Goal: Task Accomplishment & Management: Use online tool/utility

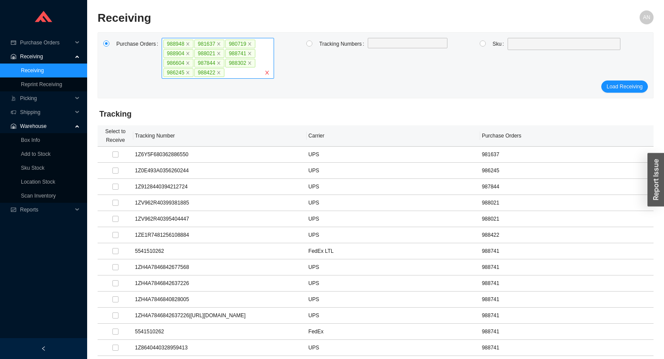
click at [268, 73] on icon "close" at bounding box center [266, 72] width 5 height 5
click at [231, 73] on input "988948 981637 980719 988904 988021 988741 986604 987844 988302 986245 988422" at bounding box center [228, 73] width 6 height 10
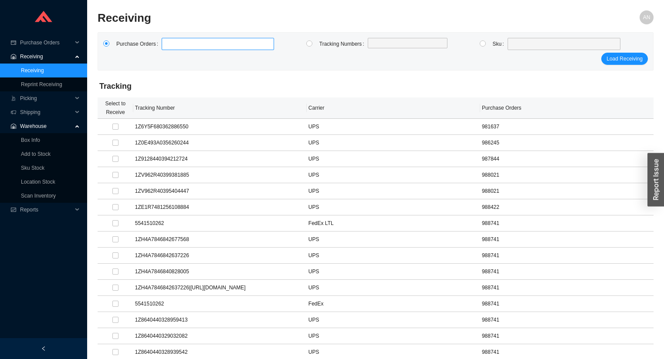
click at [180, 40] on label at bounding box center [218, 44] width 112 height 12
click at [169, 40] on input at bounding box center [166, 44] width 6 height 10
type input "989346"
type input "989347"
type input "988030"
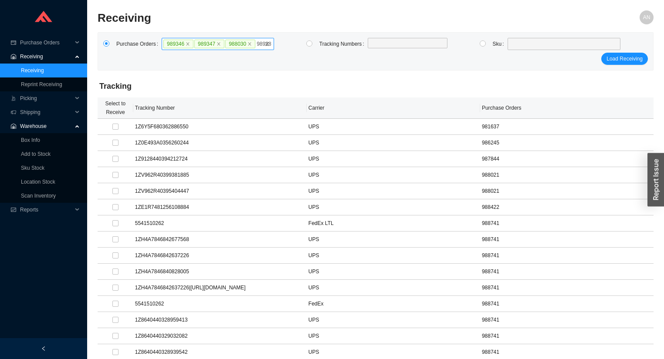
type input "989280"
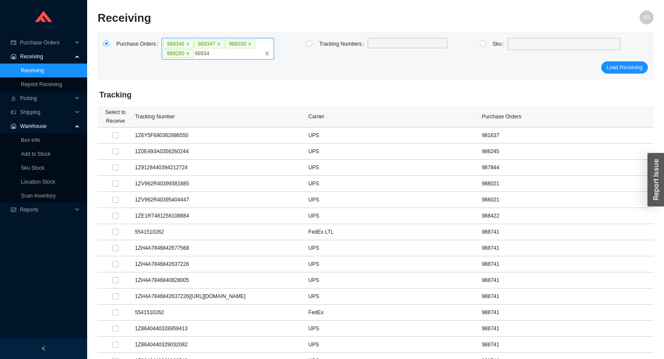
type input "989348"
type input "989281"
click button "Load Receiving" at bounding box center [624, 67] width 47 height 12
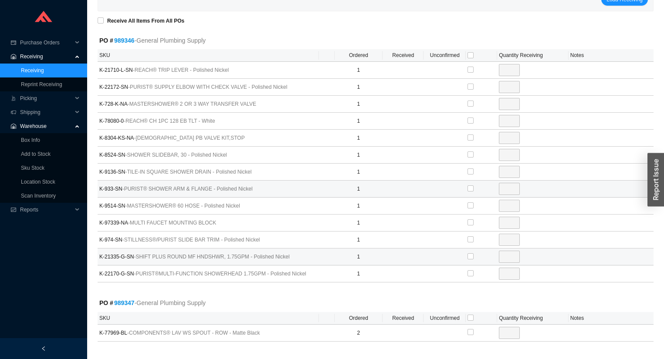
scroll to position [105, 0]
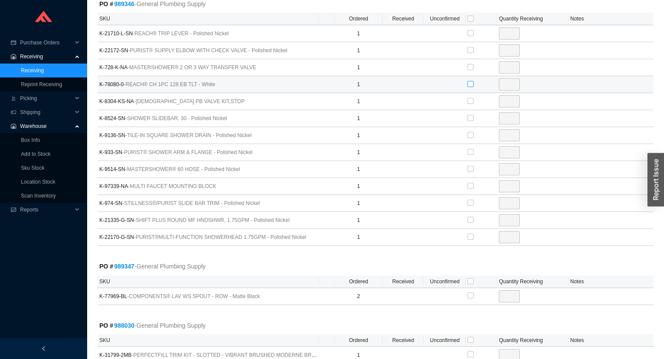
click at [472, 83] on input "checkbox" at bounding box center [470, 84] width 6 height 6
checkbox input "true"
type input "1"
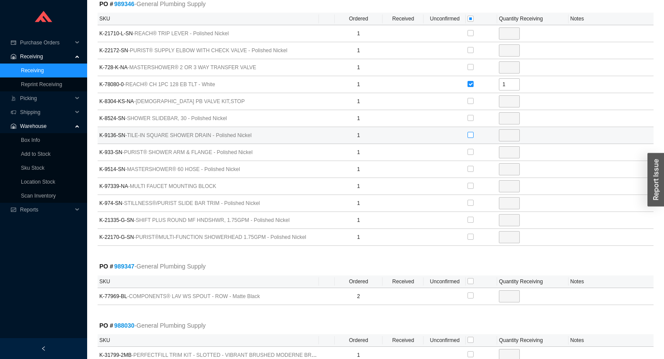
click at [469, 133] on input "checkbox" at bounding box center [470, 135] width 6 height 6
checkbox input "true"
type input "1"
click at [469, 120] on label at bounding box center [470, 118] width 6 height 9
click at [469, 120] on input "checkbox" at bounding box center [470, 118] width 6 height 6
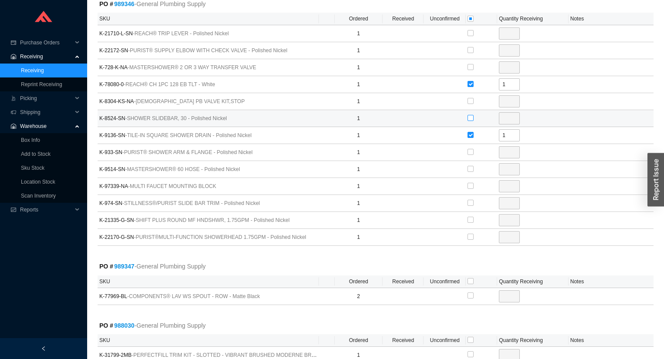
checkbox input "true"
type input "1"
click at [472, 218] on input "checkbox" at bounding box center [470, 220] width 6 height 6
checkbox input "true"
type input "1"
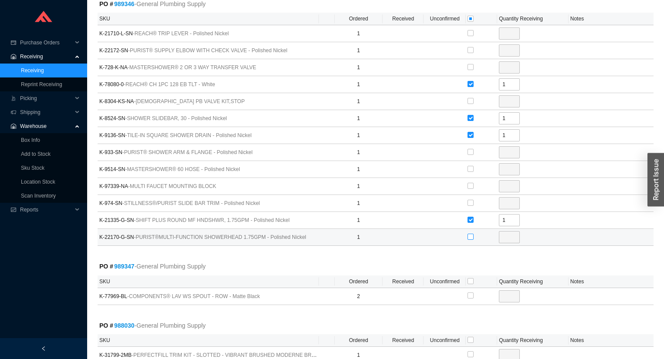
click at [469, 233] on label at bounding box center [470, 237] width 6 height 9
click at [469, 234] on input "checkbox" at bounding box center [470, 237] width 6 height 6
checkbox input "true"
type input "1"
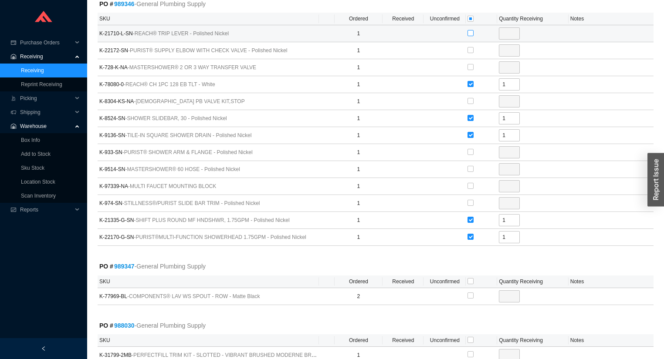
click at [470, 30] on input "checkbox" at bounding box center [470, 33] width 6 height 6
checkbox input "true"
type input "1"
click at [470, 30] on input "checkbox" at bounding box center [470, 33] width 6 height 6
checkbox input "false"
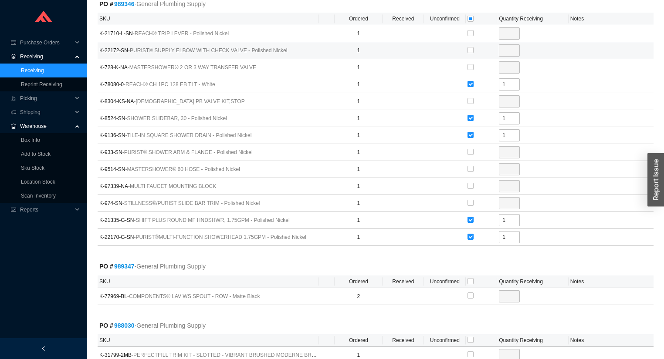
click at [469, 44] on div at bounding box center [470, 50] width 6 height 12
click at [468, 51] on input "checkbox" at bounding box center [470, 50] width 6 height 6
checkbox input "true"
type input "1"
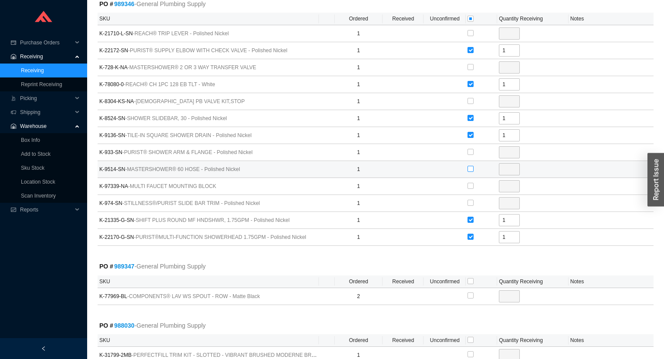
click at [470, 168] on input "checkbox" at bounding box center [470, 169] width 6 height 6
checkbox input "true"
type input "1"
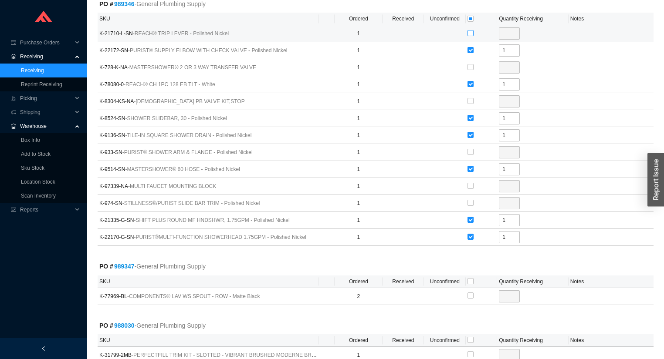
click at [470, 32] on input "checkbox" at bounding box center [470, 33] width 6 height 6
checkbox input "true"
type input "1"
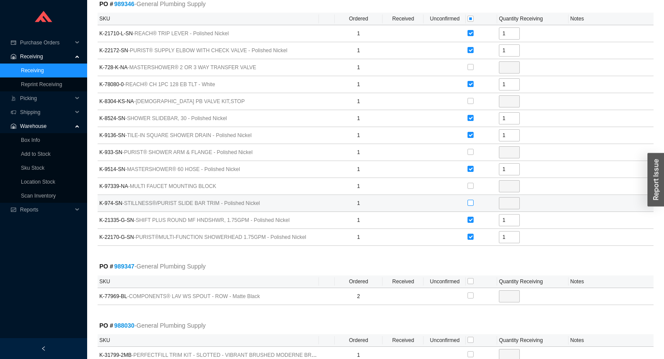
click at [471, 201] on input "checkbox" at bounding box center [470, 203] width 6 height 6
checkbox input "true"
type input "1"
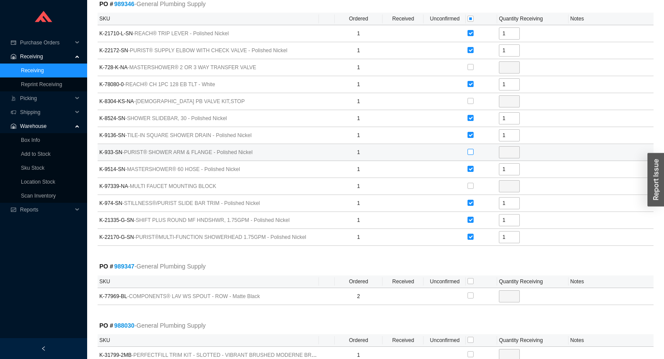
click at [470, 150] on input "checkbox" at bounding box center [470, 152] width 6 height 6
checkbox input "true"
type input "1"
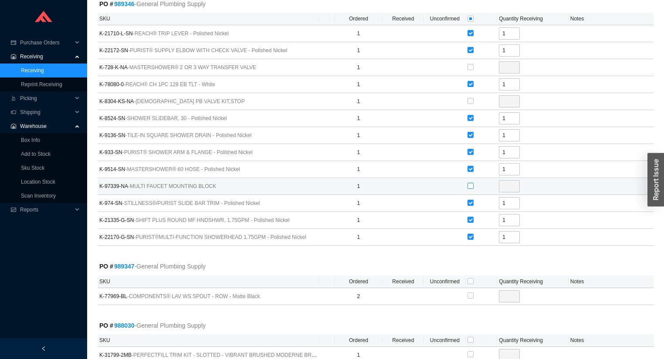
click at [470, 184] on input "checkbox" at bounding box center [470, 186] width 6 height 6
checkbox input "true"
type input "1"
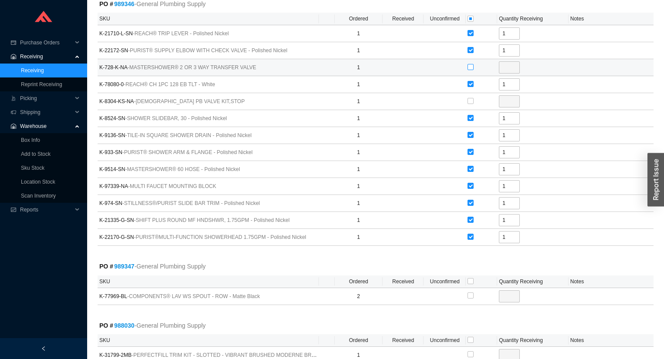
click at [469, 64] on input "checkbox" at bounding box center [470, 67] width 6 height 6
checkbox input "true"
type input "1"
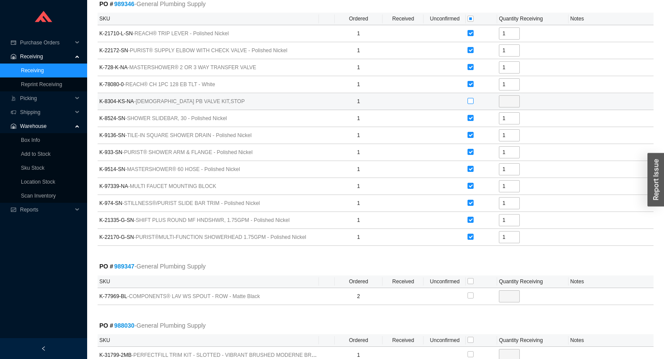
click at [470, 99] on input "checkbox" at bounding box center [470, 101] width 6 height 6
checkbox input "true"
type input "1"
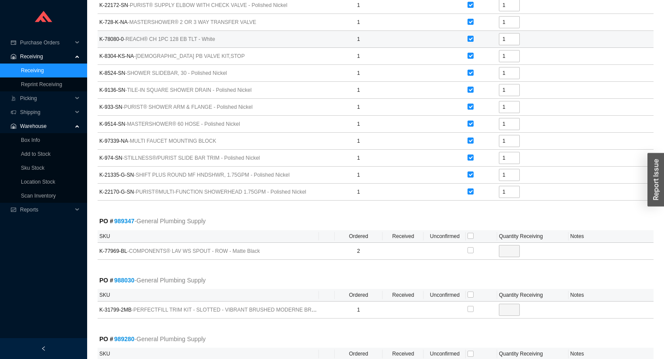
scroll to position [244, 0]
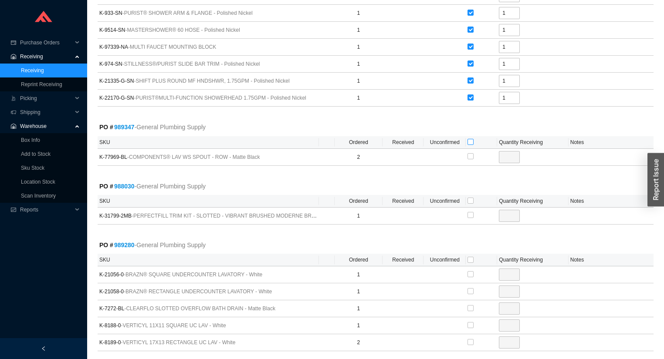
click at [468, 141] on input "checkbox" at bounding box center [470, 142] width 6 height 6
checkbox input "true"
type input "2"
click at [470, 200] on input "checkbox" at bounding box center [470, 201] width 6 height 6
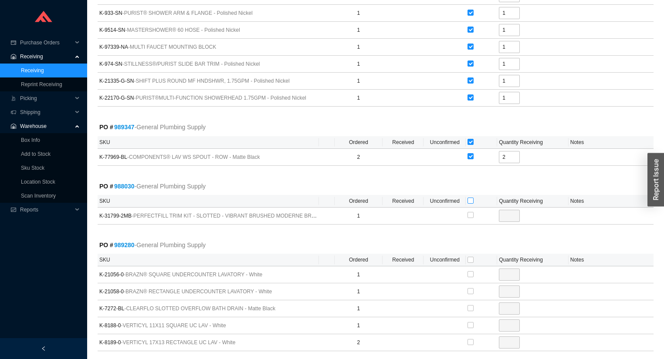
checkbox input "true"
type input "1"
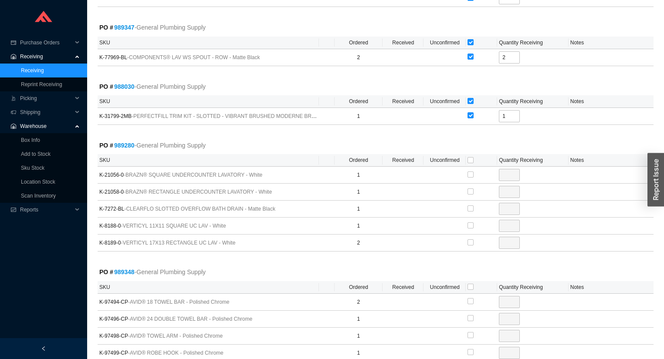
scroll to position [349, 0]
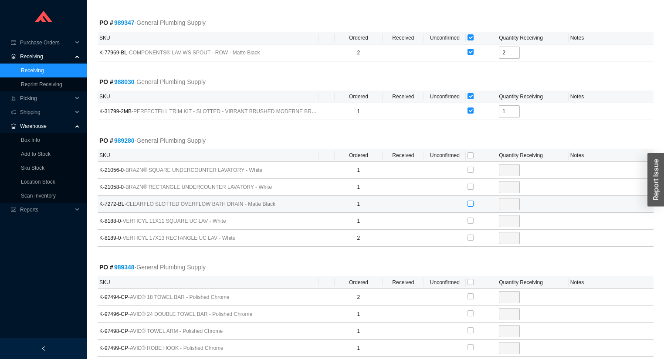
click at [469, 202] on input "checkbox" at bounding box center [470, 204] width 6 height 6
checkbox input "true"
type input "1"
click at [470, 154] on input "checkbox" at bounding box center [470, 155] width 6 height 6
checkbox input "true"
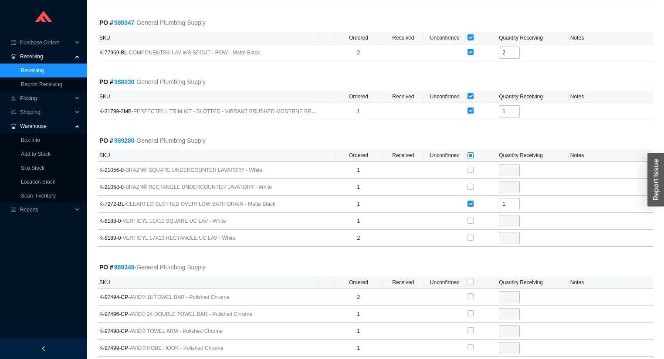
checkbox input "true"
type input "1"
checkbox input "true"
type input "1"
checkbox input "true"
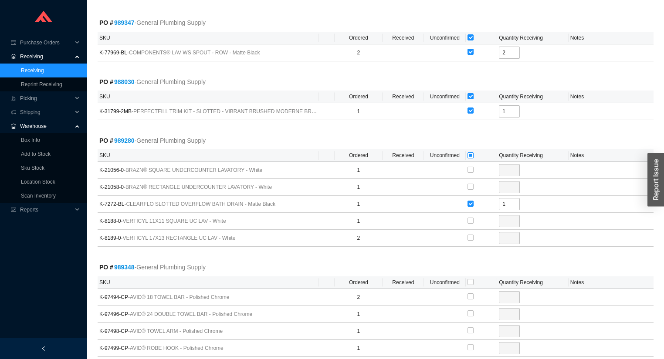
type input "1"
checkbox input "true"
type input "2"
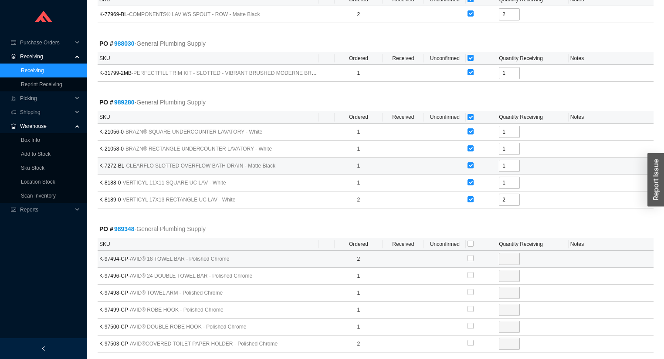
scroll to position [483, 0]
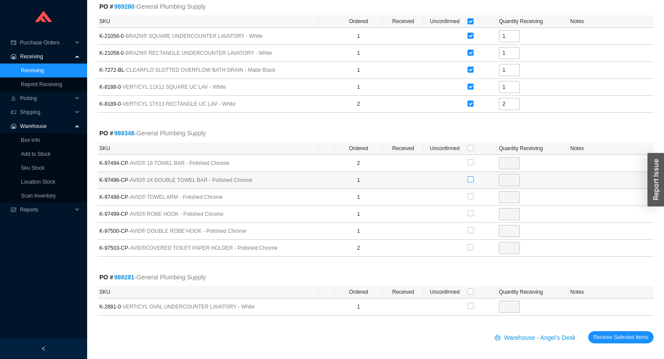
click at [472, 177] on input "checkbox" at bounding box center [470, 179] width 6 height 6
checkbox input "true"
type input "1"
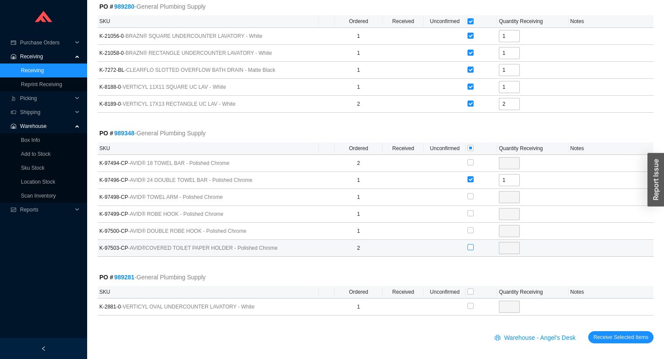
click at [469, 244] on input "checkbox" at bounding box center [470, 247] width 6 height 6
checkbox input "true"
type input "2"
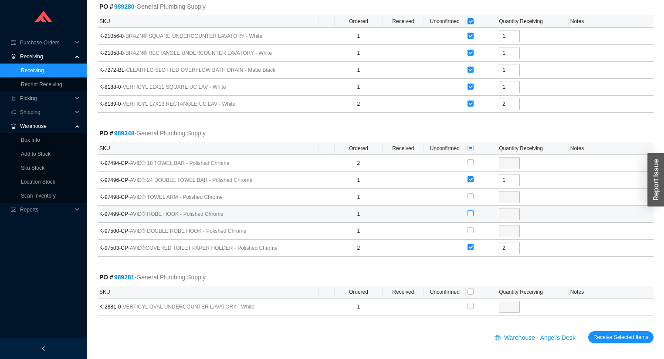
click at [471, 210] on input "checkbox" at bounding box center [470, 213] width 6 height 6
checkbox input "true"
type input "1"
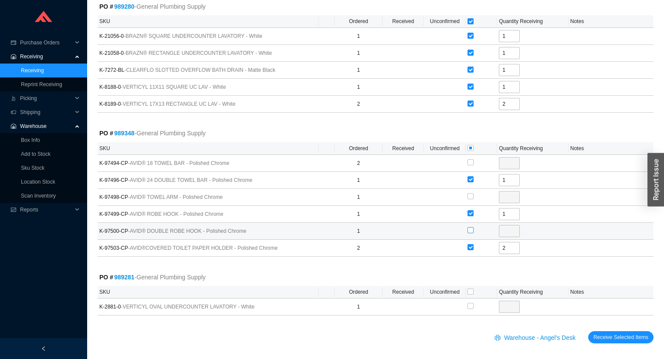
click at [468, 227] on input "checkbox" at bounding box center [470, 230] width 6 height 6
checkbox input "true"
type input "1"
click at [468, 291] on input "checkbox" at bounding box center [470, 292] width 6 height 6
checkbox input "true"
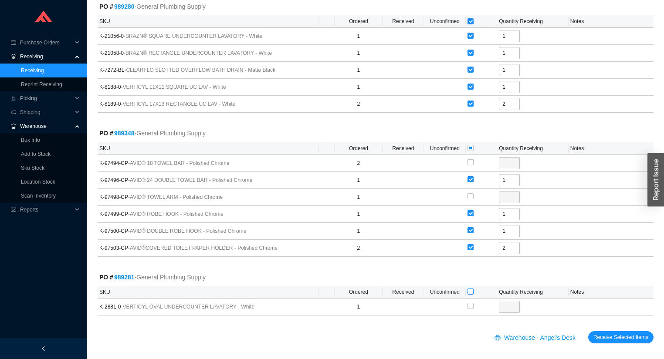
checkbox input "true"
type input "1"
click at [610, 342] on div "Warehouse - Angel's Desk Receive Selected Items" at bounding box center [376, 343] width 556 height 23
click at [609, 336] on span "Receive Selected Items" at bounding box center [620, 337] width 55 height 9
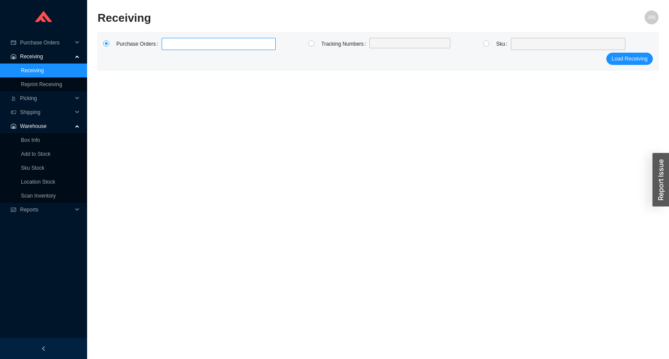
click at [202, 43] on label at bounding box center [219, 44] width 114 height 12
click at [169, 43] on input at bounding box center [166, 44] width 6 height 10
type input "989265"
click button "Load Receiving" at bounding box center [624, 59] width 47 height 12
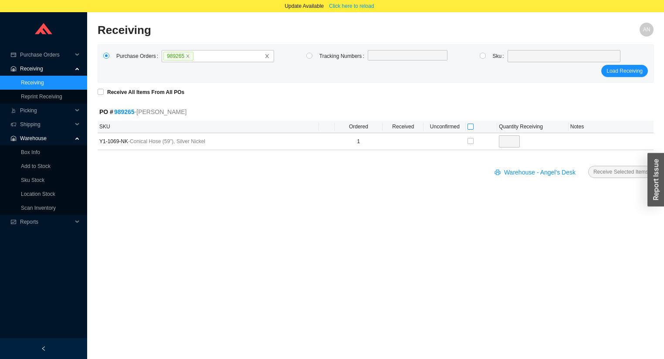
click at [467, 128] on th at bounding box center [481, 127] width 31 height 13
click at [470, 126] on input "checkbox" at bounding box center [470, 127] width 6 height 6
checkbox input "true"
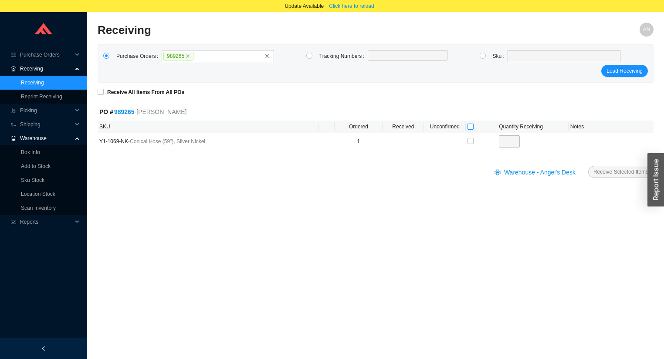
type input "1"
click at [588, 166] on button "Receive Selected Items" at bounding box center [620, 172] width 65 height 12
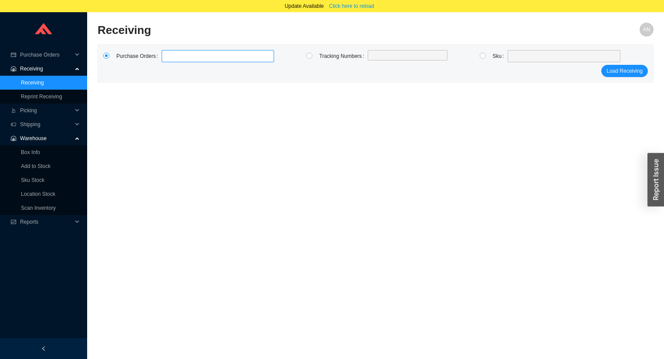
click at [168, 57] on label at bounding box center [218, 56] width 112 height 12
click at [168, 57] on input at bounding box center [166, 56] width 6 height 10
type input "980571"
click button "Load Receiving" at bounding box center [624, 71] width 47 height 12
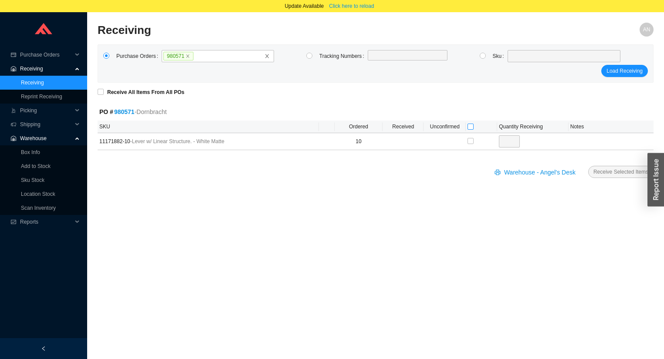
click at [470, 127] on input "checkbox" at bounding box center [470, 127] width 6 height 6
checkbox input "true"
type input "10"
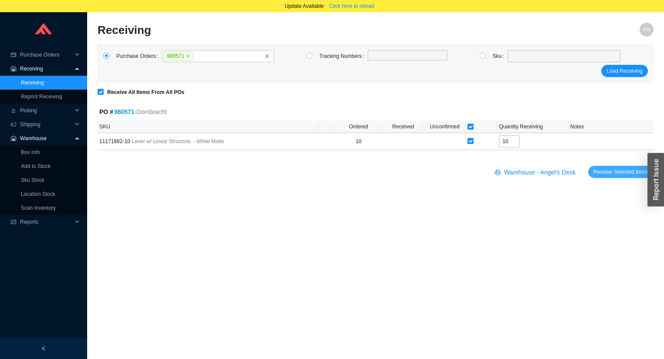
click at [599, 170] on span "Receive Selected Items" at bounding box center [620, 172] width 55 height 9
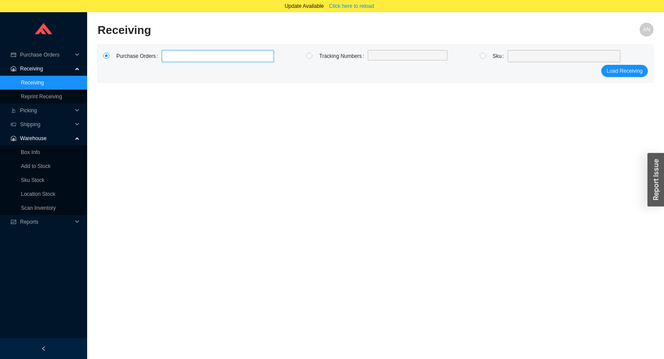
click at [188, 54] on label at bounding box center [218, 56] width 112 height 12
click at [169, 54] on input at bounding box center [166, 56] width 6 height 10
type input "988915"
click button "Load Receiving" at bounding box center [624, 71] width 47 height 12
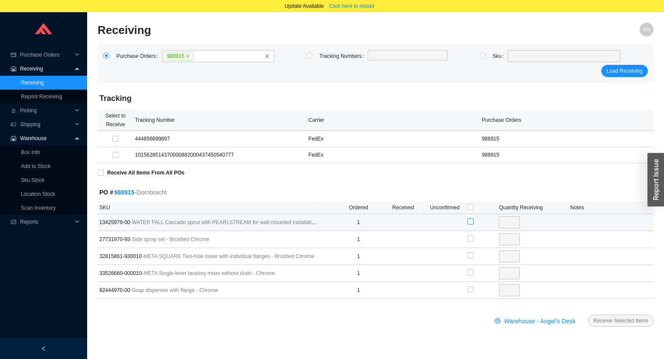
click at [470, 220] on input "checkbox" at bounding box center [470, 222] width 6 height 6
checkbox input "true"
type input "1"
click at [613, 320] on span "Receive Selected Items" at bounding box center [620, 321] width 55 height 9
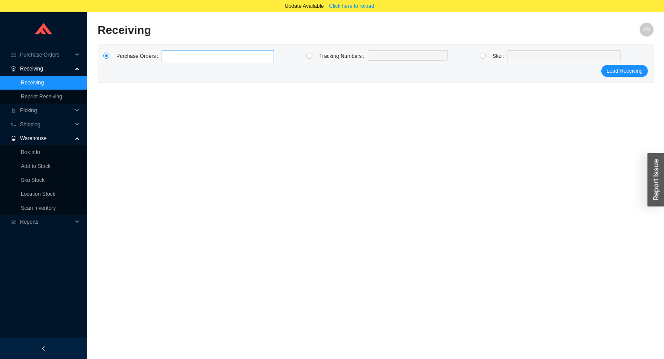
click at [193, 53] on label at bounding box center [218, 56] width 112 height 12
click at [169, 53] on input at bounding box center [166, 56] width 6 height 10
type input "981637"
type input "980719"
type input "988904"
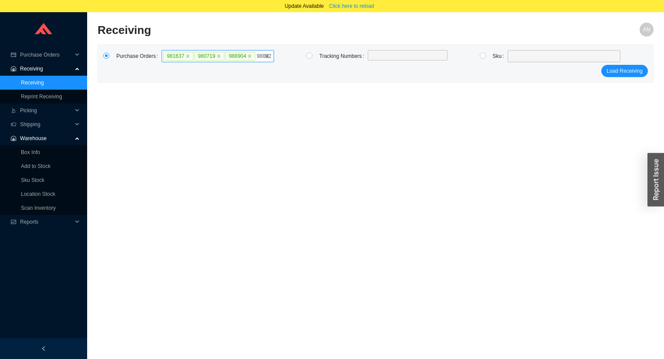
type input "988021"
type input "988741"
type input "986604"
type input "987844"
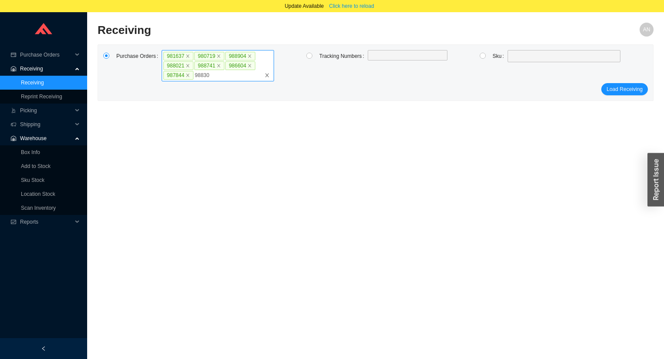
type input "988302"
type input "986245"
type input "988422"
click button "Load Receiving" at bounding box center [624, 99] width 47 height 12
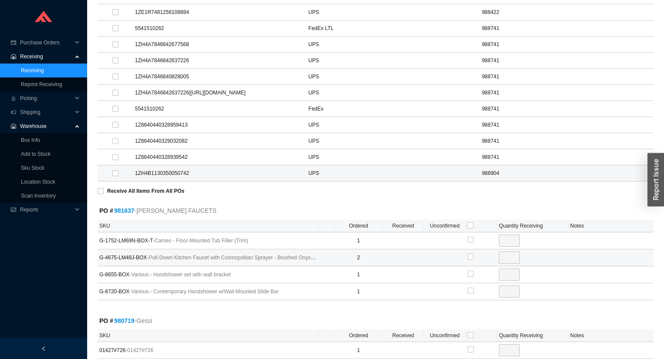
scroll to position [314, 0]
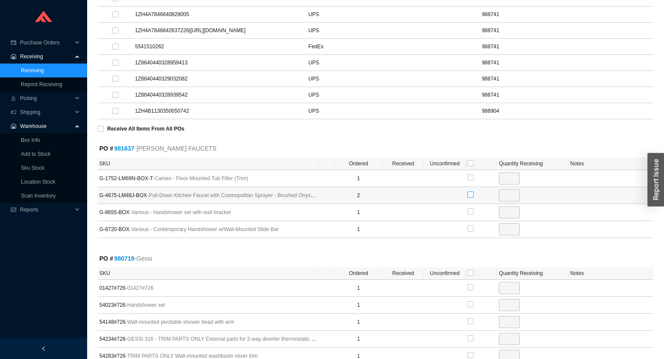
click at [470, 197] on input "checkbox" at bounding box center [470, 195] width 6 height 6
checkbox input "true"
type input "2"
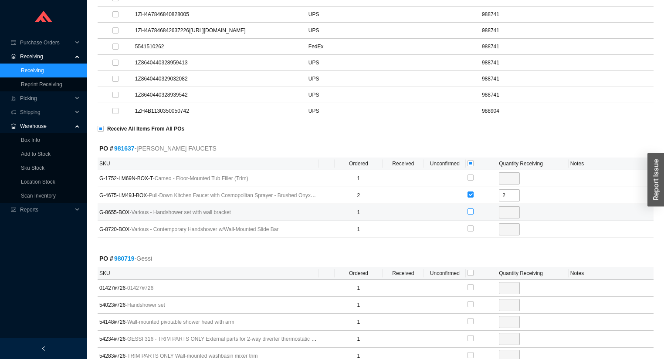
click at [470, 214] on input "checkbox" at bounding box center [470, 212] width 6 height 6
checkbox input "true"
type input "1"
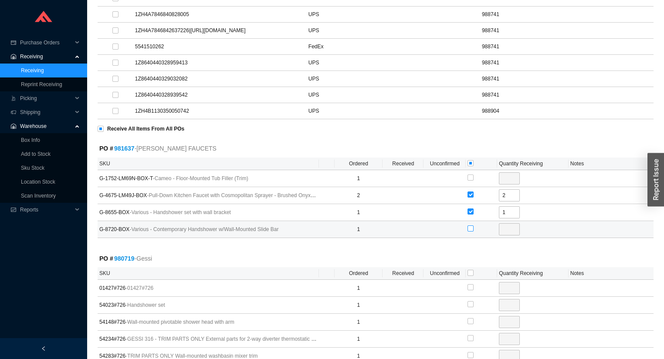
click at [468, 231] on input "checkbox" at bounding box center [470, 229] width 6 height 6
checkbox input "true"
type input "1"
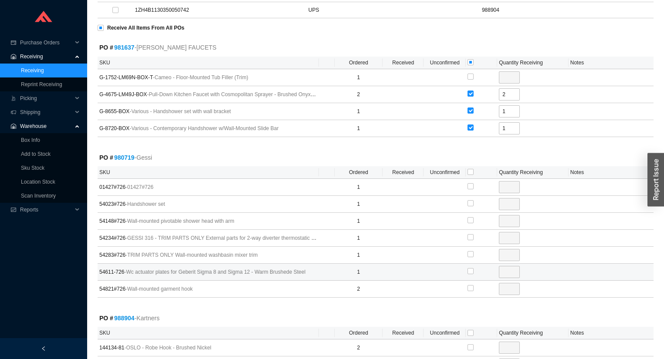
scroll to position [453, 0]
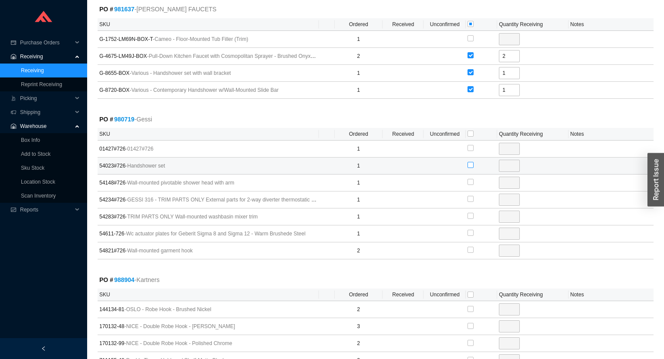
click at [472, 167] on input "checkbox" at bounding box center [470, 165] width 6 height 6
checkbox input "true"
type input "1"
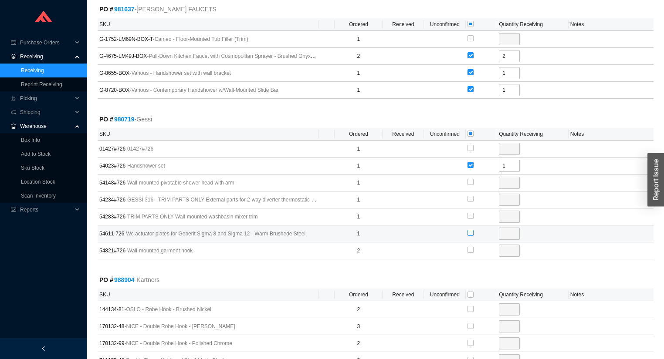
click at [470, 235] on input "checkbox" at bounding box center [470, 233] width 6 height 6
checkbox input "true"
type input "1"
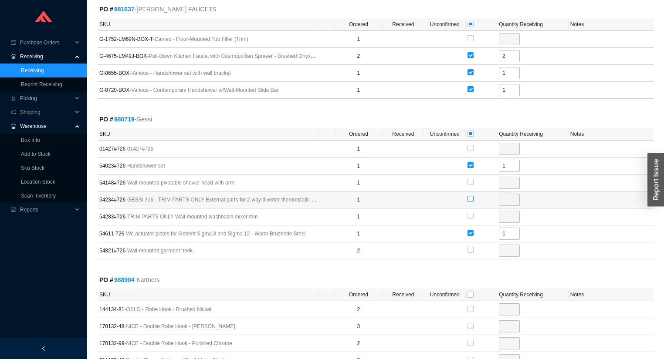
click at [469, 202] on input "checkbox" at bounding box center [470, 199] width 6 height 6
checkbox input "true"
type input "1"
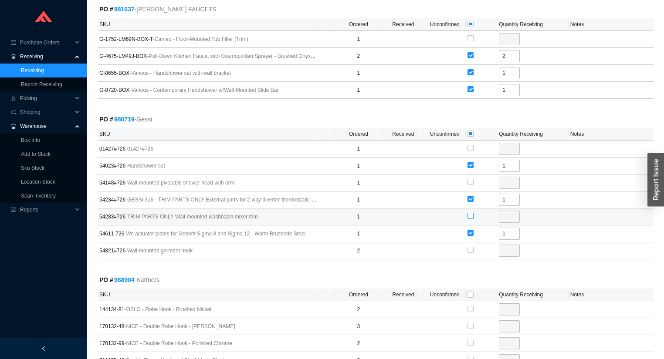
click at [469, 217] on input "checkbox" at bounding box center [470, 216] width 6 height 6
checkbox input "true"
type input "1"
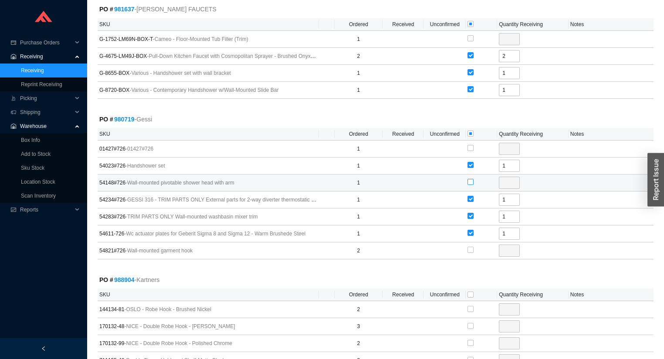
click at [469, 183] on input "checkbox" at bounding box center [470, 182] width 6 height 6
checkbox input "true"
type input "1"
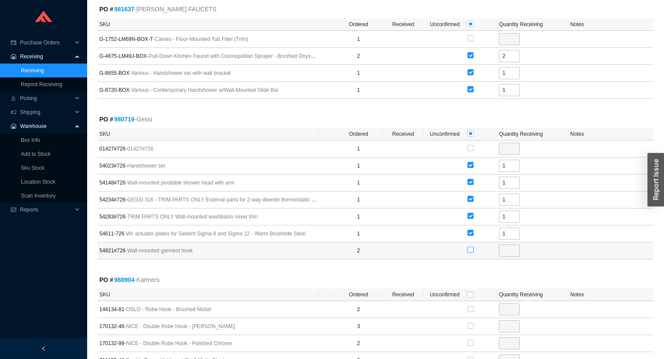
click at [469, 251] on input "checkbox" at bounding box center [470, 250] width 6 height 6
checkbox input "true"
type input "2"
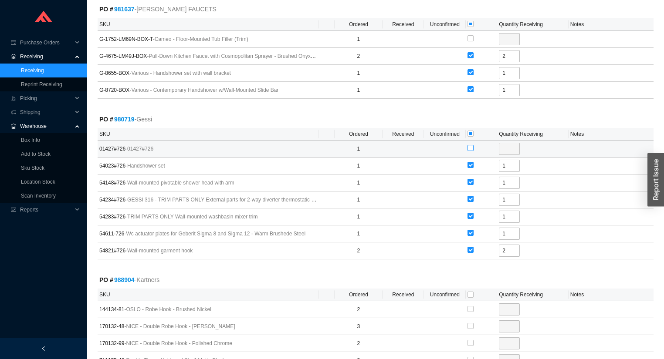
click at [470, 150] on input "checkbox" at bounding box center [470, 148] width 6 height 6
checkbox input "true"
type input "1"
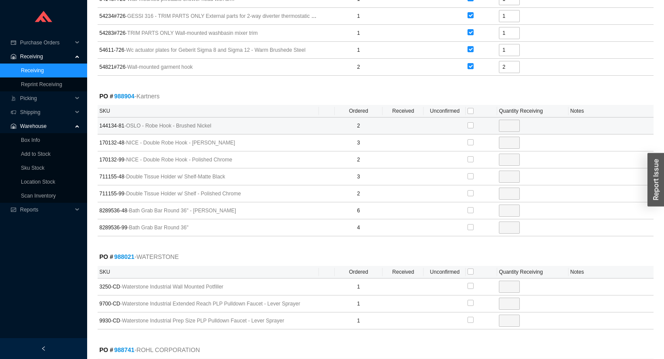
scroll to position [662, 0]
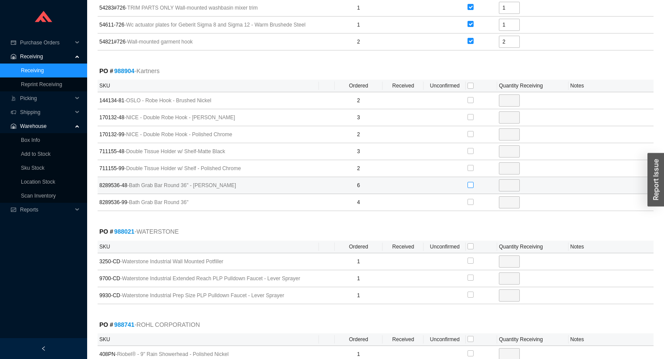
drag, startPoint x: 471, startPoint y: 185, endPoint x: 484, endPoint y: 186, distance: 12.3
click at [472, 185] on input "checkbox" at bounding box center [470, 185] width 6 height 6
checkbox input "true"
type input "6"
click at [511, 188] on input "6" at bounding box center [509, 185] width 21 height 12
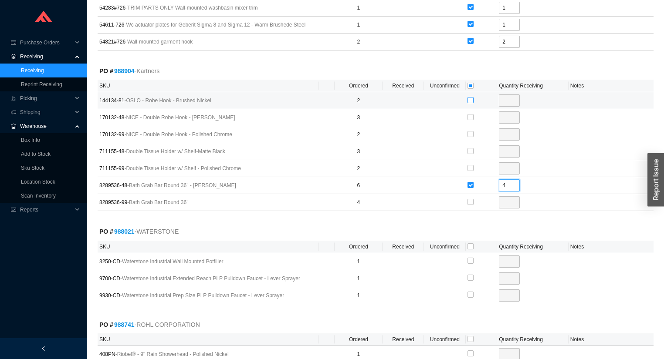
type input "4"
drag, startPoint x: 472, startPoint y: 103, endPoint x: 469, endPoint y: 113, distance: 10.9
click at [472, 105] on label at bounding box center [470, 100] width 6 height 9
click at [472, 103] on input "checkbox" at bounding box center [470, 100] width 6 height 6
checkbox input "true"
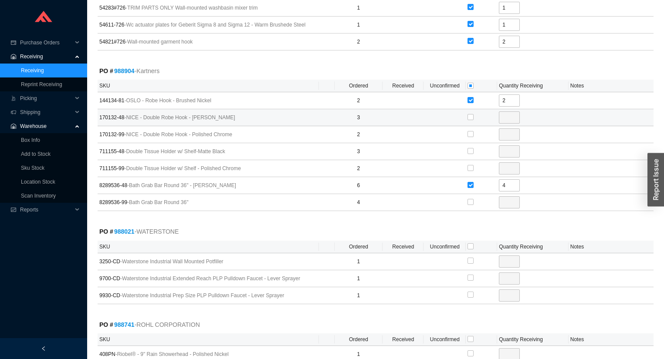
type input "2"
drag, startPoint x: 468, startPoint y: 118, endPoint x: 469, endPoint y: 122, distance: 4.4
click at [469, 118] on input "checkbox" at bounding box center [470, 117] width 6 height 6
checkbox input "true"
type input "3"
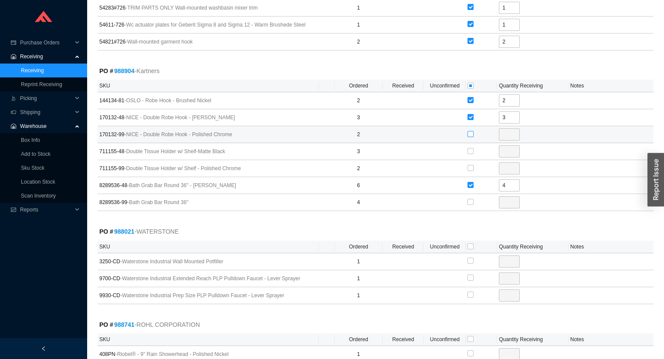
click at [470, 136] on input "checkbox" at bounding box center [470, 134] width 6 height 6
checkbox input "true"
type input "2"
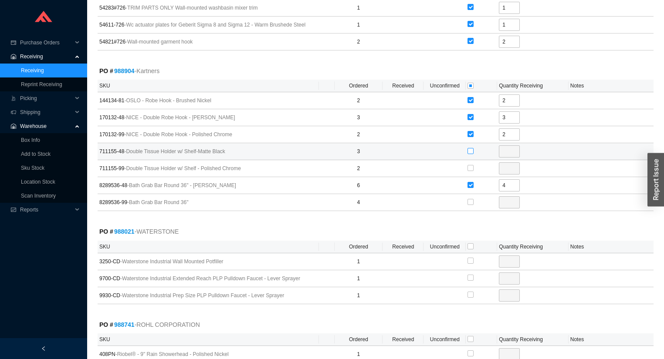
click at [470, 150] on input "checkbox" at bounding box center [470, 151] width 6 height 6
checkbox input "true"
type input "3"
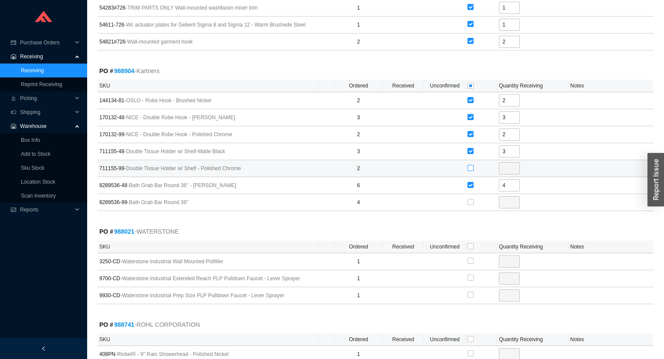
click at [471, 169] on input "checkbox" at bounding box center [470, 168] width 6 height 6
checkbox input "true"
type input "2"
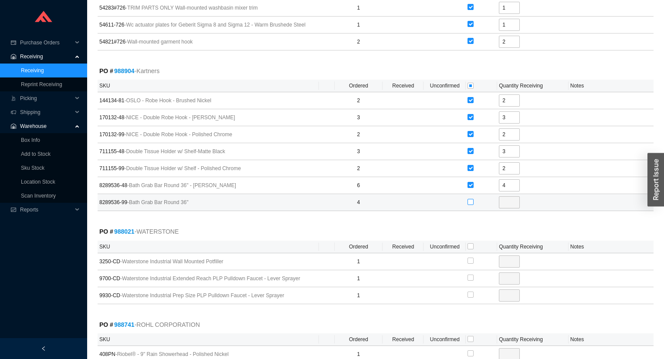
click at [471, 202] on input "checkbox" at bounding box center [470, 202] width 6 height 6
checkbox input "true"
type input "4"
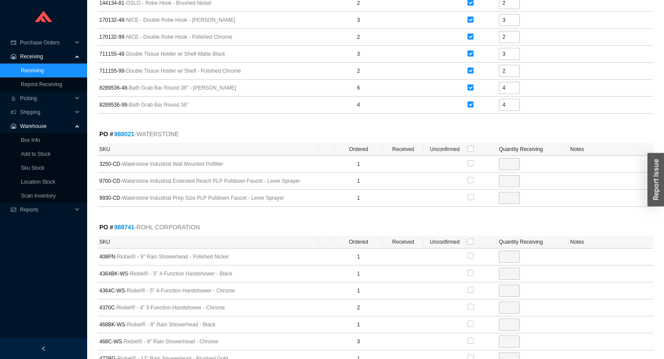
scroll to position [802, 0]
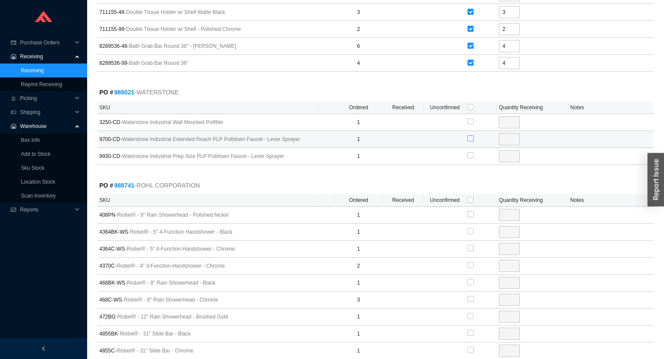
click at [468, 139] on input "checkbox" at bounding box center [470, 138] width 6 height 6
checkbox input "true"
type input "1"
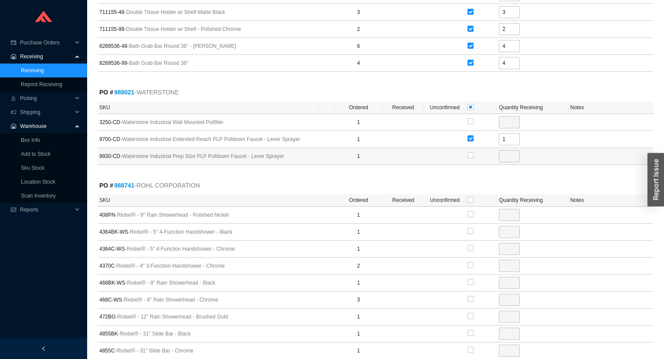
click at [474, 153] on div at bounding box center [481, 156] width 28 height 13
click at [468, 157] on input "checkbox" at bounding box center [470, 155] width 6 height 6
checkbox input "true"
type input "1"
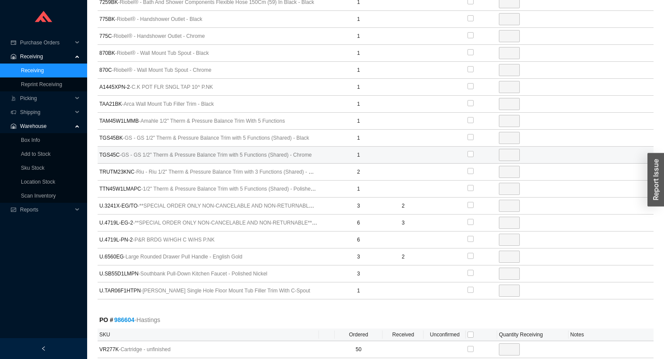
scroll to position [1289, 0]
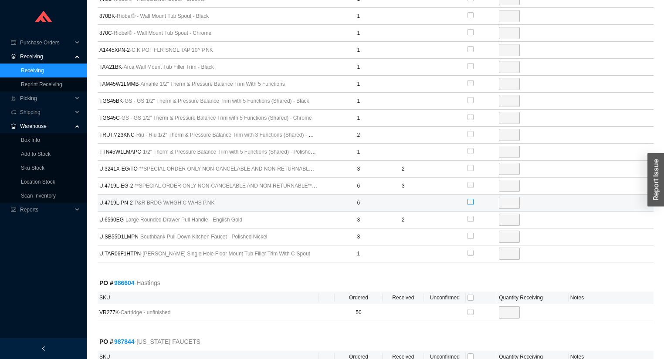
click at [470, 200] on input "checkbox" at bounding box center [470, 202] width 6 height 6
checkbox input "true"
type input "6"
click at [513, 202] on input "6" at bounding box center [509, 203] width 21 height 12
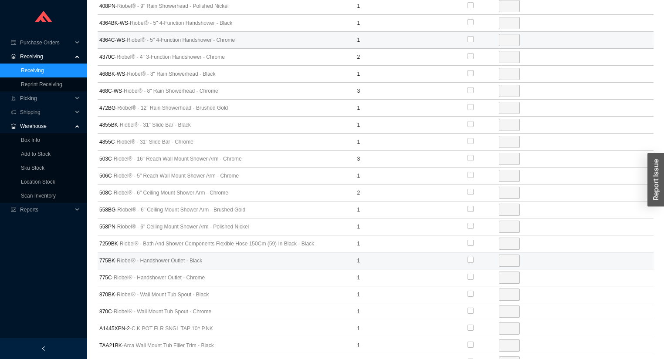
scroll to position [871, 0]
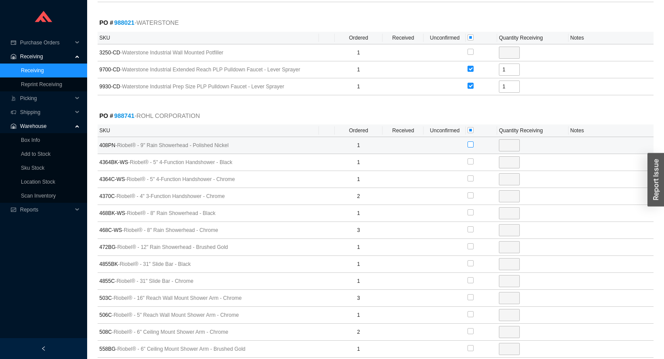
type input "4"
click at [469, 147] on input "checkbox" at bounding box center [470, 145] width 6 height 6
checkbox input "true"
type input "1"
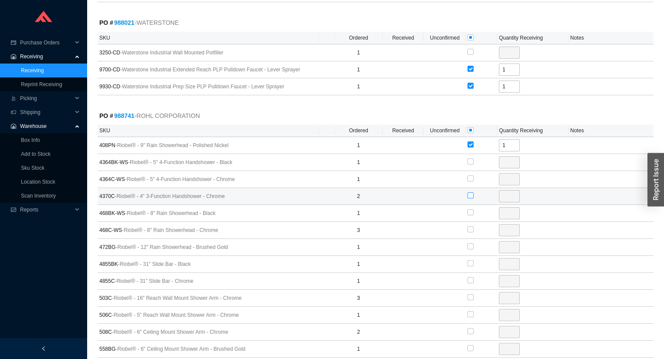
click at [470, 196] on input "checkbox" at bounding box center [470, 196] width 6 height 6
checkbox input "true"
type input "2"
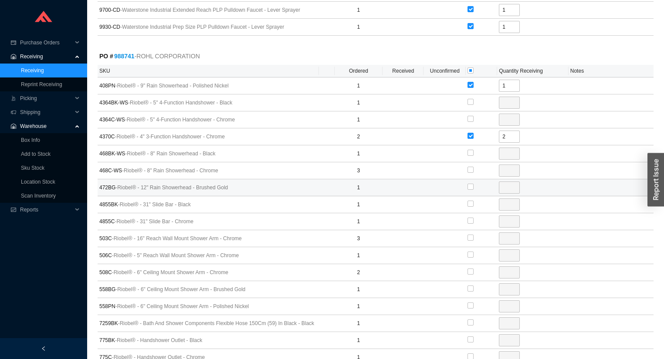
scroll to position [941, 0]
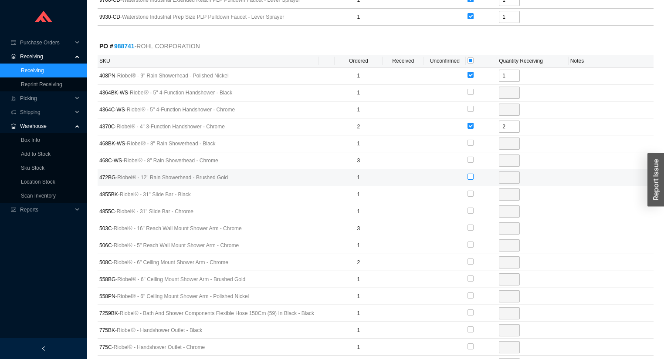
click at [473, 177] on input "checkbox" at bounding box center [470, 177] width 6 height 6
checkbox input "true"
type input "1"
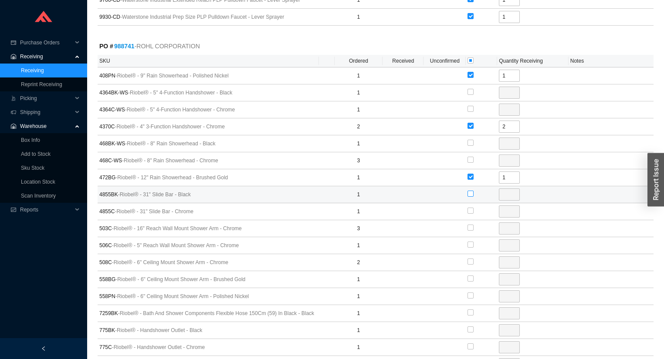
click at [470, 196] on input "checkbox" at bounding box center [470, 194] width 6 height 6
checkbox input "true"
type input "1"
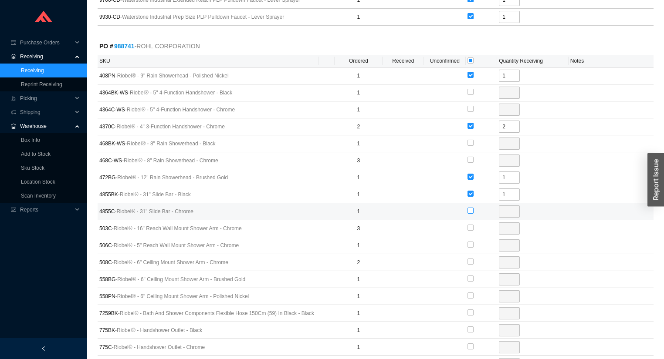
click at [472, 213] on input "checkbox" at bounding box center [470, 211] width 6 height 6
checkbox input "true"
type input "1"
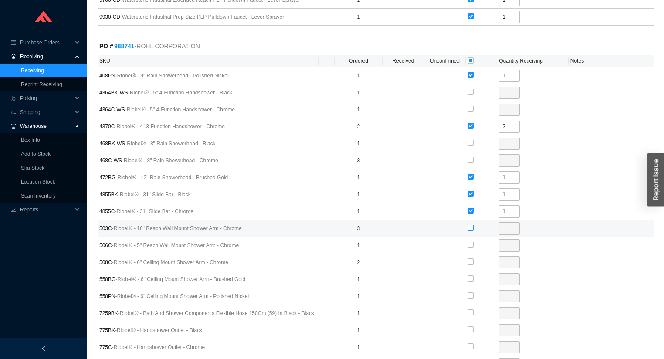
click at [471, 227] on input "checkbox" at bounding box center [470, 228] width 6 height 6
checkbox input "true"
type input "3"
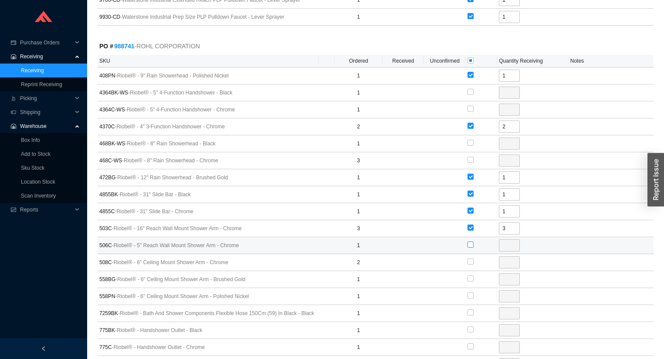
click at [469, 243] on input "checkbox" at bounding box center [470, 245] width 6 height 6
checkbox input "true"
type input "1"
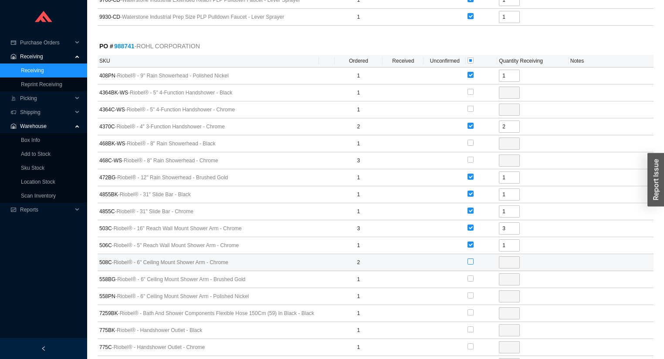
click at [468, 261] on input "checkbox" at bounding box center [470, 262] width 6 height 6
checkbox input "true"
type input "2"
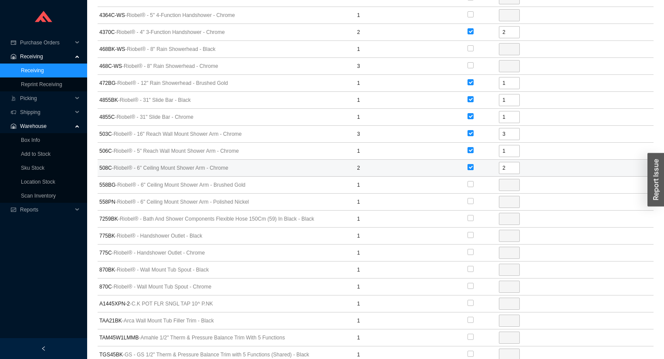
scroll to position [1046, 0]
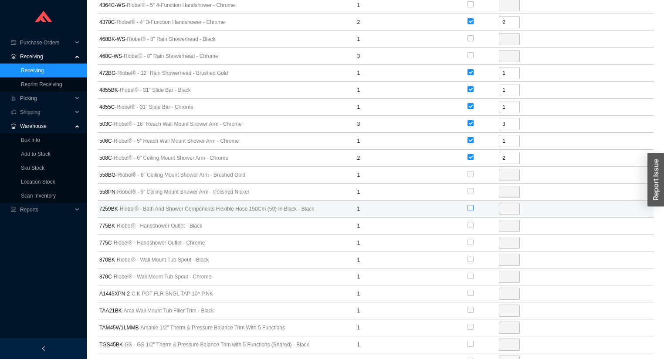
click at [468, 207] on input "checkbox" at bounding box center [470, 208] width 6 height 6
checkbox input "true"
type input "1"
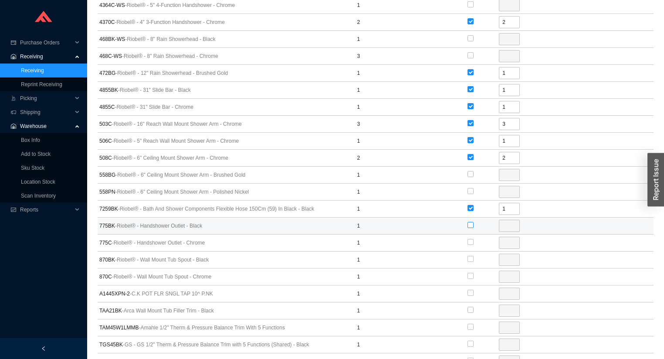
click at [469, 226] on input "checkbox" at bounding box center [470, 225] width 6 height 6
checkbox input "true"
type input "1"
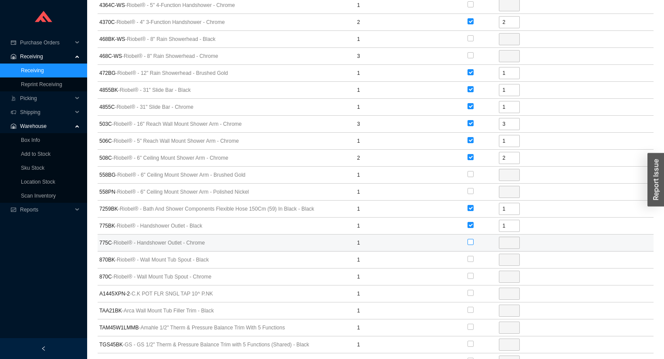
click at [470, 242] on input "checkbox" at bounding box center [470, 242] width 6 height 6
checkbox input "true"
type input "1"
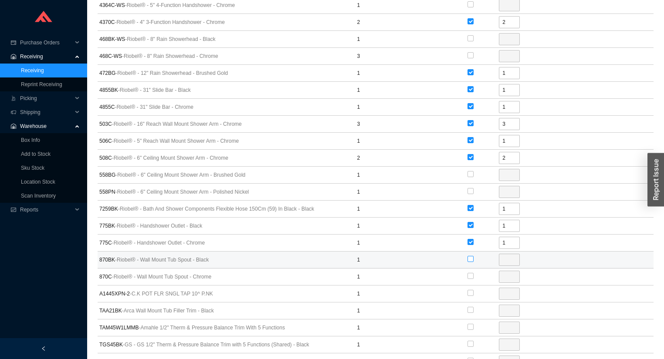
click at [469, 255] on label at bounding box center [470, 259] width 6 height 9
click at [469, 256] on input "checkbox" at bounding box center [470, 259] width 6 height 6
checkbox input "true"
type input "1"
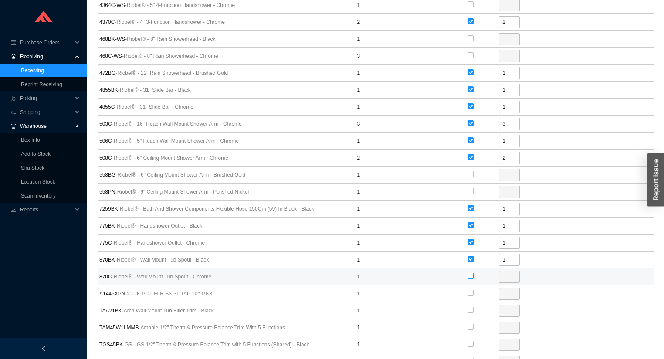
click at [470, 275] on input "checkbox" at bounding box center [470, 276] width 6 height 6
checkbox input "true"
type input "1"
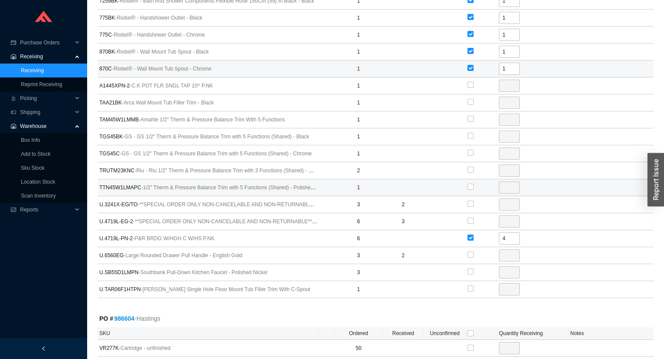
scroll to position [1255, 0]
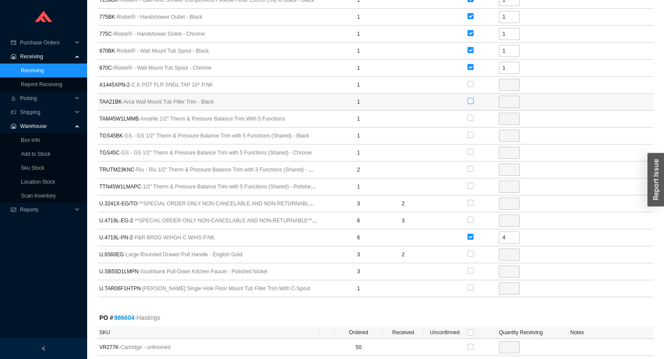
click at [470, 101] on input "checkbox" at bounding box center [470, 101] width 6 height 6
checkbox input "true"
type input "1"
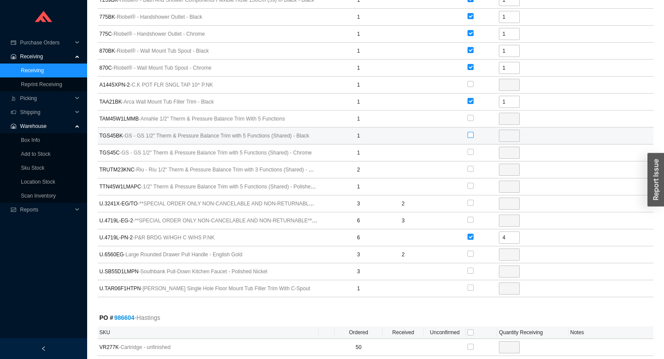
click at [470, 135] on input "checkbox" at bounding box center [470, 135] width 6 height 6
checkbox input "true"
type input "1"
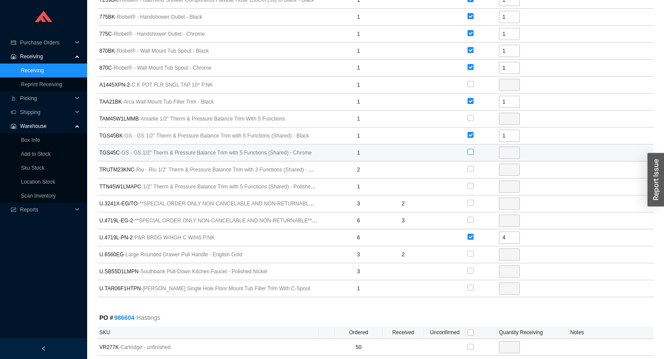
click at [469, 152] on input "checkbox" at bounding box center [470, 152] width 6 height 6
checkbox input "true"
type input "1"
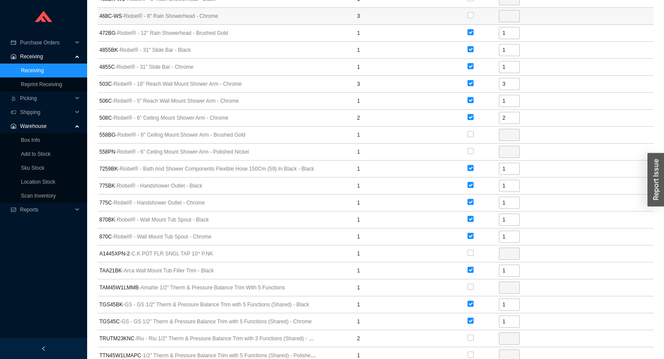
scroll to position [1046, 0]
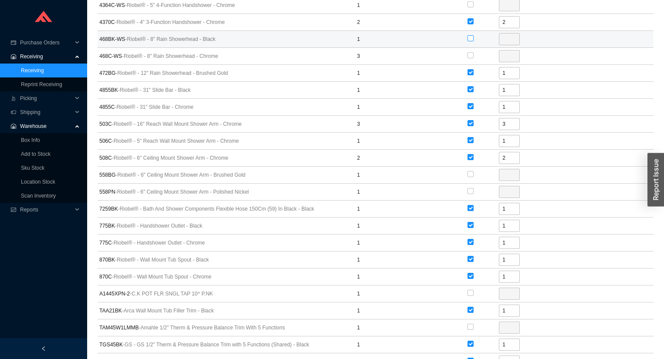
click at [470, 37] on input "checkbox" at bounding box center [470, 38] width 6 height 6
checkbox input "true"
type input "1"
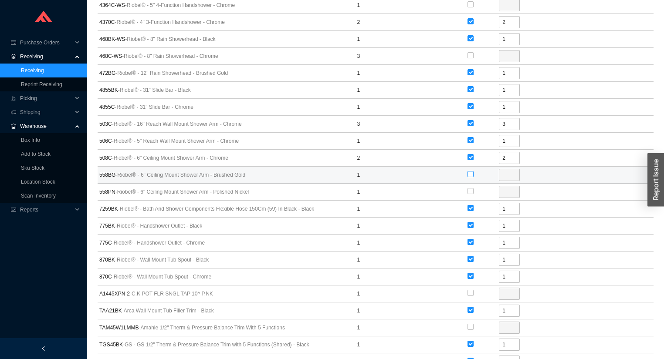
click at [468, 174] on input "checkbox" at bounding box center [470, 174] width 6 height 6
checkbox input "true"
type input "1"
click at [470, 193] on input "checkbox" at bounding box center [470, 191] width 6 height 6
checkbox input "true"
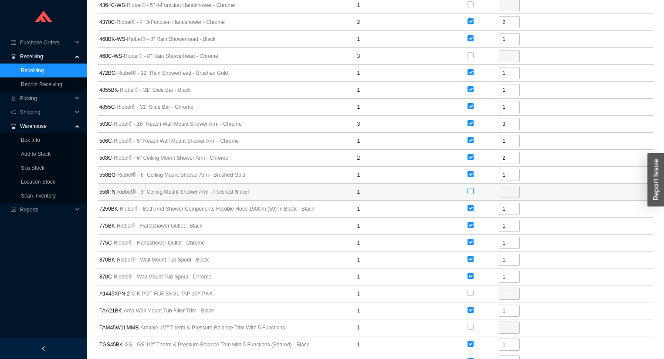
type input "1"
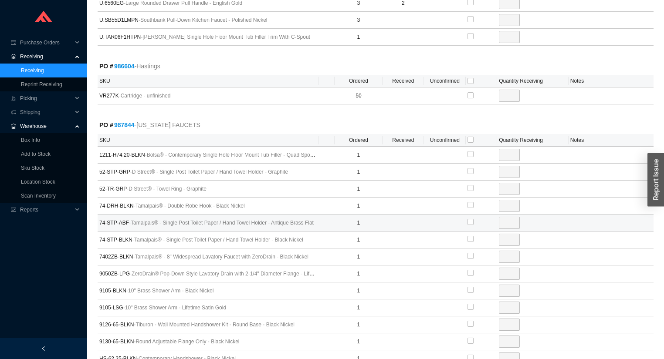
scroll to position [1568, 0]
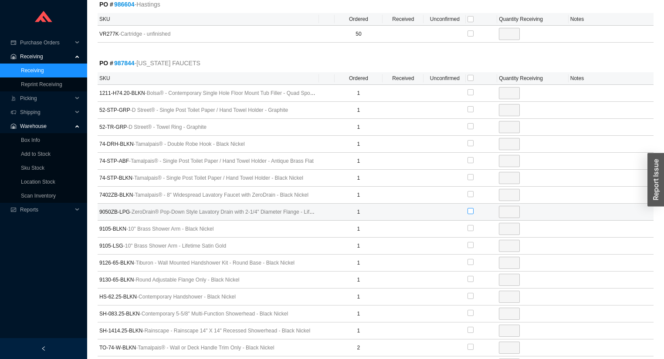
click at [470, 208] on input "checkbox" at bounding box center [470, 211] width 6 height 6
checkbox input "true"
type input "1"
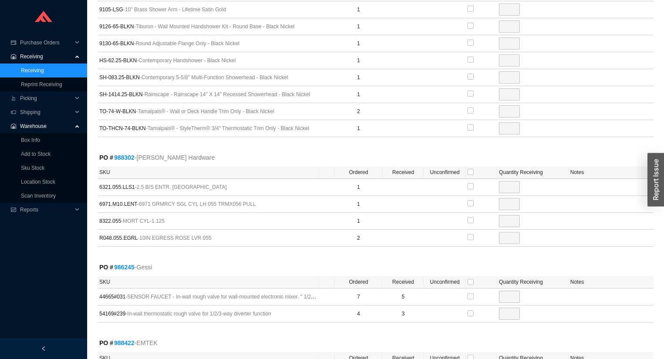
scroll to position [1882, 0]
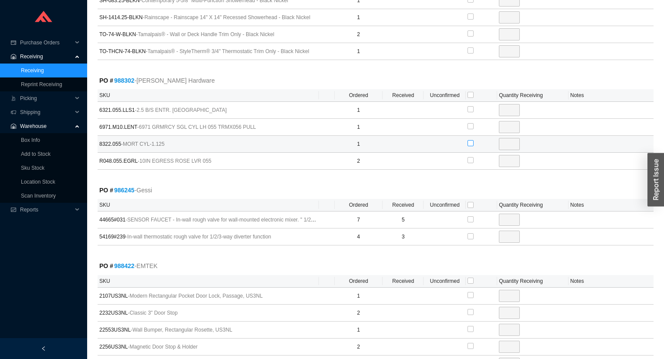
click at [472, 140] on input "checkbox" at bounding box center [470, 143] width 6 height 6
checkbox input "true"
type input "1"
click at [470, 202] on input "checkbox" at bounding box center [470, 205] width 6 height 6
checkbox input "true"
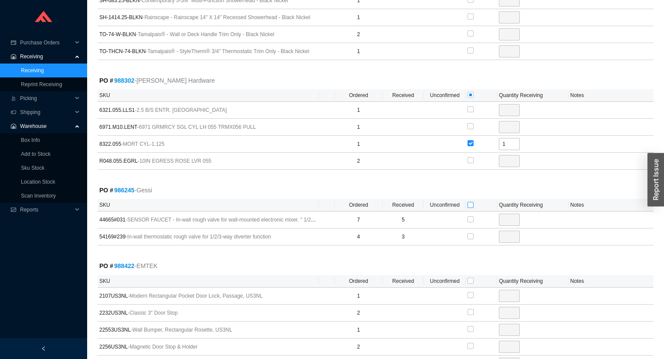
checkbox input "true"
type input "2"
checkbox input "true"
type input "1"
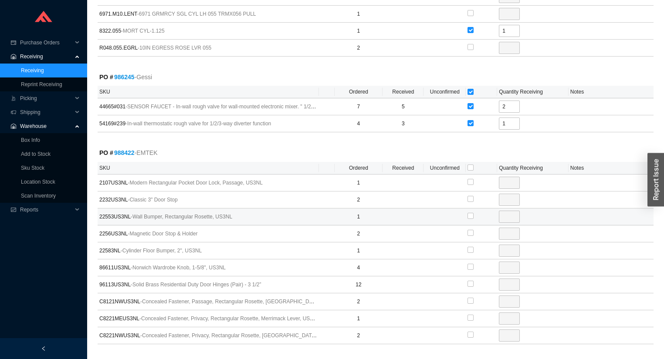
scroll to position [2021, 0]
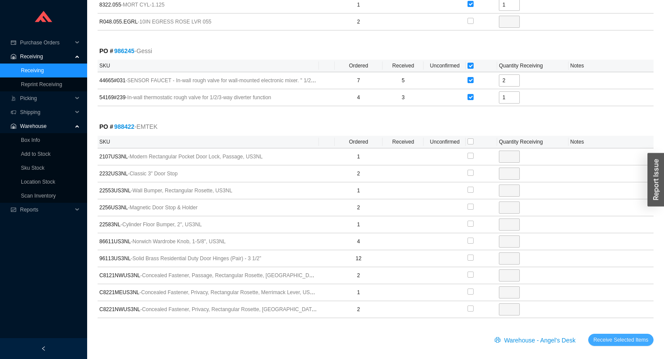
click at [615, 336] on span "Receive Selected Items" at bounding box center [620, 340] width 55 height 9
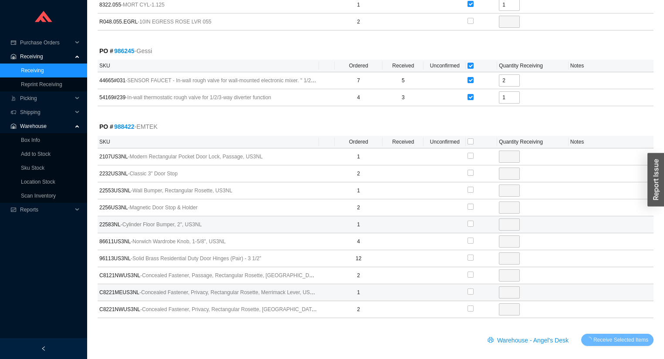
scroll to position [12, 0]
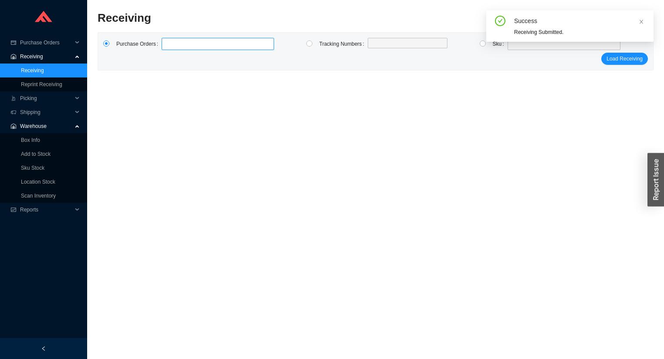
click at [167, 43] on label at bounding box center [218, 44] width 112 height 12
click at [167, 43] on input at bounding box center [166, 44] width 6 height 10
type input "988948"
click button "Load Receiving" at bounding box center [624, 59] width 47 height 12
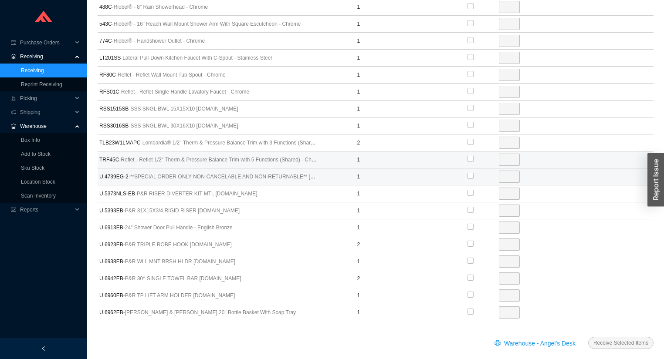
scroll to position [273, 0]
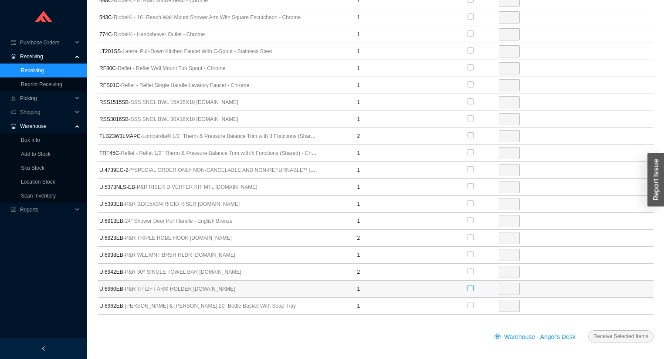
click at [470, 288] on input "checkbox" at bounding box center [470, 288] width 6 height 6
checkbox input "true"
type input "1"
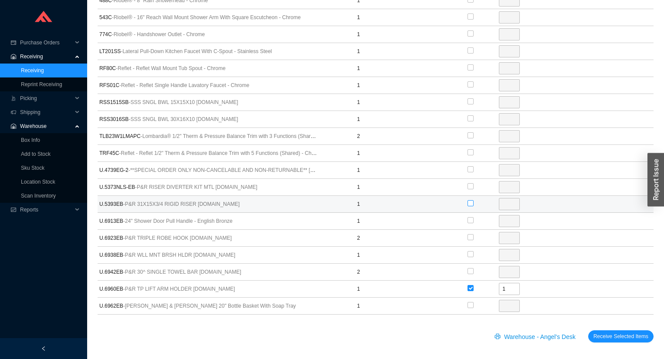
click at [469, 200] on input "checkbox" at bounding box center [470, 203] width 6 height 6
checkbox input "true"
type input "1"
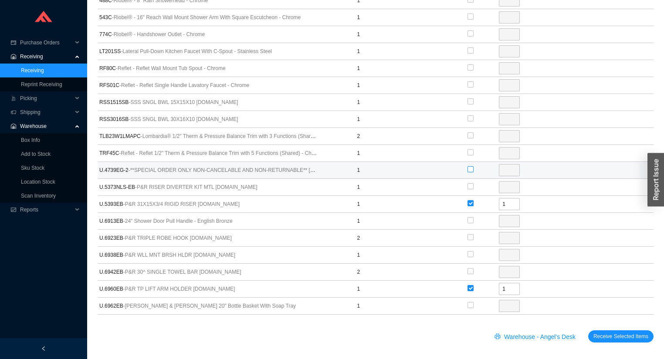
click at [471, 169] on input "checkbox" at bounding box center [470, 169] width 6 height 6
checkbox input "true"
type input "1"
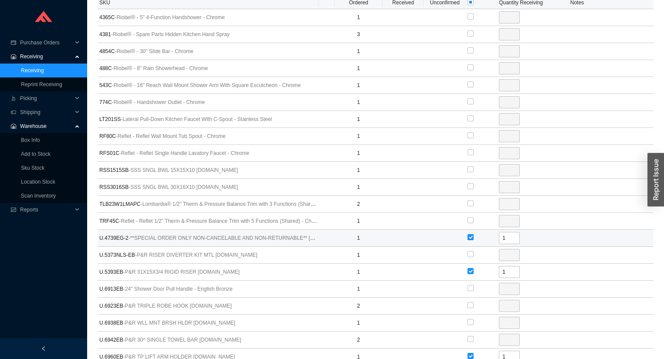
scroll to position [203, 0]
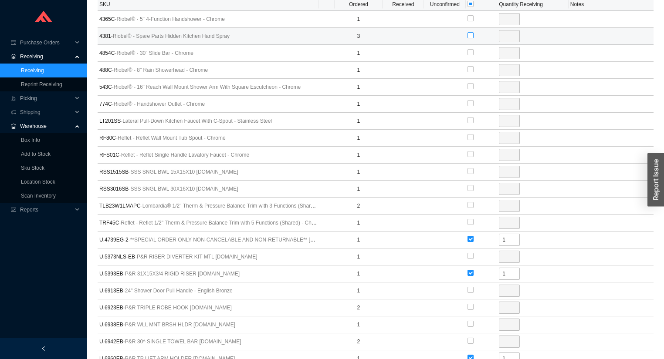
click at [470, 33] on input "checkbox" at bounding box center [470, 35] width 6 height 6
checkbox input "true"
type input "3"
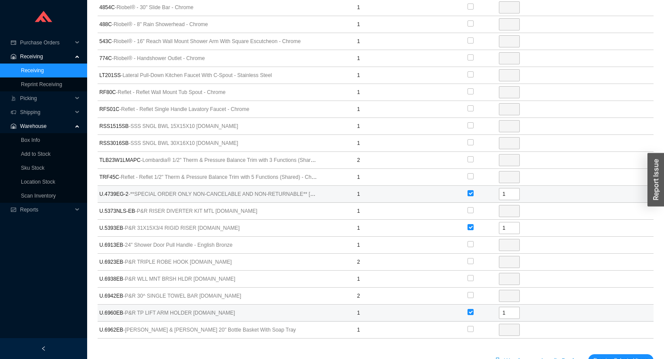
scroll to position [273, 0]
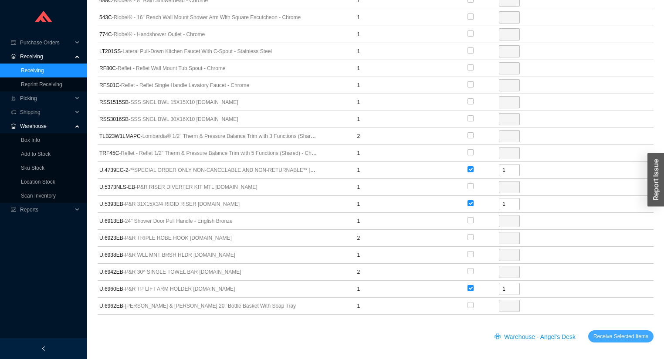
click at [617, 333] on span "Receive Selected Items" at bounding box center [620, 336] width 55 height 9
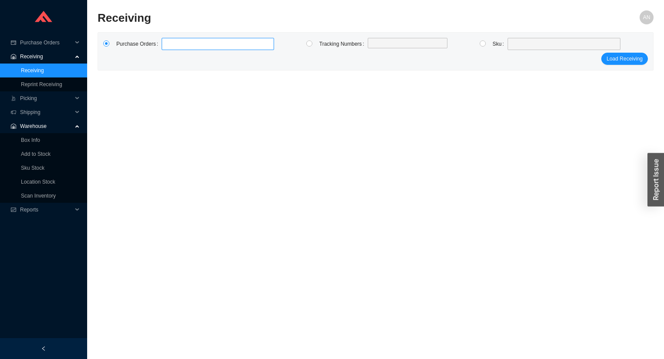
click at [214, 43] on label at bounding box center [218, 44] width 112 height 12
click at [169, 43] on input at bounding box center [166, 44] width 6 height 10
type input "988422"
click button "Load Receiving" at bounding box center [624, 59] width 47 height 12
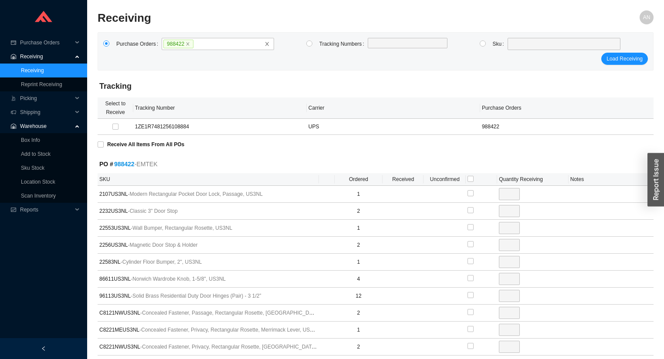
scroll to position [54, 0]
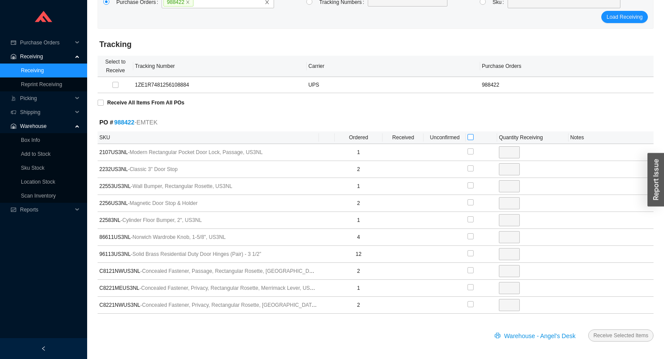
click at [470, 138] on input "checkbox" at bounding box center [470, 137] width 6 height 6
checkbox input "true"
type input "1"
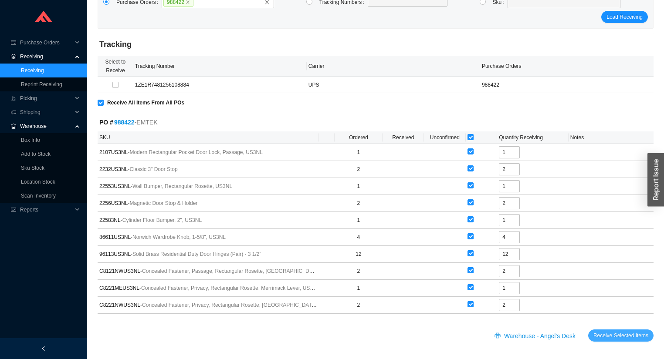
click at [624, 337] on span "Receive Selected Items" at bounding box center [620, 336] width 55 height 9
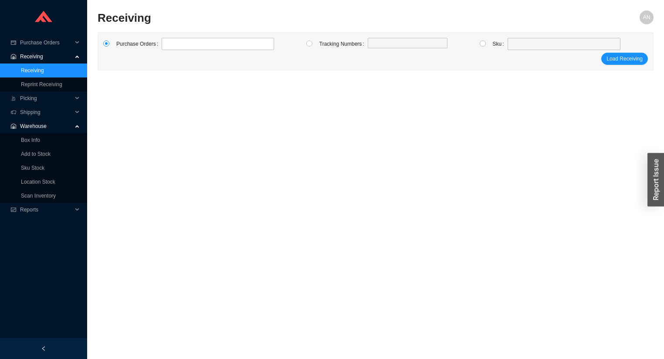
scroll to position [12, 0]
click at [166, 47] on input at bounding box center [166, 44] width 6 height 10
click at [33, 42] on span "Purchase Orders" at bounding box center [46, 43] width 52 height 14
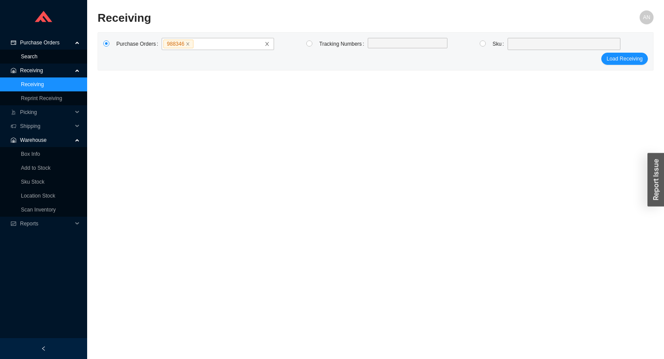
click at [34, 54] on link "Search" at bounding box center [29, 57] width 17 height 6
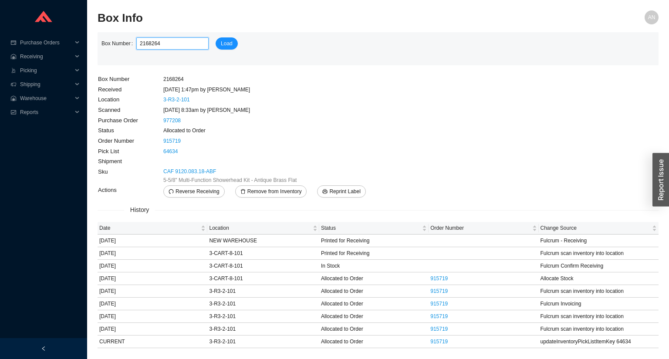
click at [162, 45] on input "2168264" at bounding box center [172, 43] width 72 height 12
type input "2"
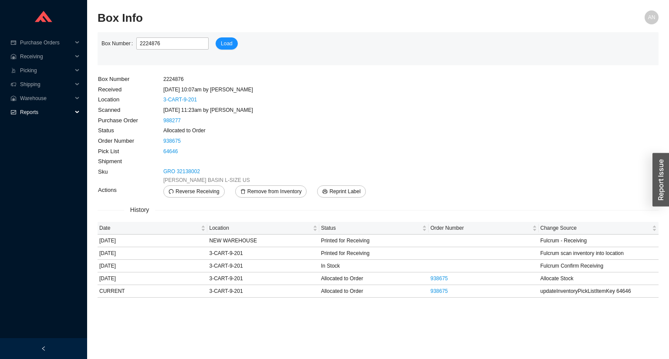
click at [39, 113] on span "Reports" at bounding box center [46, 112] width 52 height 14
click at [42, 125] on link "Scan Report" at bounding box center [35, 126] width 29 height 6
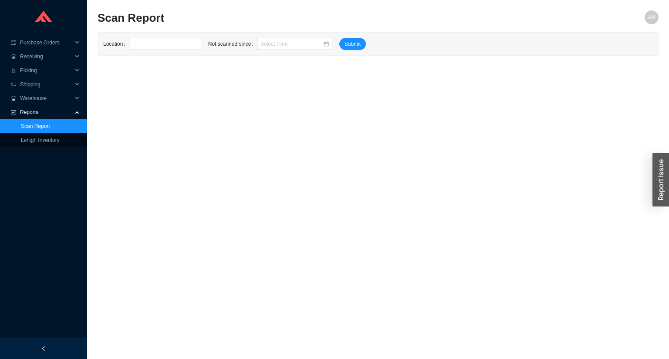
click at [38, 107] on span "Reports" at bounding box center [46, 112] width 52 height 14
click at [43, 99] on span "Warehouse" at bounding box center [46, 98] width 52 height 14
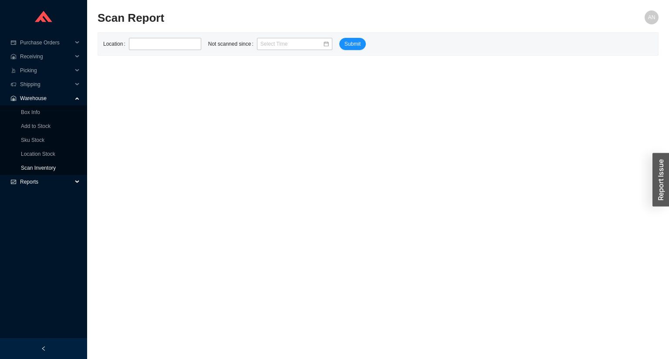
click at [44, 168] on link "Scan Inventory" at bounding box center [38, 168] width 35 height 6
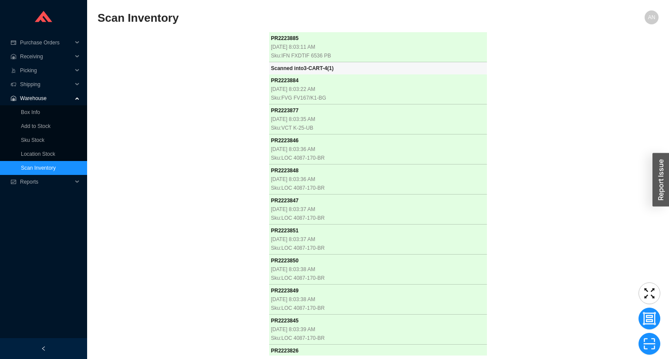
scroll to position [3420, 0]
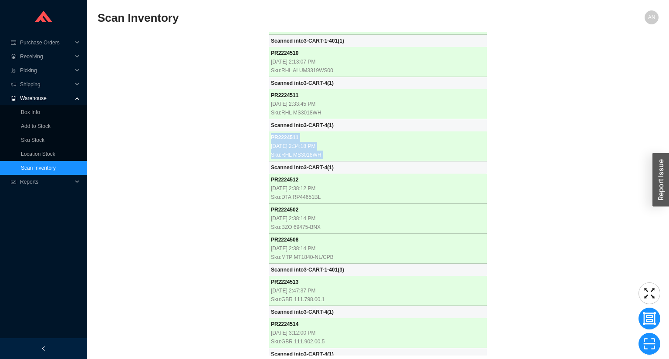
drag, startPoint x: 126, startPoint y: 152, endPoint x: 139, endPoint y: 151, distance: 12.7
click at [138, 152] on div "PR 2223885 9/29/2025, 8:03:11 AM Sku: IFN FXDTIF 6536 PB Scanned into 3-CART-4 …" at bounding box center [378, 194] width 561 height 324
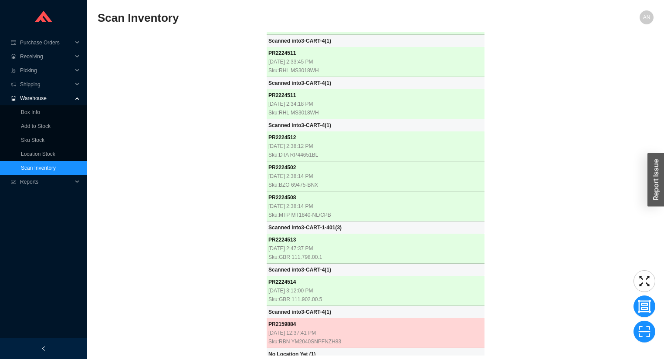
scroll to position [3462, 0]
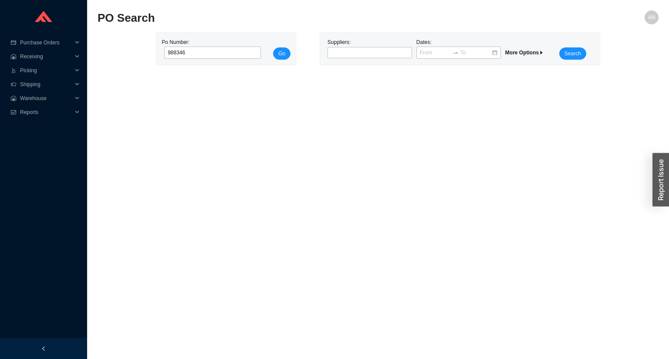
type input "988346"
click button "Go" at bounding box center [281, 53] width 17 height 12
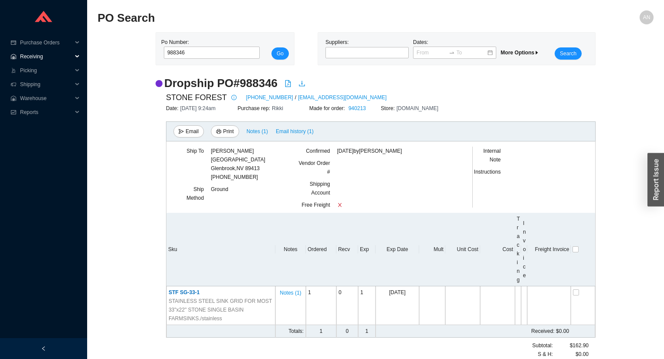
click at [41, 56] on span "Receiving" at bounding box center [46, 57] width 52 height 14
click at [39, 69] on link "Receiving" at bounding box center [32, 71] width 23 height 6
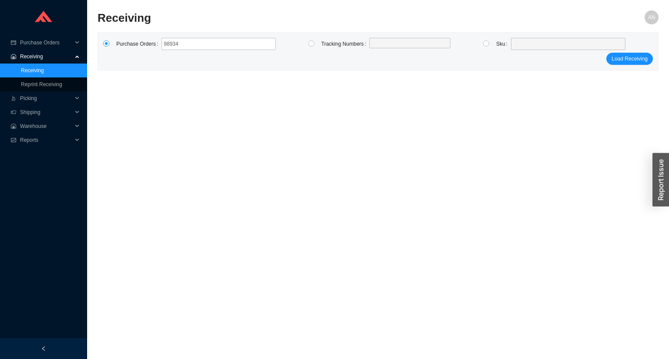
type input "989349"
click button "Load Receiving" at bounding box center [629, 59] width 47 height 12
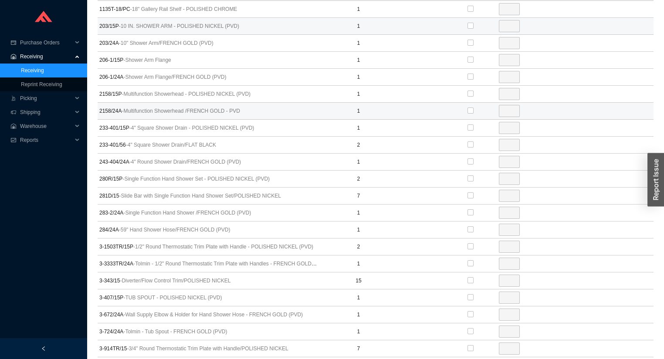
scroll to position [91, 0]
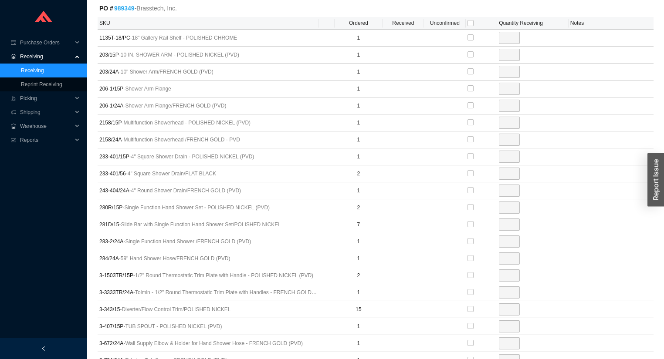
click at [124, 5] on link "989349" at bounding box center [124, 8] width 20 height 7
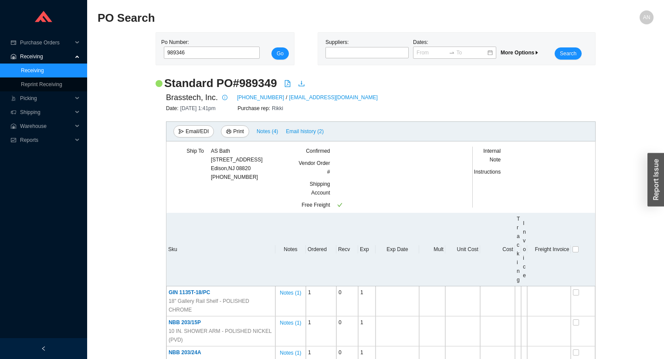
type input "989346"
click at [271, 47] on button "Go" at bounding box center [279, 53] width 17 height 12
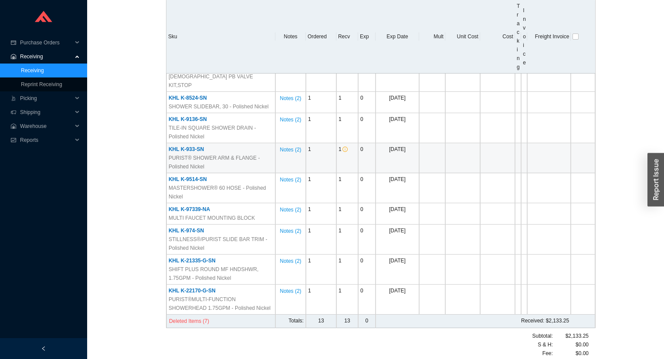
scroll to position [333, 0]
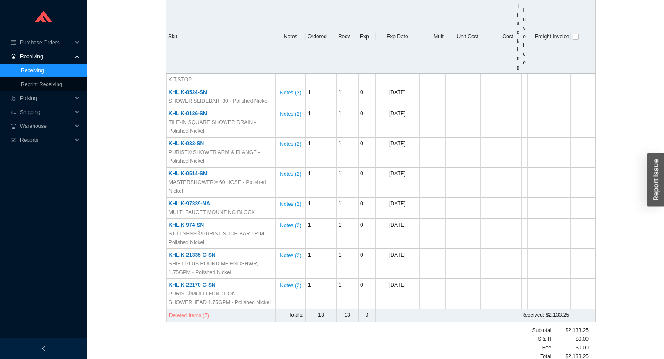
click at [186, 311] on span "Deleted Items (7)" at bounding box center [189, 315] width 40 height 9
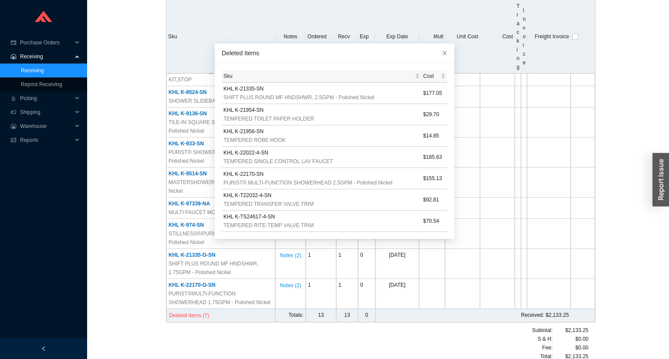
click at [124, 92] on div "Standard PO # 989346 General Plumbing Supply 201-391-5000 / laurieh@generalplum…" at bounding box center [376, 56] width 556 height 627
click at [436, 54] on div "Click to sort ascending" at bounding box center [427, 57] width 60 height 14
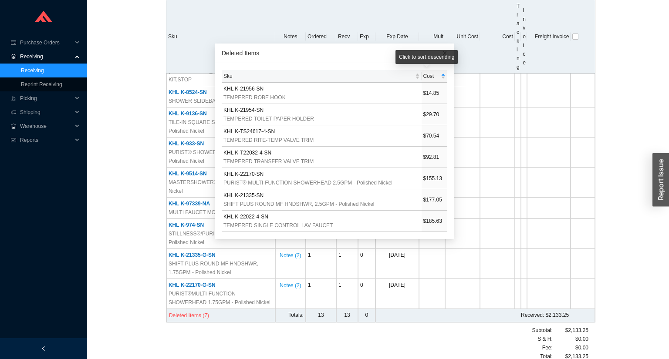
click at [438, 55] on div "Click to sort descending" at bounding box center [427, 57] width 62 height 14
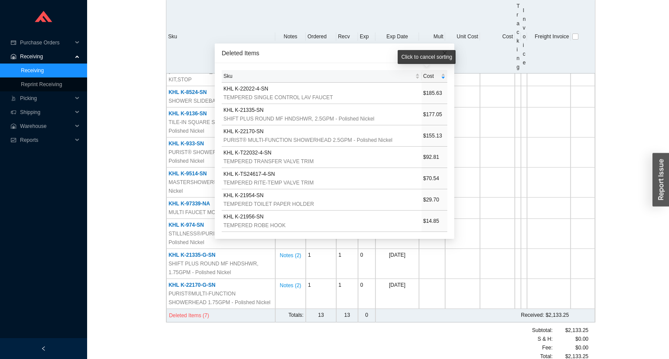
click at [467, 56] on th "Unit Cost" at bounding box center [462, 37] width 35 height 74
click at [443, 53] on icon "close" at bounding box center [445, 53] width 4 height 4
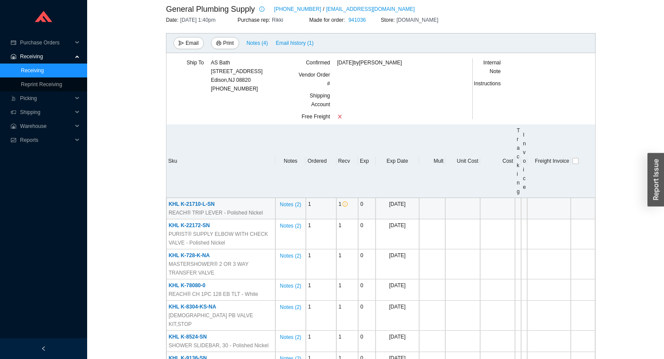
scroll to position [20, 0]
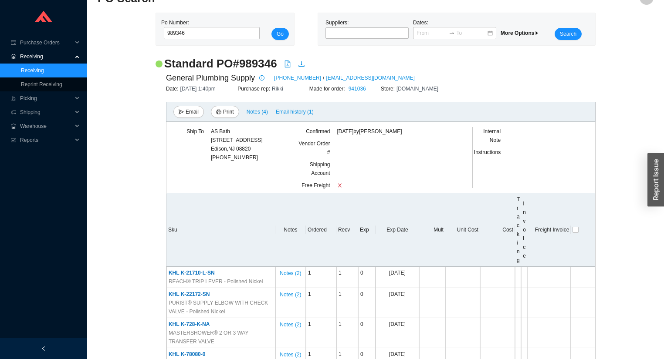
click at [34, 71] on link "Receiving" at bounding box center [32, 71] width 23 height 6
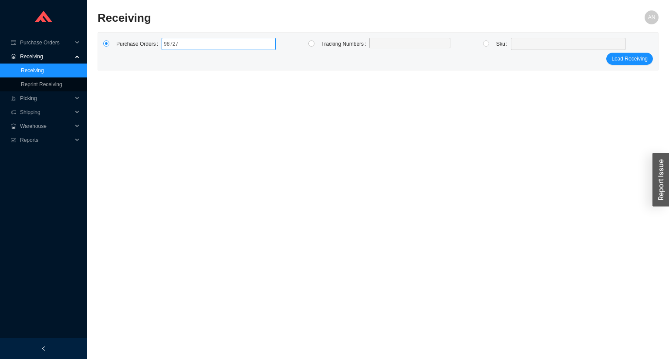
type input "987277"
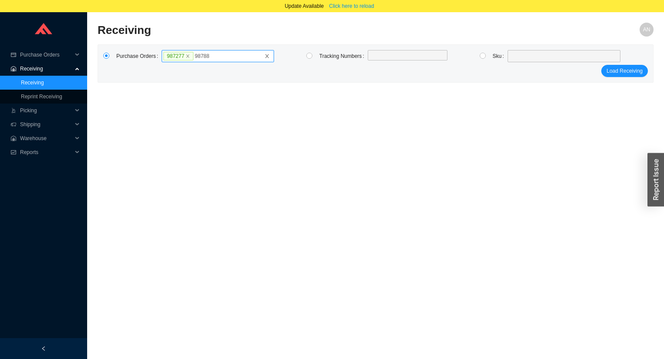
type input "987880"
type input "987965"
click button "Load Receiving" at bounding box center [624, 71] width 47 height 12
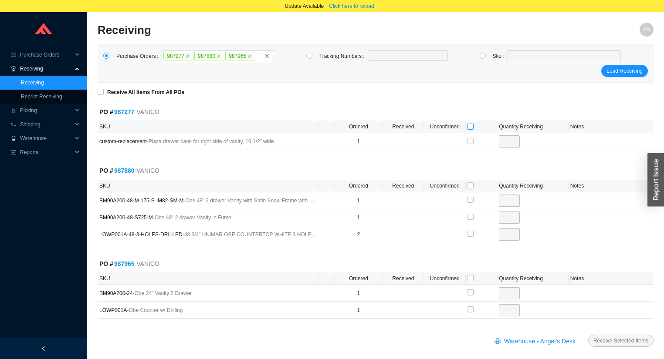
click at [470, 125] on input "checkbox" at bounding box center [470, 127] width 6 height 6
checkbox input "true"
type input "1"
click at [469, 186] on input "checkbox" at bounding box center [470, 186] width 6 height 6
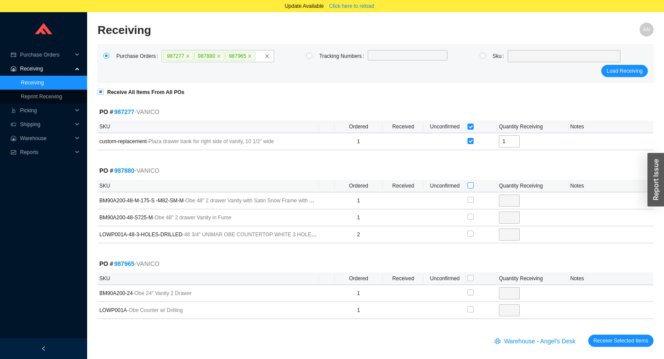
checkbox input "true"
type input "1"
checkbox input "true"
type input "1"
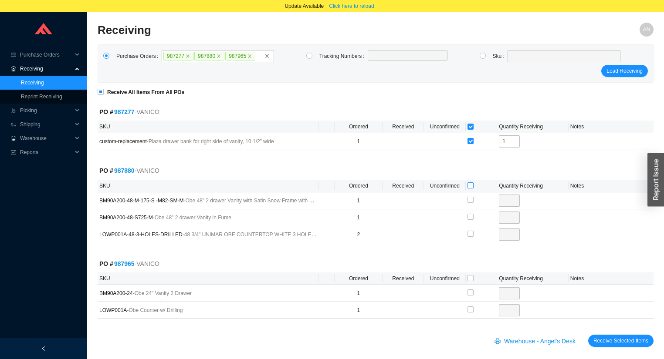
checkbox input "true"
type input "2"
click at [470, 277] on input "checkbox" at bounding box center [470, 278] width 6 height 6
checkbox input "true"
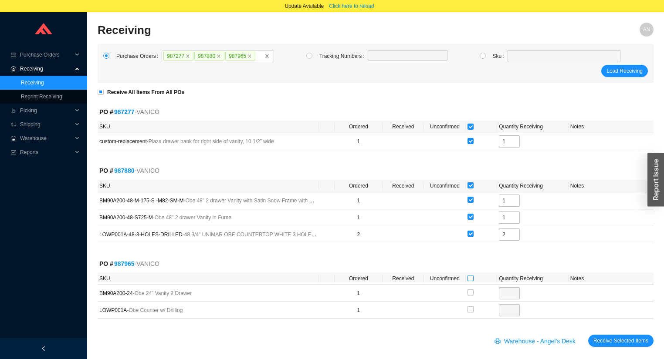
checkbox input "true"
type input "1"
checkbox input "true"
type input "1"
click at [622, 340] on span "Receive Selected Items" at bounding box center [620, 341] width 55 height 9
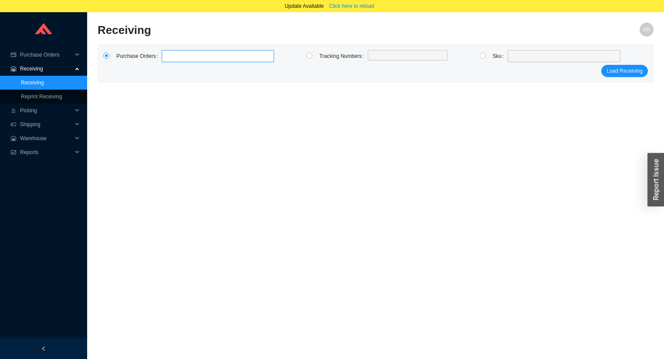
click at [183, 52] on label at bounding box center [218, 56] width 112 height 12
click at [169, 52] on input at bounding box center [166, 56] width 6 height 10
type input "985036"
click button "Load Receiving" at bounding box center [624, 71] width 47 height 12
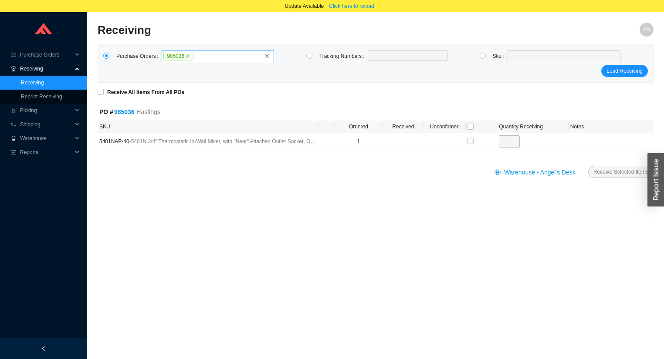
click at [197, 58] on label "985036" at bounding box center [218, 56] width 112 height 12
click at [197, 58] on input "985036" at bounding box center [197, 56] width 6 height 10
type input "987615"
click button "Load Receiving" at bounding box center [624, 71] width 47 height 12
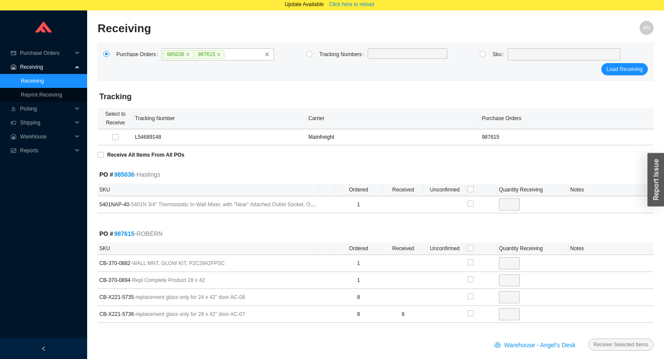
scroll to position [12, 0]
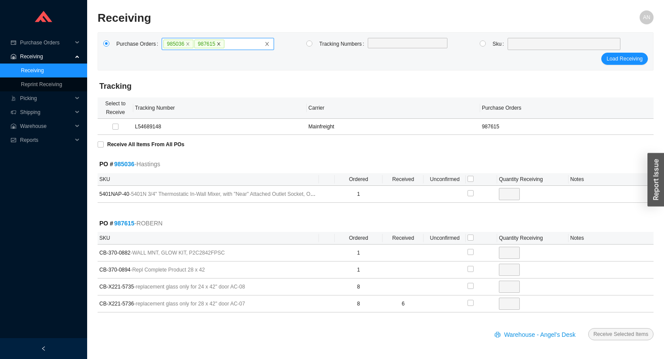
click at [217, 44] on icon "close" at bounding box center [218, 44] width 3 height 3
click at [225, 44] on input "985036 987615" at bounding box center [228, 44] width 6 height 10
click at [186, 45] on icon "close" at bounding box center [188, 44] width 4 height 4
click at [194, 45] on input "985036" at bounding box center [197, 44] width 6 height 10
click at [47, 124] on span "Warehouse" at bounding box center [46, 126] width 52 height 14
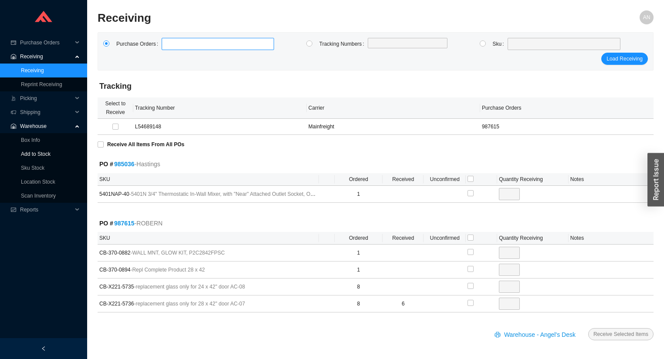
click at [49, 155] on link "Add to Stock" at bounding box center [36, 154] width 30 height 6
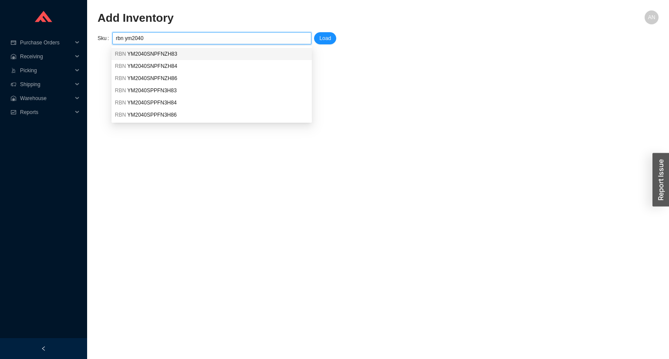
drag, startPoint x: 160, startPoint y: 56, endPoint x: 167, endPoint y: 53, distance: 7.6
click at [161, 55] on span "YM2040SNPFNZH83" at bounding box center [152, 54] width 50 height 6
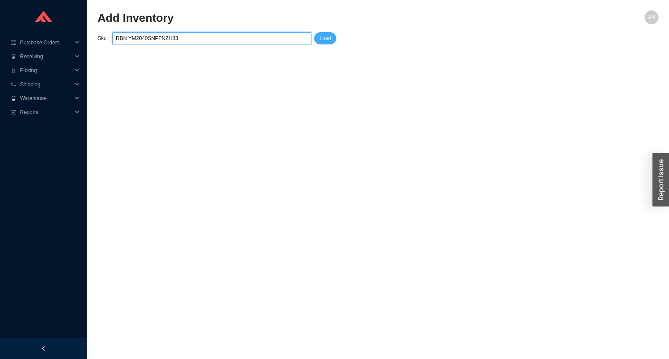
type input "RBN YM2040SNPFNZH83"
click at [331, 40] on button "Load" at bounding box center [325, 38] width 22 height 12
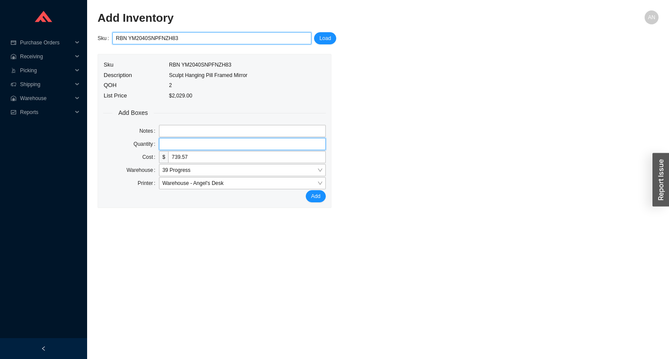
click at [210, 139] on input "tel" at bounding box center [242, 144] width 167 height 12
type input "1"
click at [306, 190] on button "Add" at bounding box center [316, 196] width 20 height 12
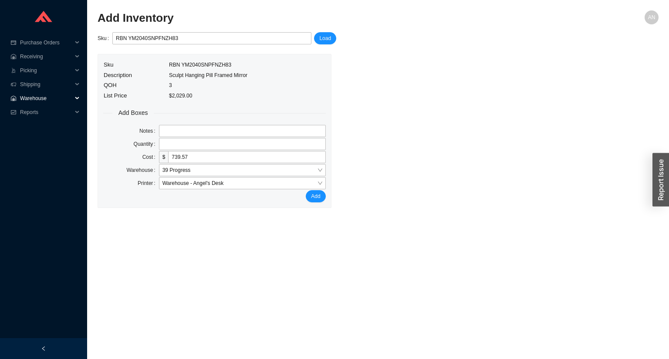
click at [43, 97] on span "Warehouse" at bounding box center [46, 98] width 52 height 14
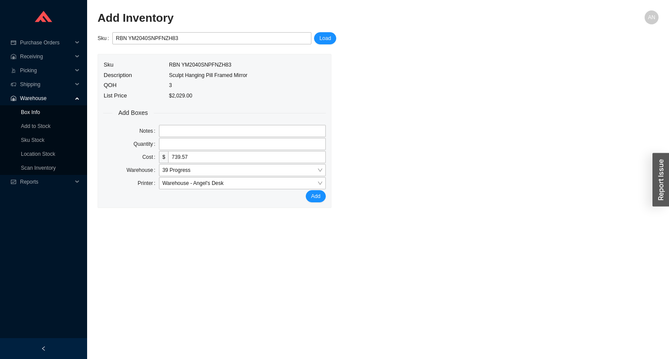
click at [40, 110] on link "Box Info" at bounding box center [30, 112] width 19 height 6
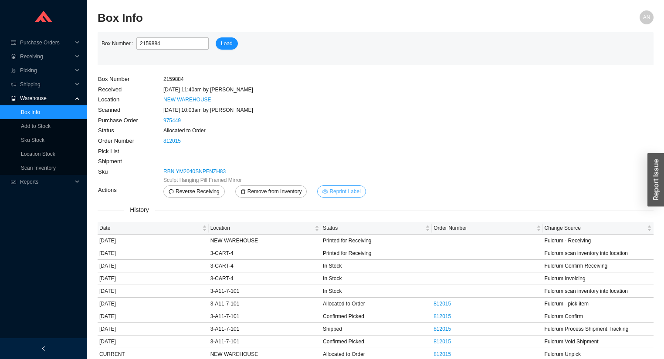
click at [346, 190] on span "Reprint Label" at bounding box center [344, 191] width 31 height 9
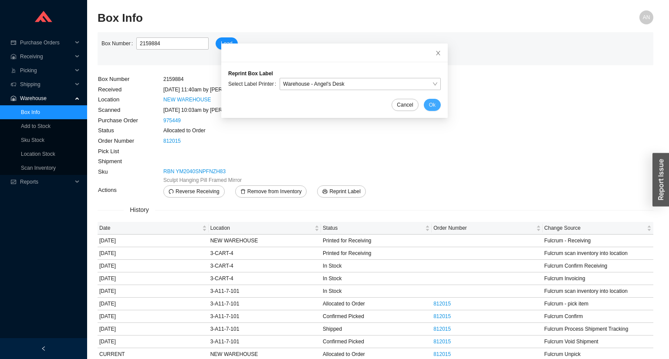
click at [429, 105] on span "Ok" at bounding box center [432, 105] width 7 height 9
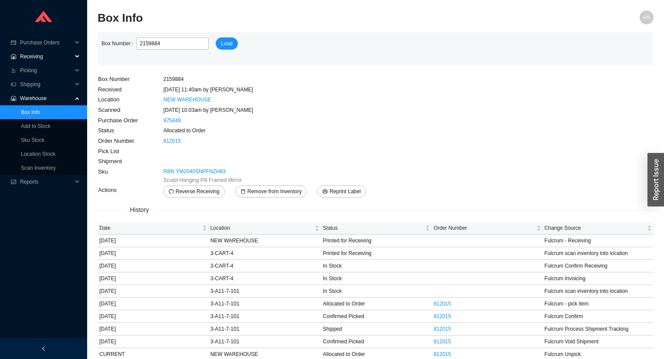
click at [39, 54] on span "Receiving" at bounding box center [46, 57] width 52 height 14
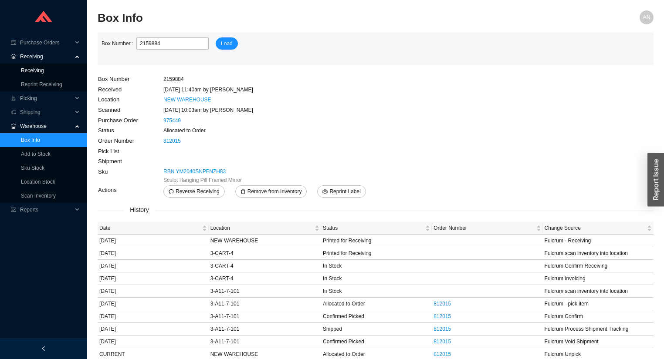
click at [40, 68] on link "Receiving" at bounding box center [32, 71] width 23 height 6
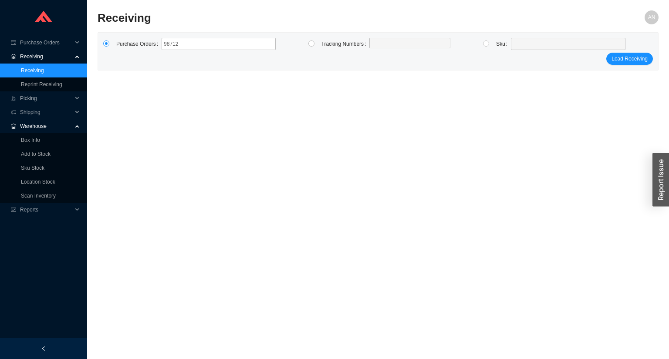
type input "987129"
type input "988561"
click button "Load Receiving" at bounding box center [629, 59] width 47 height 12
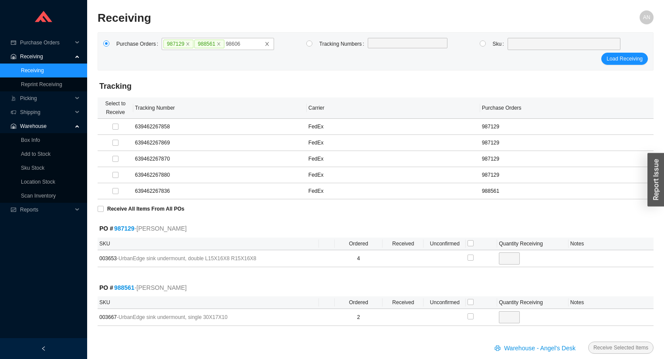
type input "986069"
click button "Load Receiving" at bounding box center [624, 59] width 47 height 12
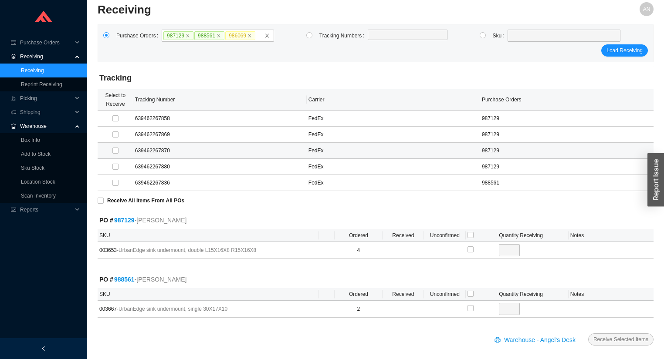
scroll to position [13, 0]
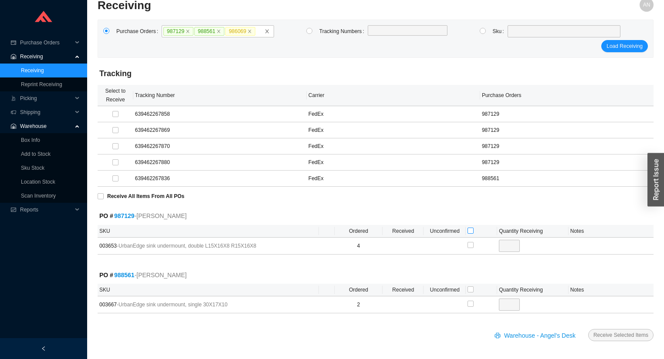
click at [470, 230] on input "checkbox" at bounding box center [470, 231] width 6 height 6
checkbox input "true"
type input "4"
click at [614, 332] on span "Receive Selected Items" at bounding box center [620, 335] width 55 height 9
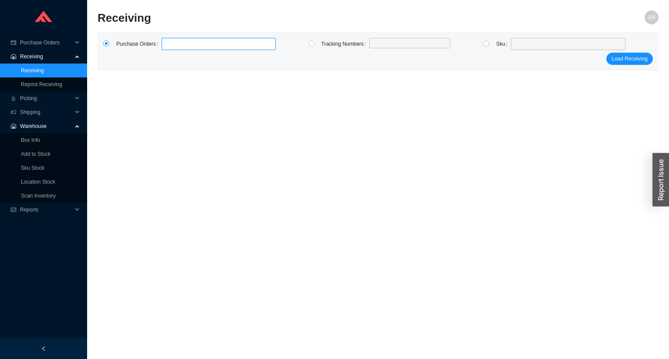
click at [192, 45] on label at bounding box center [219, 44] width 114 height 12
click at [169, 45] on input at bounding box center [166, 44] width 6 height 10
type input "988561"
click button "Load Receiving" at bounding box center [629, 59] width 47 height 12
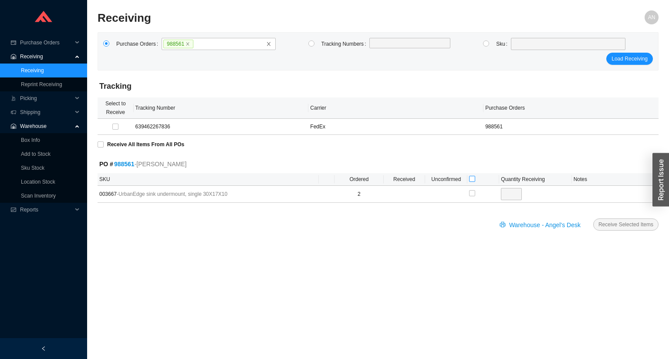
click at [470, 179] on input "checkbox" at bounding box center [472, 179] width 6 height 6
checkbox input "true"
type input "2"
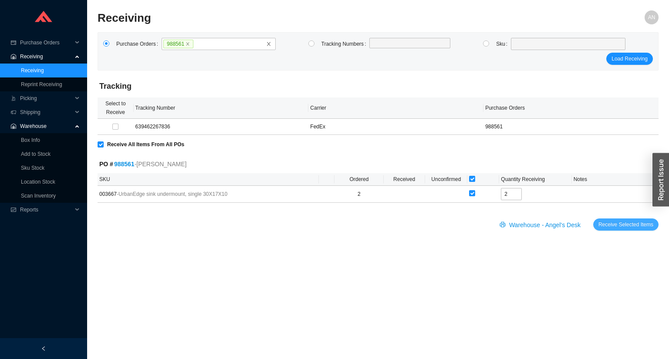
click at [622, 226] on span "Receive Selected Items" at bounding box center [626, 224] width 55 height 9
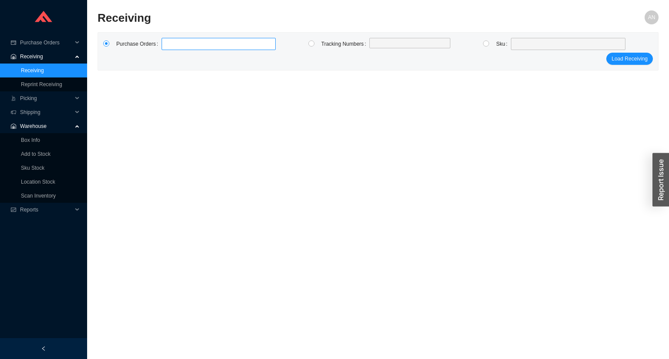
click at [183, 45] on label at bounding box center [219, 44] width 114 height 12
click at [169, 45] on input at bounding box center [166, 44] width 6 height 10
type input "986069"
click at [37, 42] on span "Purchase Orders" at bounding box center [46, 43] width 52 height 14
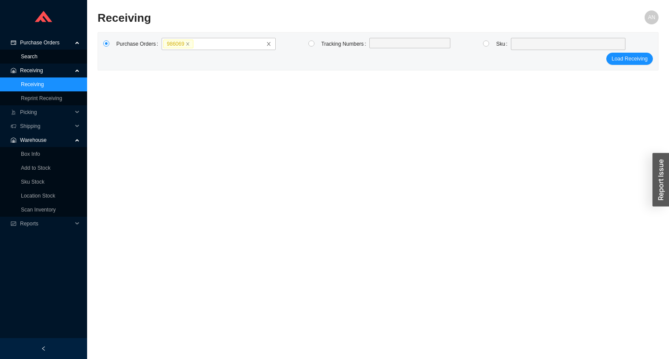
click at [35, 57] on link "Search" at bounding box center [29, 57] width 17 height 6
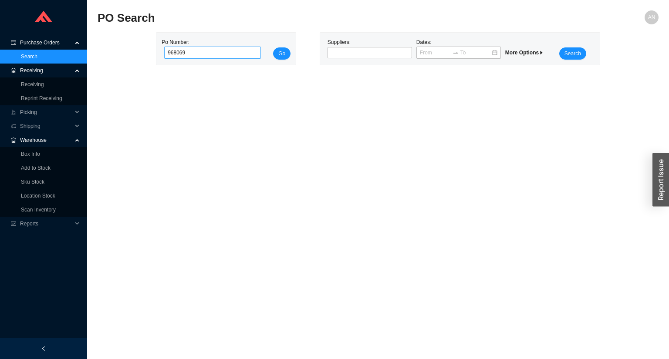
click button "Go" at bounding box center [281, 53] width 17 height 12
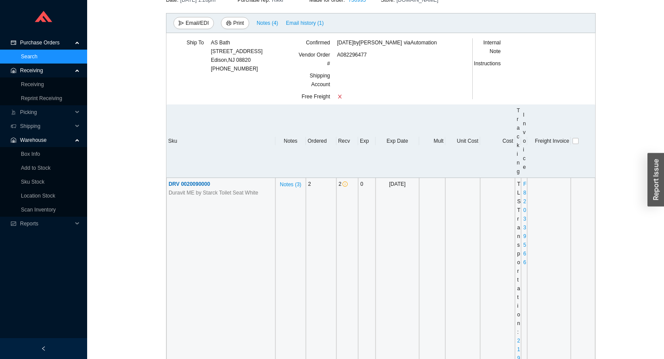
scroll to position [39, 0]
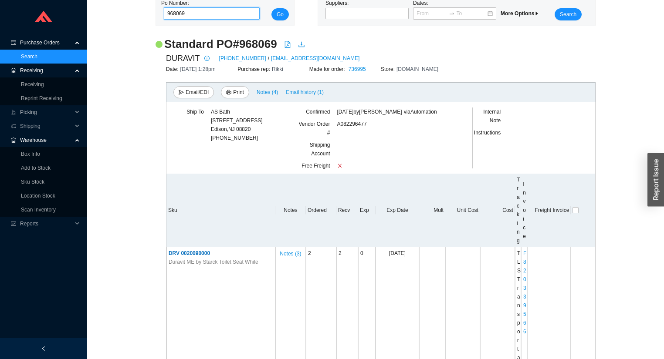
click at [174, 14] on input "968069" at bounding box center [212, 13] width 96 height 12
type input "986069"
click at [271, 8] on button "Go" at bounding box center [279, 14] width 17 height 12
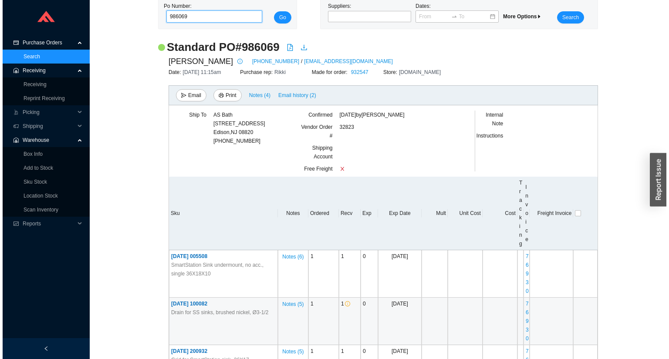
scroll to position [209, 0]
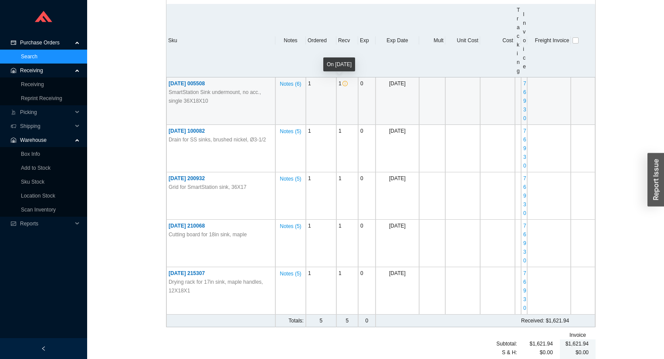
click at [345, 84] on icon "info-circle" at bounding box center [344, 83] width 5 height 5
click at [343, 82] on icon "info-circle" at bounding box center [344, 83] width 5 height 5
click at [190, 84] on span "JUL 005508" at bounding box center [187, 84] width 36 height 6
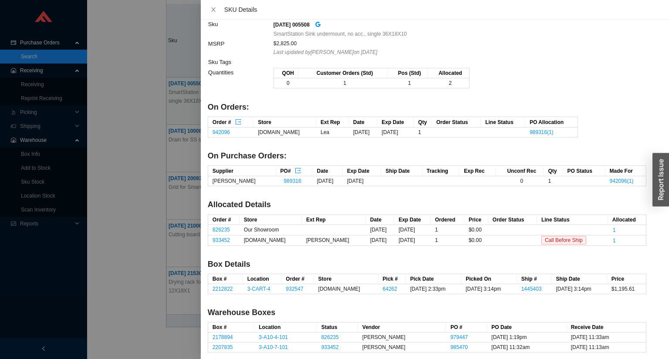
scroll to position [10, 0]
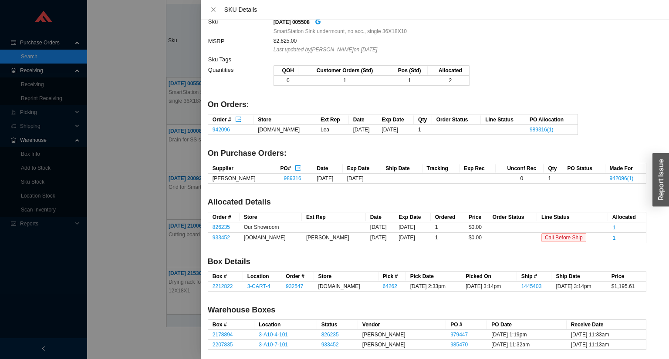
click at [134, 104] on div at bounding box center [334, 179] width 669 height 359
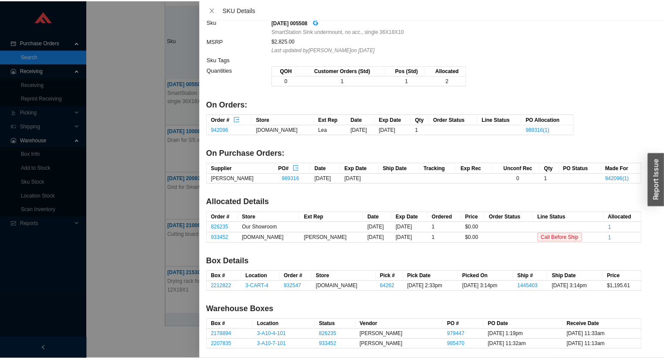
scroll to position [0, 0]
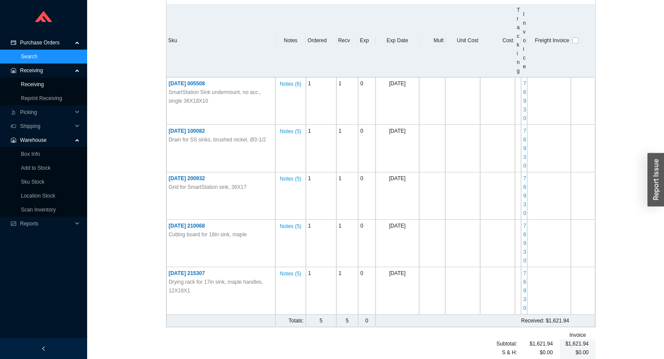
drag, startPoint x: 37, startPoint y: 83, endPoint x: 42, endPoint y: 81, distance: 5.5
click at [37, 83] on link "Receiving" at bounding box center [32, 84] width 23 height 6
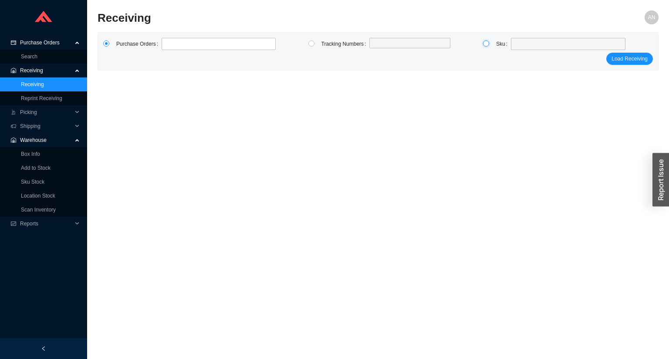
drag, startPoint x: 484, startPoint y: 42, endPoint x: 494, endPoint y: 42, distance: 10.0
click at [484, 42] on input "radio" at bounding box center [486, 44] width 6 height 6
radio input "true"
click at [523, 46] on span at bounding box center [568, 43] width 108 height 11
type input "005508"
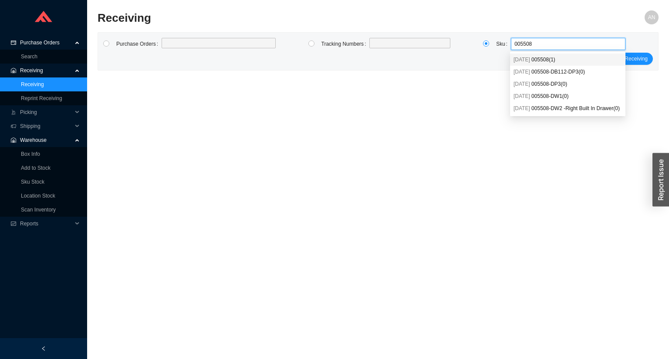
click at [534, 57] on span "005508 ( 1 )" at bounding box center [543, 60] width 24 height 6
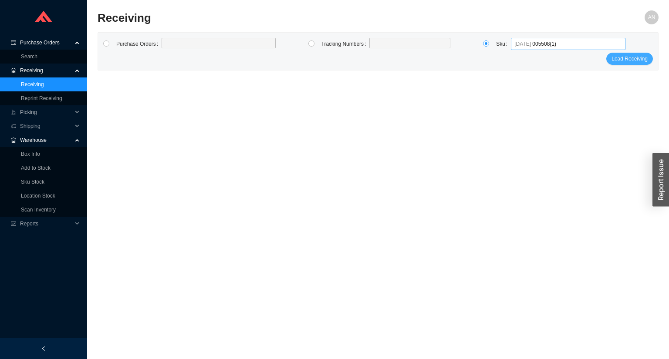
click at [615, 58] on span "Load Receiving" at bounding box center [630, 58] width 36 height 9
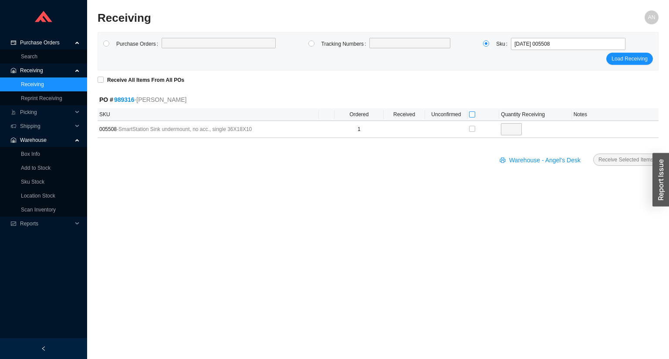
click at [472, 113] on input "checkbox" at bounding box center [472, 115] width 6 height 6
checkbox input "true"
type input "1"
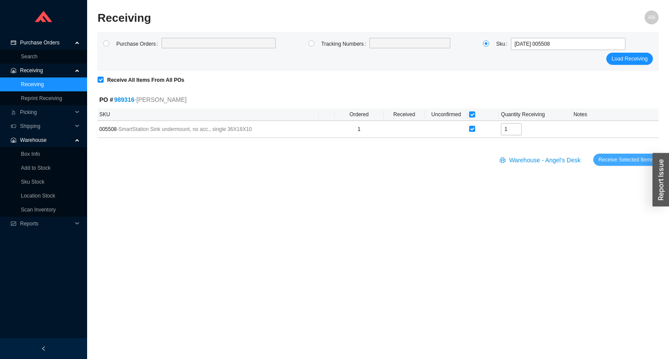
click at [610, 156] on span "Receive Selected Items" at bounding box center [626, 160] width 55 height 9
radio input "true"
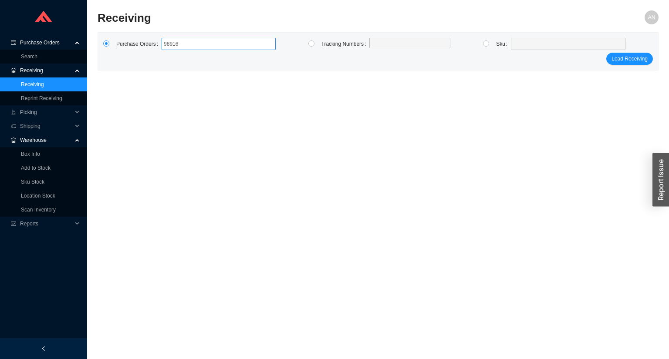
type input "989163"
type input "986779"
type input "989112"
type input "987673"
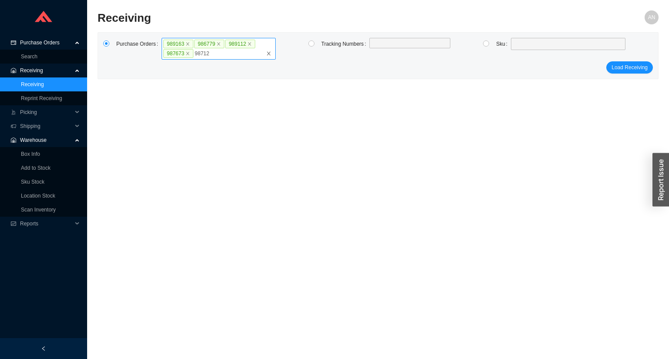
type input "987126"
type input "982997"
type input "988429"
type input "986257"
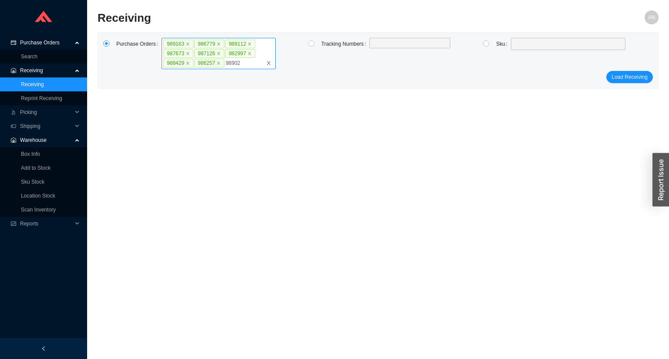
type input "989022"
type input "988518"
type input "988646"
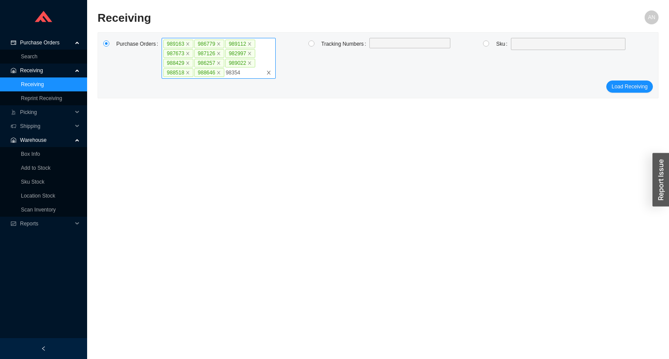
type input "983545"
type input "987285"
type input "988298"
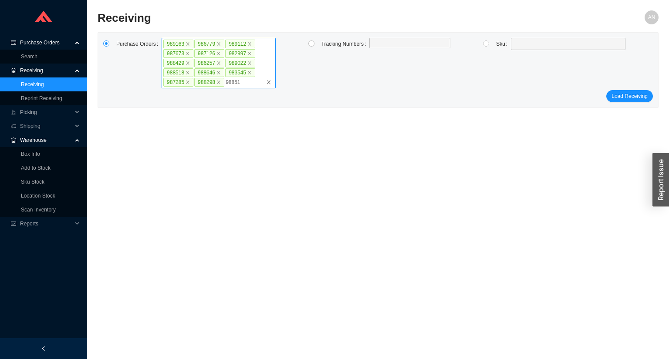
type input "988514"
type input "989263"
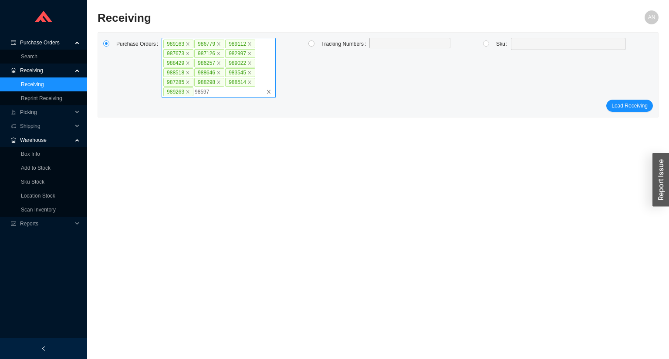
type input "985975"
type input "988279"
type input "986342"
click button "Load Receiving" at bounding box center [629, 115] width 47 height 12
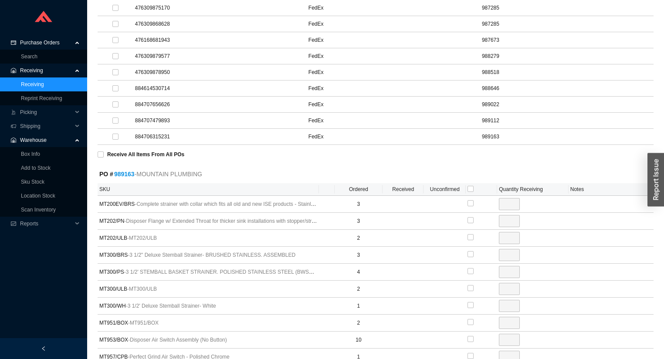
scroll to position [488, 0]
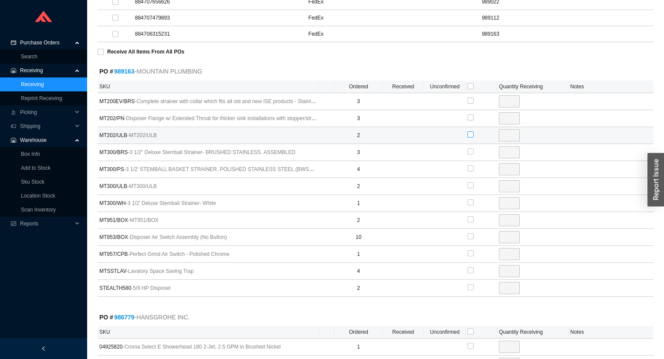
click at [472, 132] on input "checkbox" at bounding box center [470, 135] width 6 height 6
checkbox input "true"
type input "2"
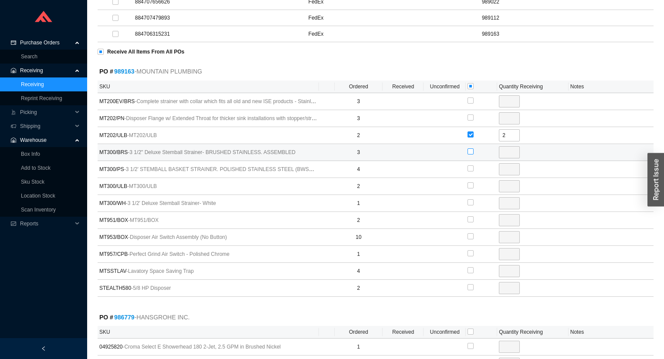
click at [470, 149] on input "checkbox" at bounding box center [470, 152] width 6 height 6
checkbox input "true"
type input "3"
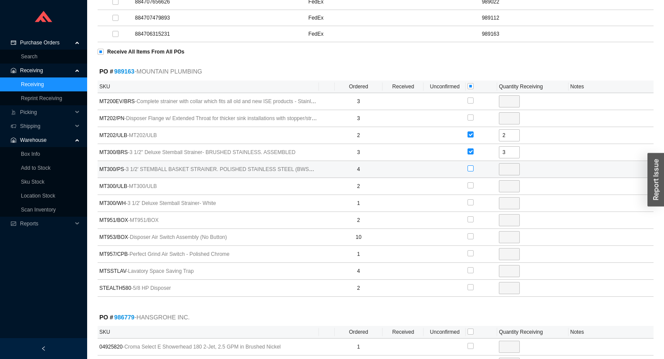
click at [468, 166] on input "checkbox" at bounding box center [470, 169] width 6 height 6
checkbox input "true"
type input "4"
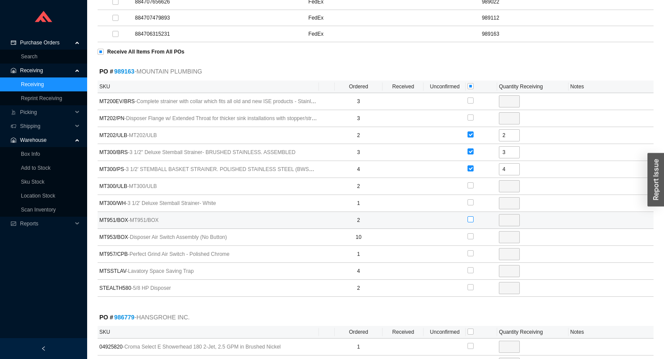
click at [468, 217] on input "checkbox" at bounding box center [470, 220] width 6 height 6
checkbox input "true"
type input "2"
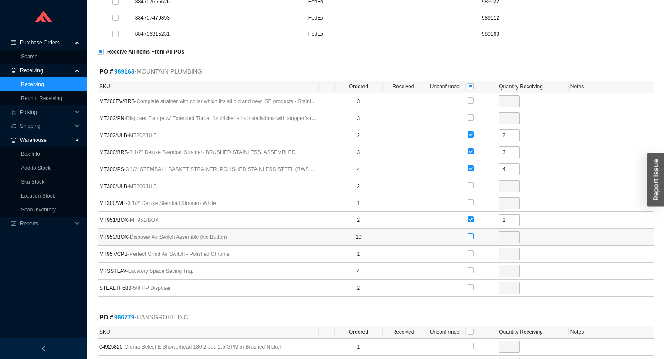
click at [471, 233] on input "checkbox" at bounding box center [470, 236] width 6 height 6
checkbox input "true"
type input "10"
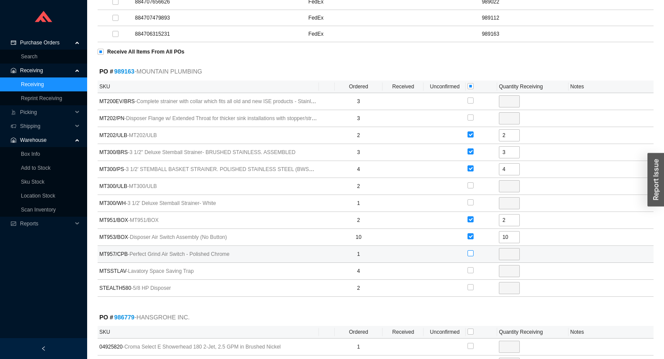
click at [470, 250] on input "checkbox" at bounding box center [470, 253] width 6 height 6
checkbox input "true"
type input "1"
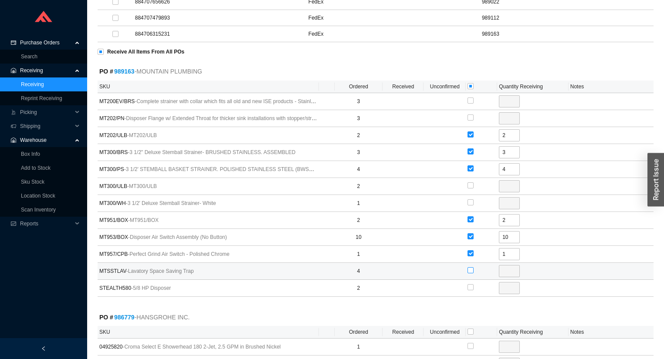
click at [470, 267] on input "checkbox" at bounding box center [470, 270] width 6 height 6
checkbox input "true"
type input "4"
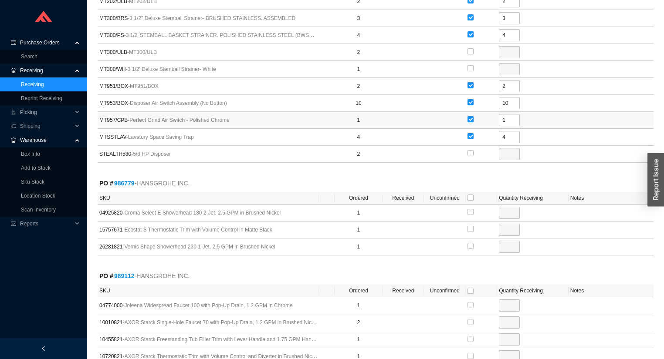
scroll to position [627, 0]
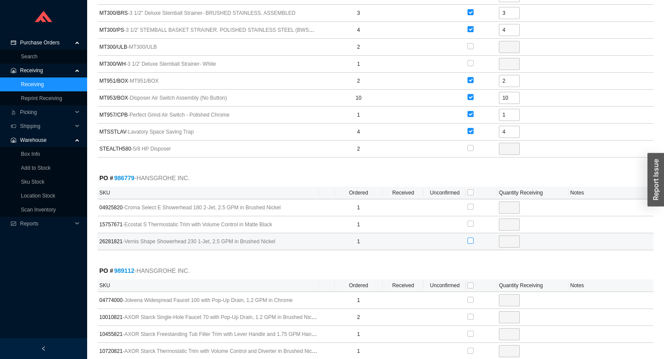
click at [471, 238] on input "checkbox" at bounding box center [470, 241] width 6 height 6
checkbox input "true"
type input "1"
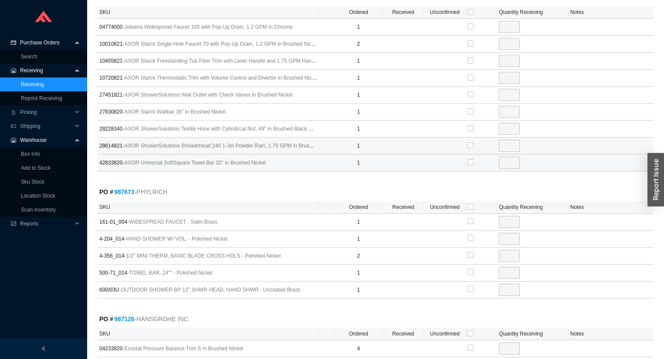
scroll to position [906, 0]
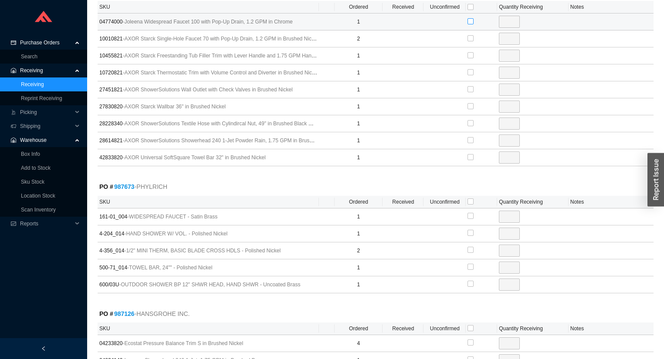
click at [472, 18] on input "checkbox" at bounding box center [470, 21] width 6 height 6
checkbox input "true"
type input "1"
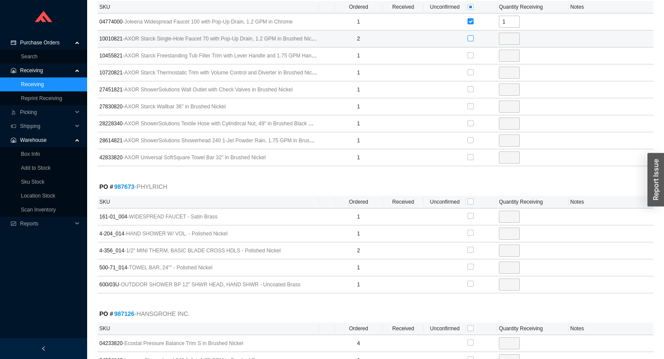
click at [472, 35] on input "checkbox" at bounding box center [470, 38] width 6 height 6
checkbox input "true"
type input "2"
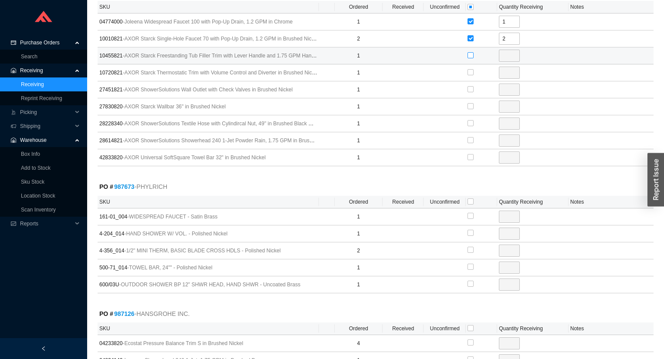
click at [468, 51] on label at bounding box center [470, 55] width 6 height 9
click at [468, 52] on input "checkbox" at bounding box center [470, 55] width 6 height 6
checkbox input "true"
type input "1"
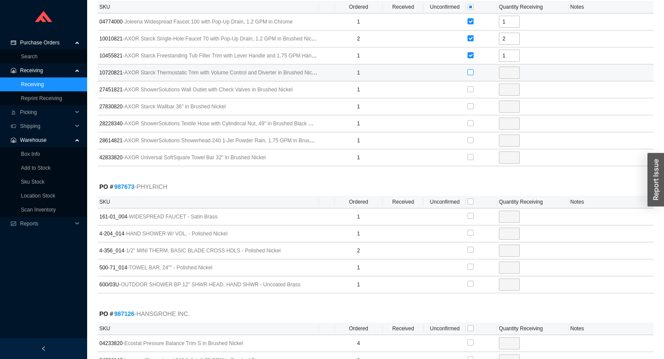
click at [470, 69] on input "checkbox" at bounding box center [470, 72] width 6 height 6
checkbox input "true"
type input "1"
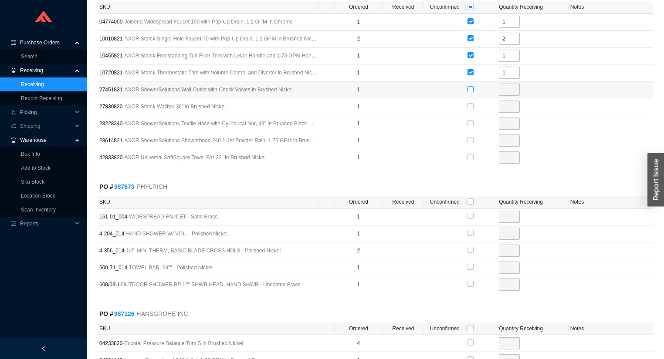
click at [469, 86] on input "checkbox" at bounding box center [470, 89] width 6 height 6
checkbox input "true"
type input "1"
click at [472, 104] on input "checkbox" at bounding box center [470, 106] width 6 height 6
checkbox input "true"
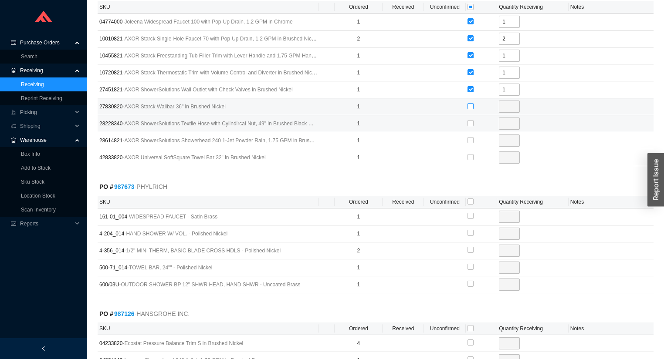
type input "1"
click at [468, 120] on input "checkbox" at bounding box center [470, 123] width 6 height 6
checkbox input "true"
type input "1"
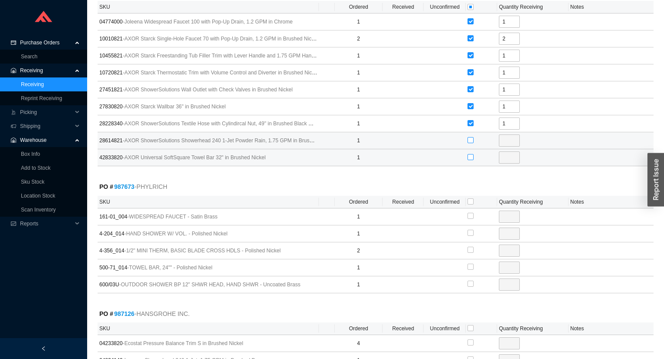
drag, startPoint x: 469, startPoint y: 136, endPoint x: 472, endPoint y: 150, distance: 14.2
click at [470, 139] on div at bounding box center [470, 140] width 6 height 12
click at [472, 154] on input "checkbox" at bounding box center [470, 157] width 6 height 6
checkbox input "true"
type input "1"
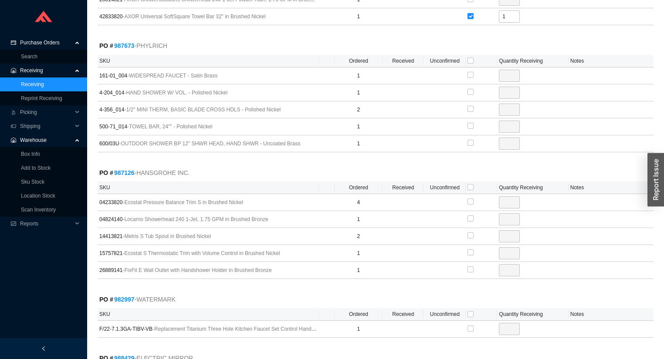
scroll to position [1011, 0]
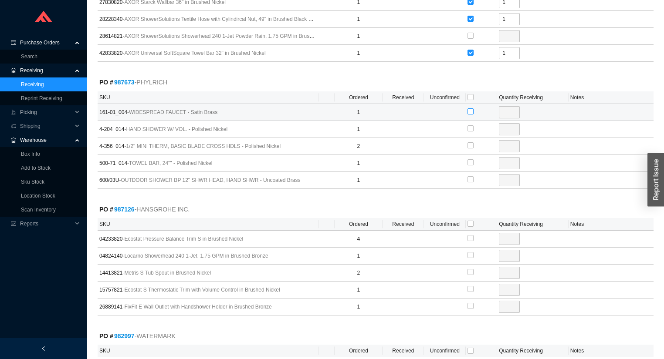
click at [469, 108] on input "checkbox" at bounding box center [470, 111] width 6 height 6
checkbox input "true"
type input "1"
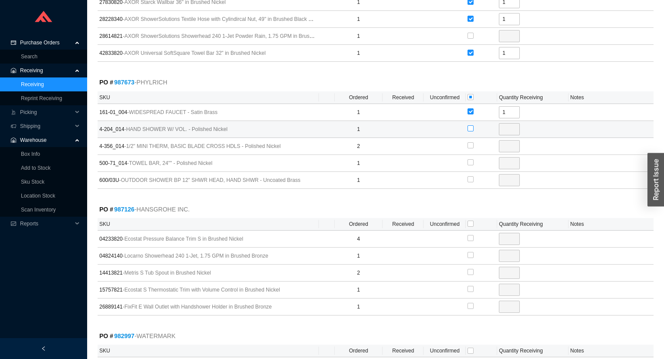
click at [470, 125] on input "checkbox" at bounding box center [470, 128] width 6 height 6
checkbox input "true"
type input "1"
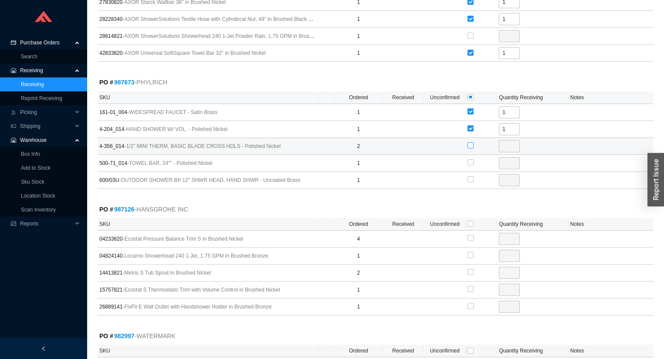
click at [468, 143] on label at bounding box center [470, 146] width 6 height 9
click at [468, 143] on input "checkbox" at bounding box center [470, 145] width 6 height 6
checkbox input "true"
type input "2"
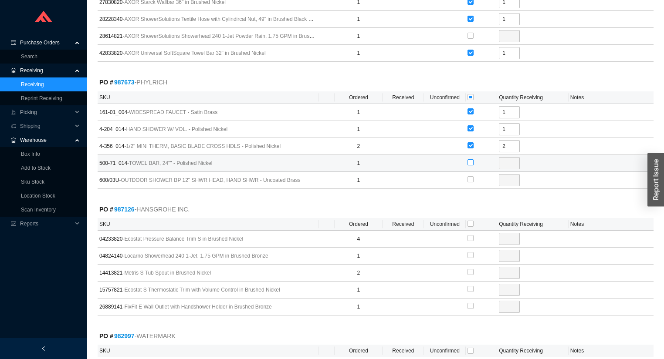
click at [467, 159] on input "checkbox" at bounding box center [470, 162] width 6 height 6
checkbox input "true"
type input "1"
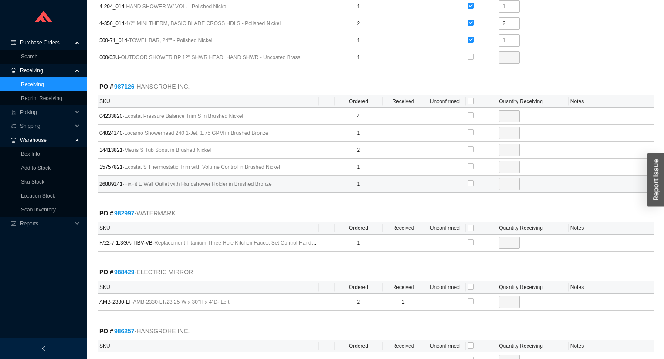
scroll to position [1150, 0]
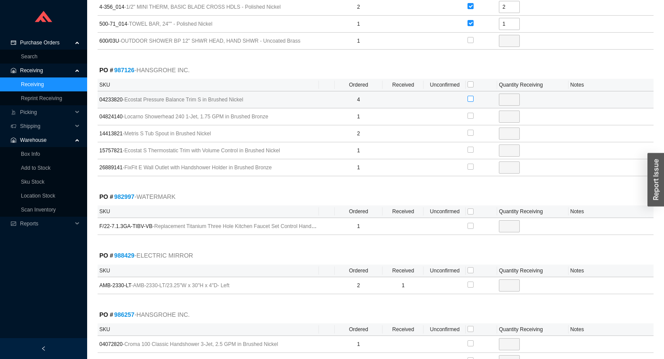
click at [469, 96] on input "checkbox" at bounding box center [470, 99] width 6 height 6
checkbox input "true"
type input "4"
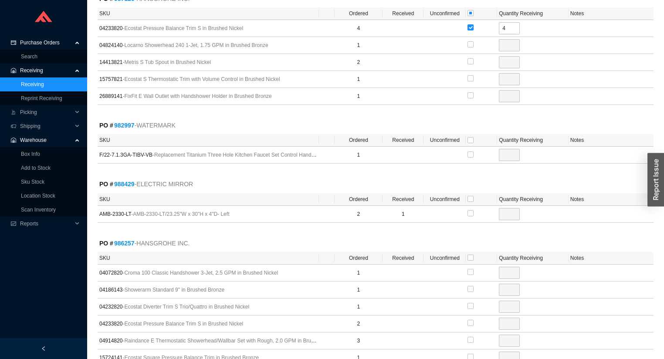
scroll to position [1255, 0]
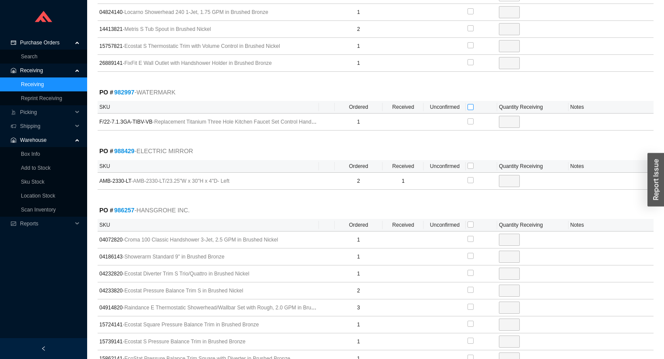
click at [472, 104] on input "checkbox" at bounding box center [470, 107] width 6 height 6
checkbox input "true"
type input "1"
click at [471, 163] on input "checkbox" at bounding box center [470, 166] width 6 height 6
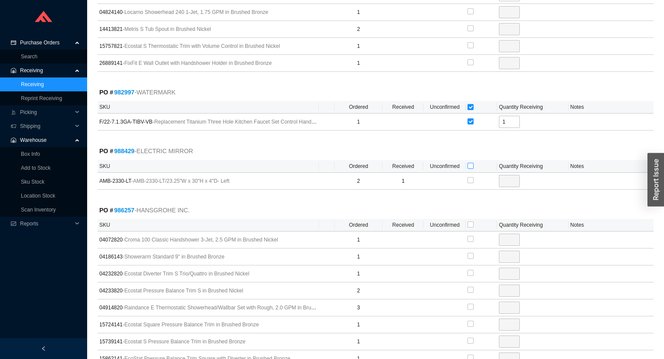
checkbox input "true"
type input "1"
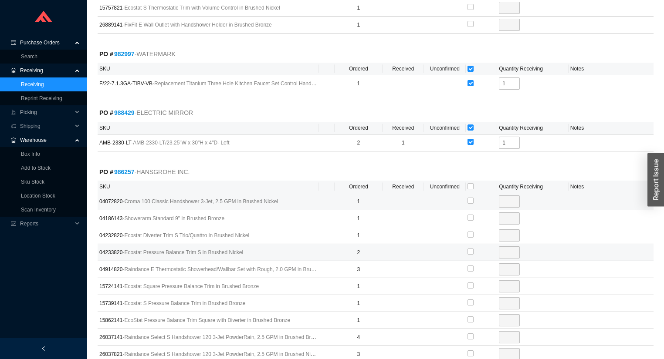
scroll to position [1324, 0]
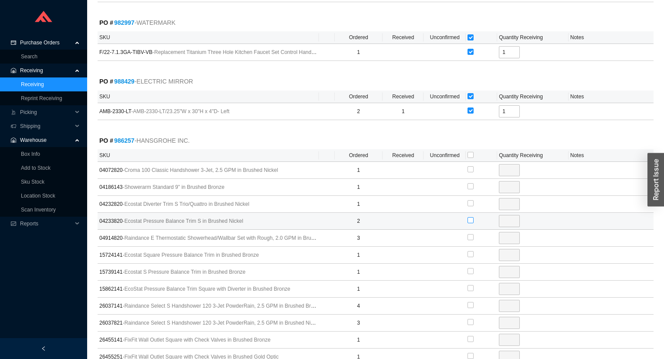
click at [469, 217] on input "checkbox" at bounding box center [470, 220] width 6 height 6
checkbox input "true"
type input "2"
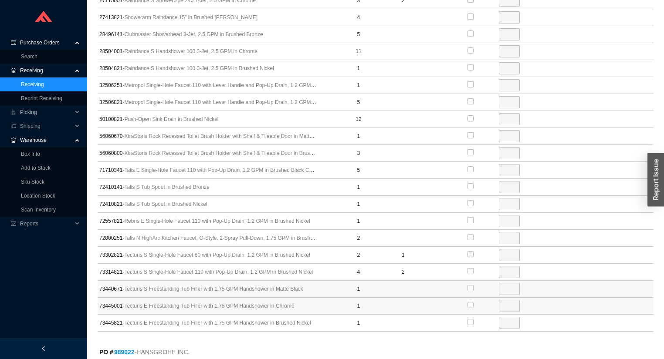
scroll to position [1673, 0]
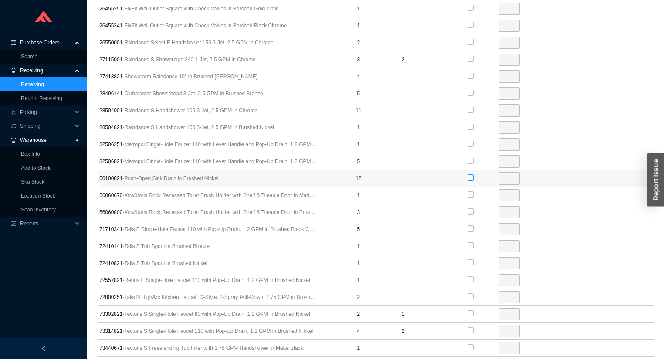
click at [469, 175] on input "checkbox" at bounding box center [470, 178] width 6 height 6
checkbox input "true"
type input "12"
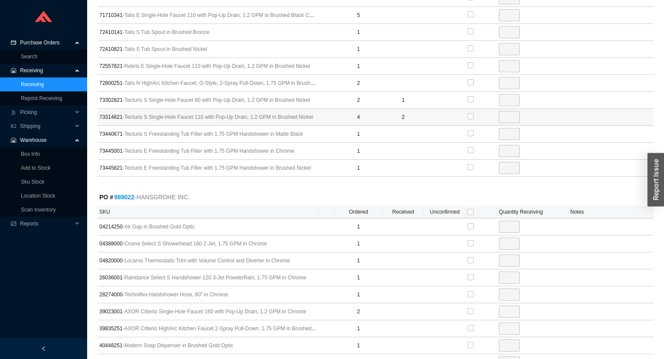
scroll to position [1986, 0]
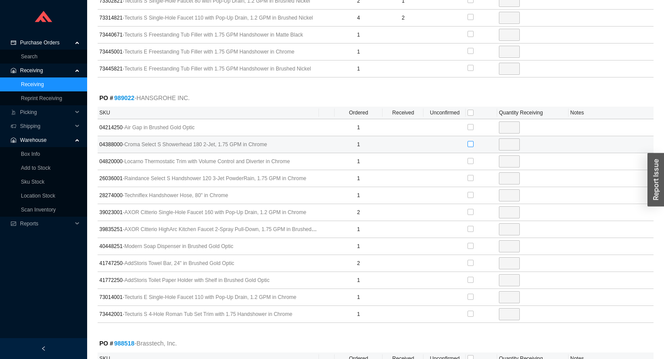
click at [470, 141] on input "checkbox" at bounding box center [470, 144] width 6 height 6
checkbox input "true"
type input "1"
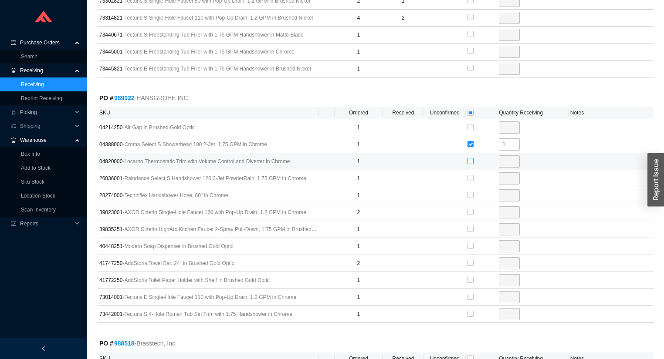
click at [470, 158] on input "checkbox" at bounding box center [470, 161] width 6 height 6
checkbox input "true"
type input "1"
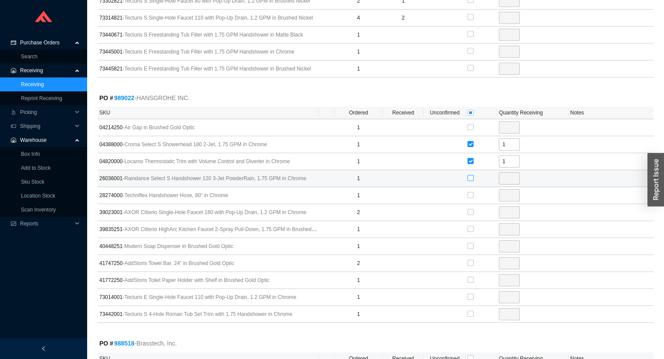
click at [470, 174] on label at bounding box center [470, 178] width 6 height 9
click at [470, 175] on input "checkbox" at bounding box center [470, 178] width 6 height 6
checkbox input "true"
type input "1"
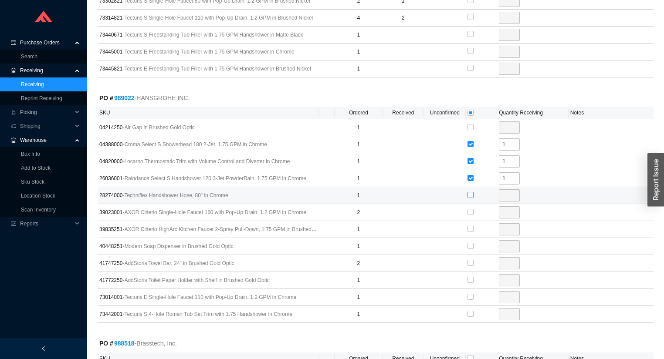
click at [472, 192] on input "checkbox" at bounding box center [470, 195] width 6 height 6
checkbox input "true"
type input "1"
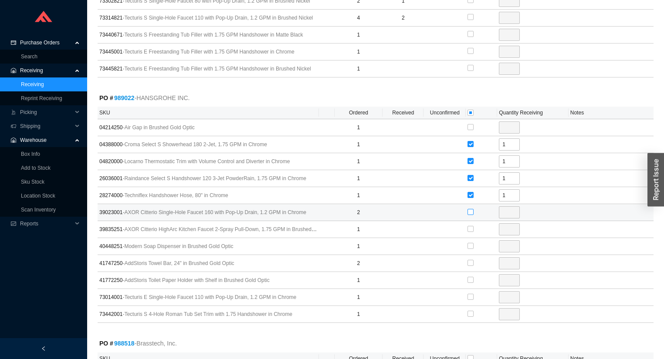
click at [470, 209] on input "checkbox" at bounding box center [470, 212] width 6 height 6
checkbox input "true"
type input "2"
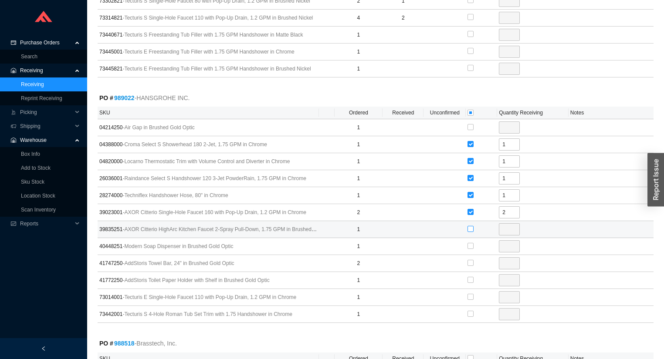
click at [472, 226] on input "checkbox" at bounding box center [470, 229] width 6 height 6
checkbox input "true"
type input "1"
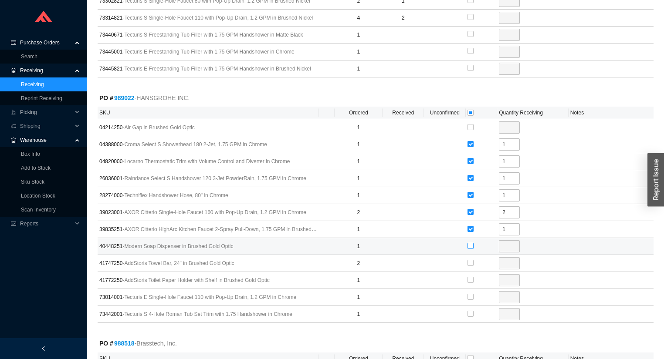
click at [470, 243] on input "checkbox" at bounding box center [470, 246] width 6 height 6
checkbox input "true"
type input "1"
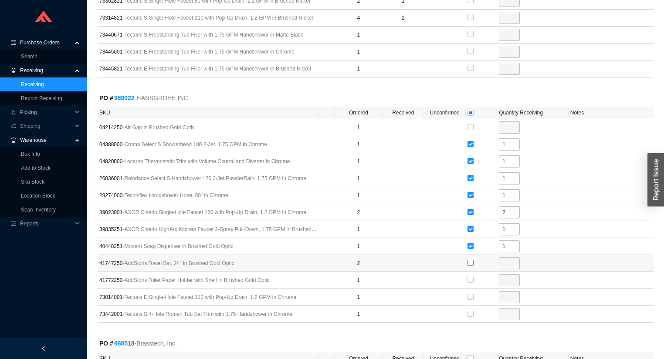
click at [468, 260] on input "checkbox" at bounding box center [470, 263] width 6 height 6
checkbox input "true"
type input "2"
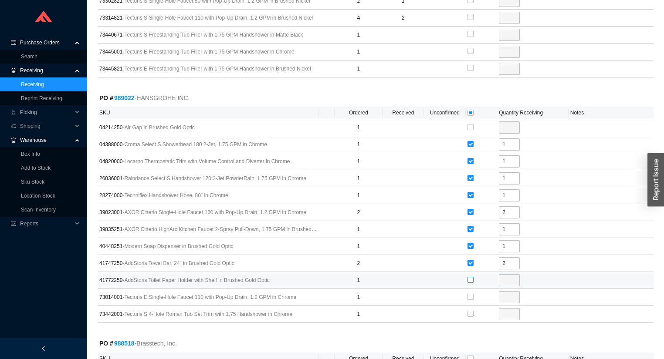
click at [469, 277] on input "checkbox" at bounding box center [470, 280] width 6 height 6
checkbox input "true"
type input "1"
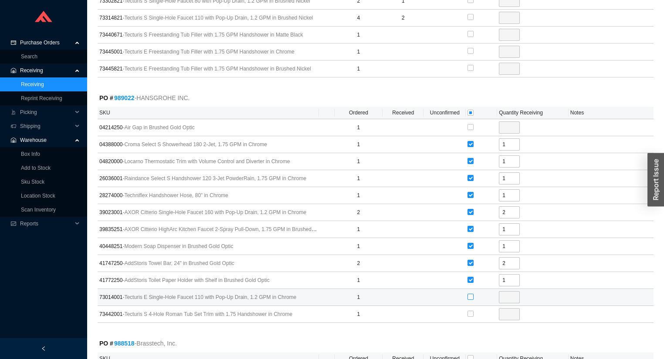
click at [470, 294] on input "checkbox" at bounding box center [470, 297] width 6 height 6
checkbox input "true"
type input "1"
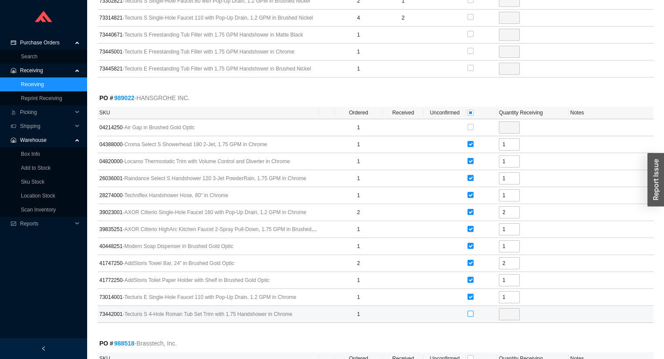
click at [470, 311] on input "checkbox" at bounding box center [470, 314] width 6 height 6
checkbox input "true"
type input "1"
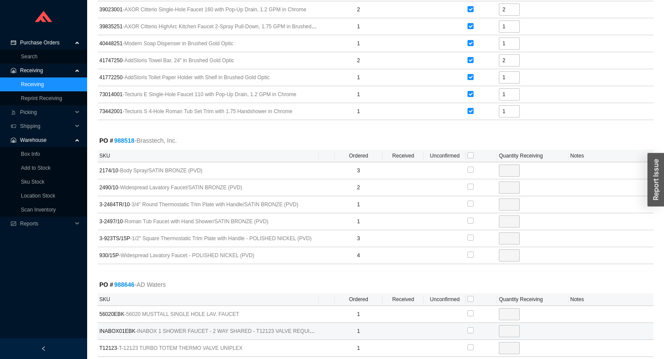
scroll to position [2196, 0]
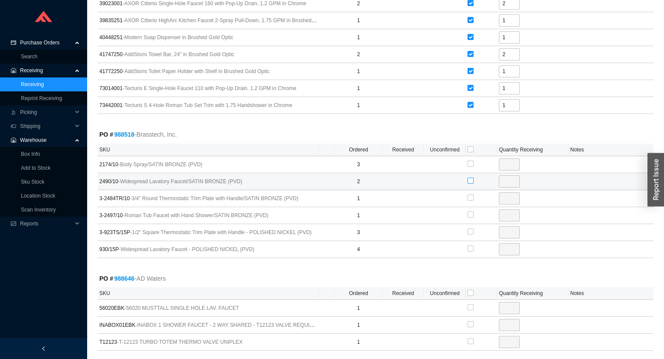
click at [473, 178] on input "checkbox" at bounding box center [470, 181] width 6 height 6
checkbox input "true"
type input "2"
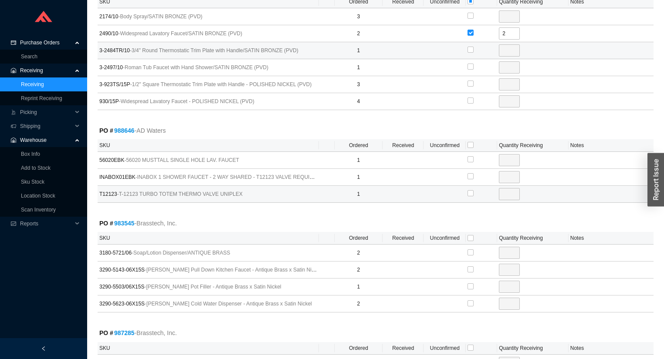
scroll to position [2370, 0]
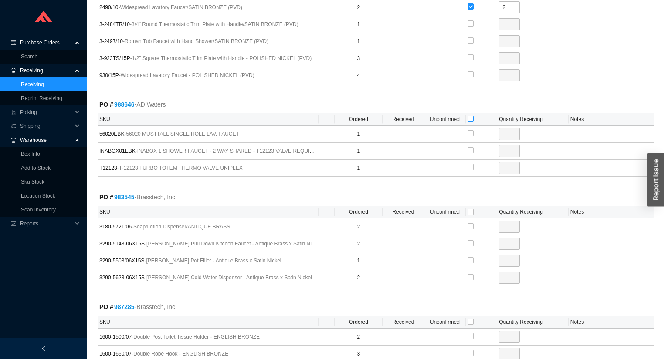
click at [470, 116] on input "checkbox" at bounding box center [470, 119] width 6 height 6
checkbox input "true"
type input "1"
checkbox input "true"
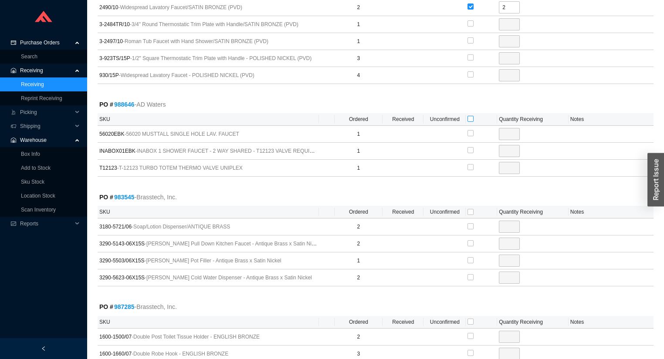
type input "1"
checkbox input "true"
type input "1"
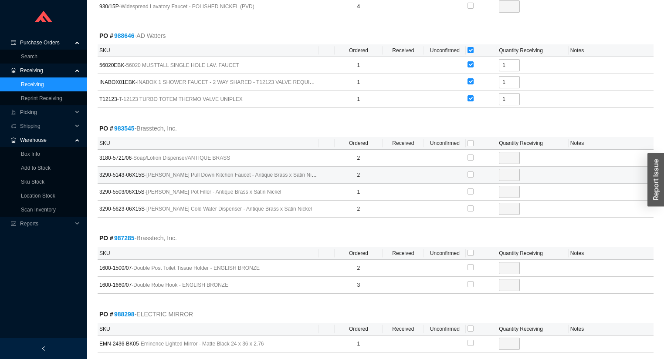
scroll to position [2440, 0]
click at [472, 154] on input "checkbox" at bounding box center [470, 157] width 6 height 6
checkbox input "true"
type input "2"
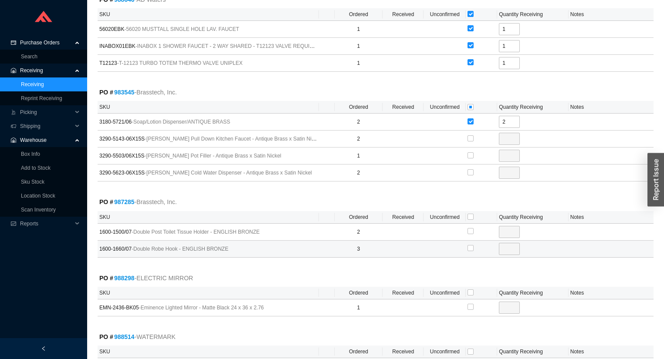
scroll to position [2544, 0]
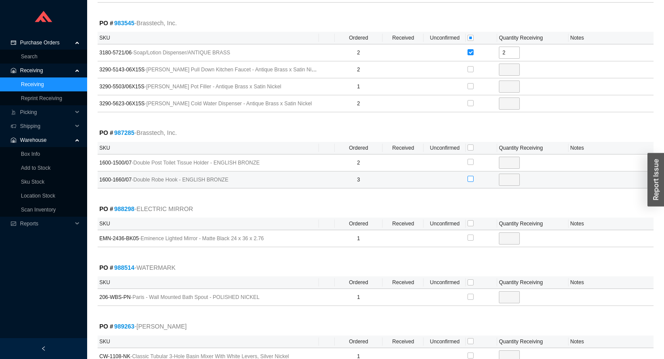
click at [471, 176] on input "checkbox" at bounding box center [470, 179] width 6 height 6
checkbox input "true"
type input "3"
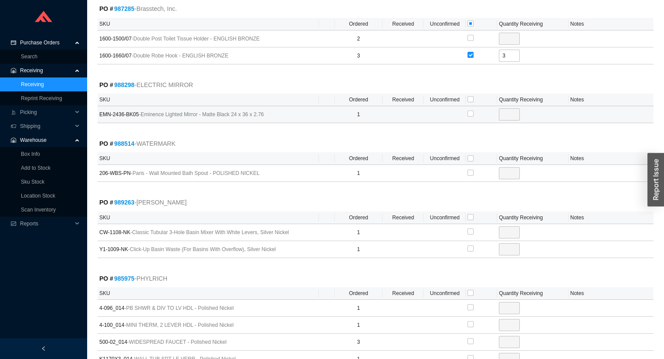
scroll to position [2684, 0]
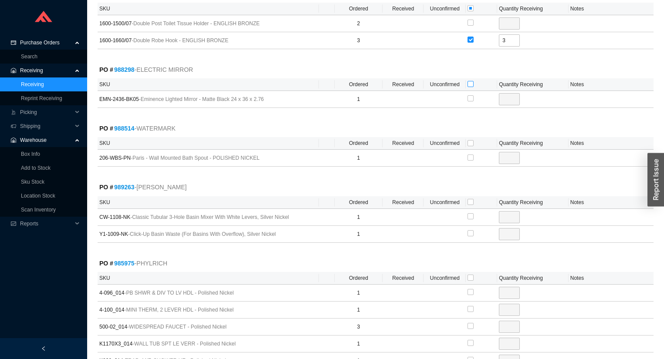
click at [473, 81] on input "checkbox" at bounding box center [470, 84] width 6 height 6
checkbox input "true"
type input "1"
click at [470, 140] on input "checkbox" at bounding box center [470, 143] width 6 height 6
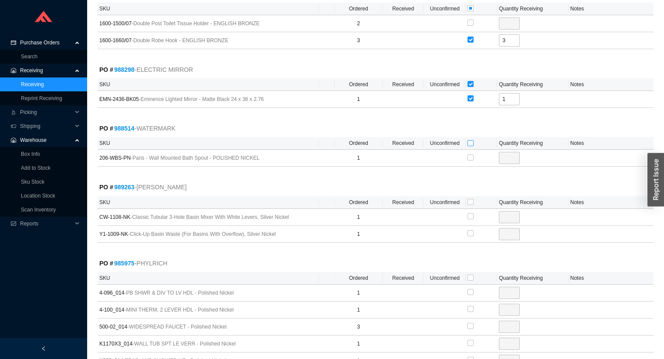
checkbox input "true"
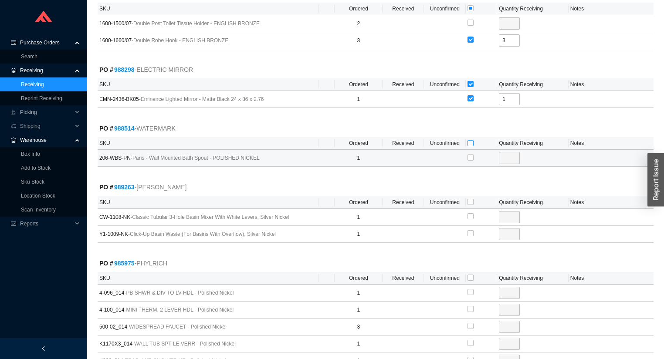
checkbox input "true"
type input "1"
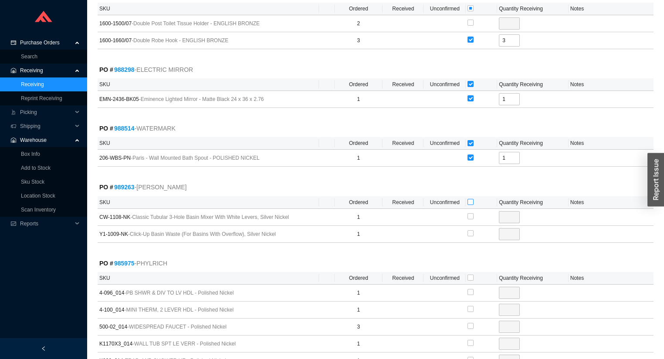
click at [471, 199] on input "checkbox" at bounding box center [470, 202] width 6 height 6
checkbox input "true"
type input "1"
checkbox input "true"
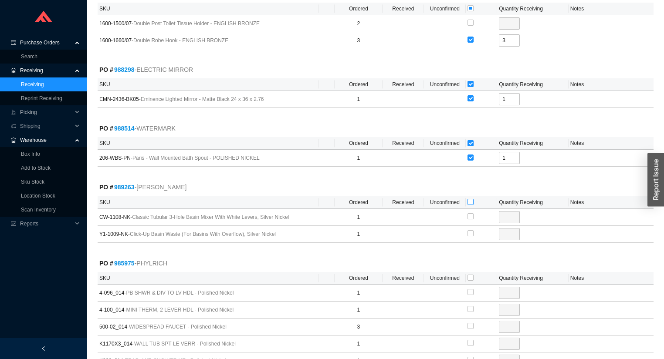
type input "1"
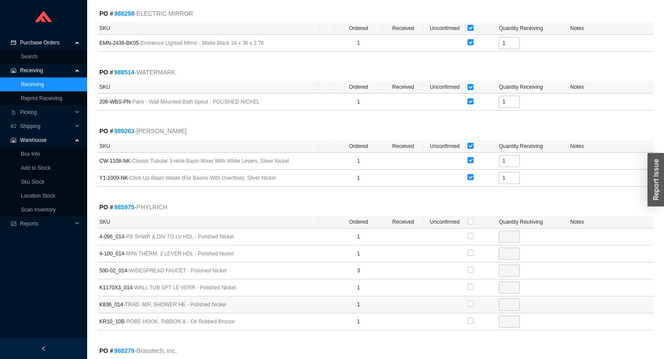
scroll to position [2823, 0]
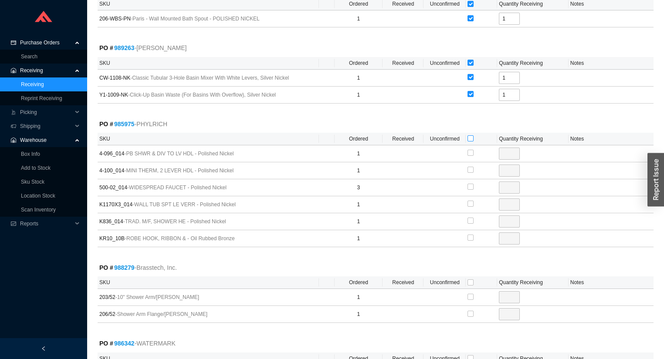
click at [472, 135] on input "checkbox" at bounding box center [470, 138] width 6 height 6
checkbox input "true"
type input "1"
checkbox input "true"
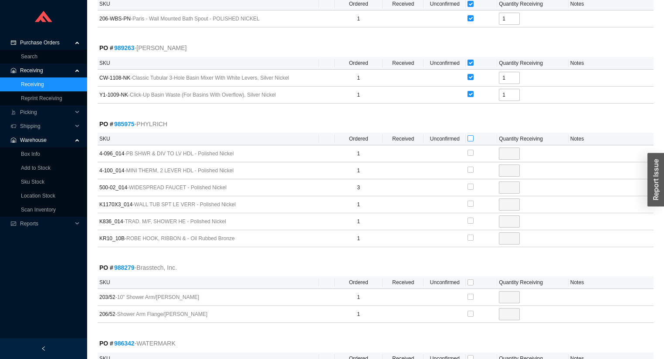
type input "1"
checkbox input "true"
type input "3"
checkbox input "true"
type input "1"
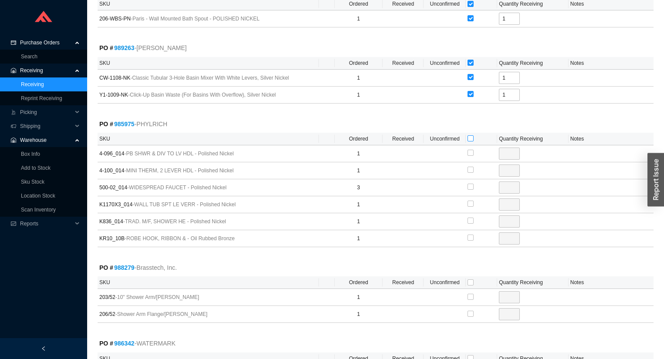
checkbox input "true"
type input "1"
checkbox input "true"
type input "1"
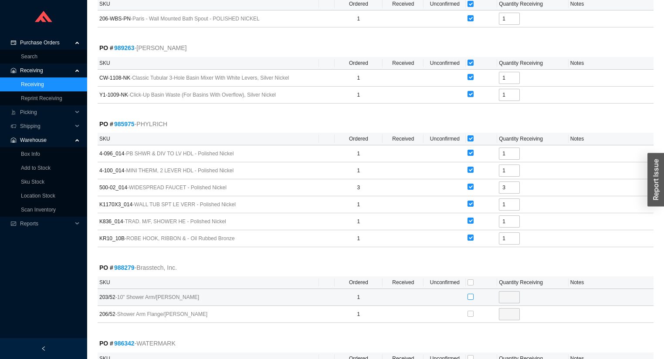
click at [470, 294] on input "checkbox" at bounding box center [470, 297] width 6 height 6
checkbox input "true"
type input "1"
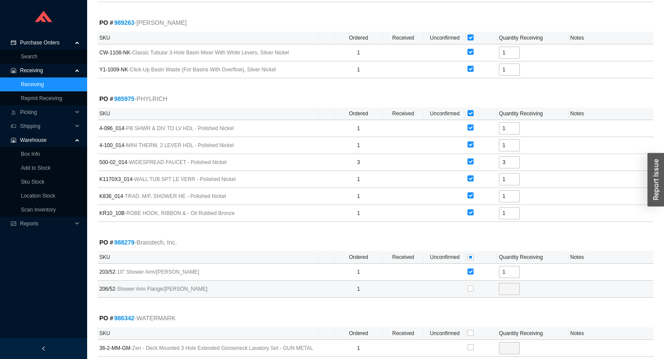
scroll to position [2878, 0]
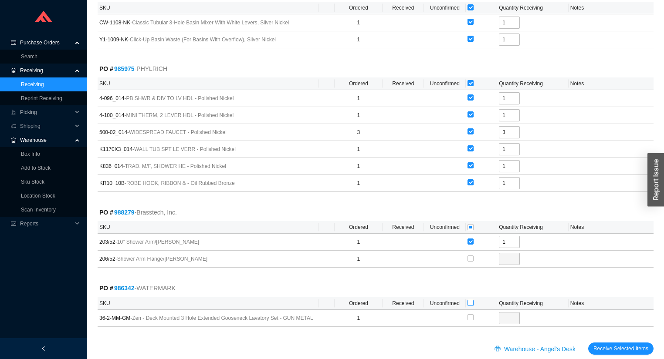
click at [472, 300] on input "checkbox" at bounding box center [470, 303] width 6 height 6
checkbox input "true"
type input "1"
click at [602, 345] on span "Receive Selected Items" at bounding box center [620, 349] width 55 height 9
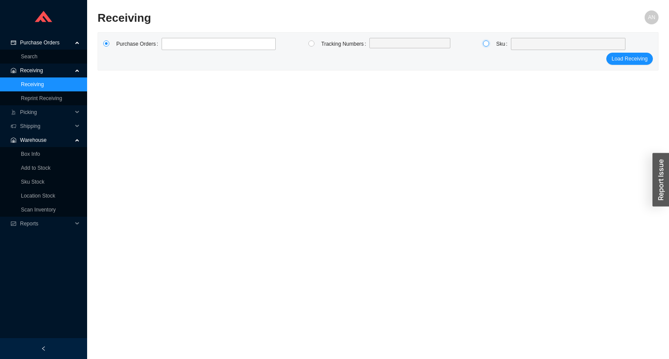
drag, startPoint x: 485, startPoint y: 47, endPoint x: 491, endPoint y: 44, distance: 6.6
click at [486, 47] on input "radio" at bounding box center [486, 44] width 6 height 6
radio input "true"
click at [518, 41] on span at bounding box center [568, 43] width 108 height 11
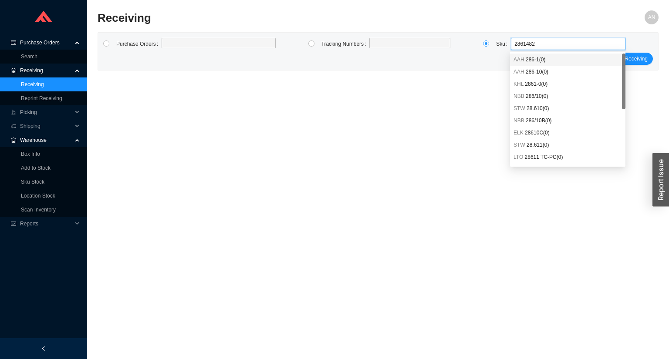
type input "28614821"
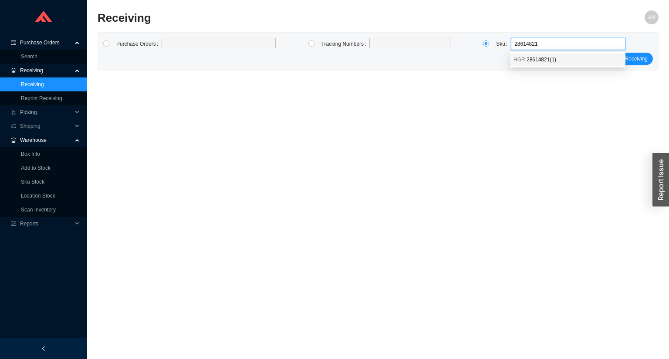
drag, startPoint x: 532, startPoint y: 56, endPoint x: 559, endPoint y: 61, distance: 27.8
click at [532, 57] on span "28614821 ( 1 )" at bounding box center [542, 60] width 30 height 6
click at [627, 61] on span "Load Receiving" at bounding box center [630, 58] width 36 height 9
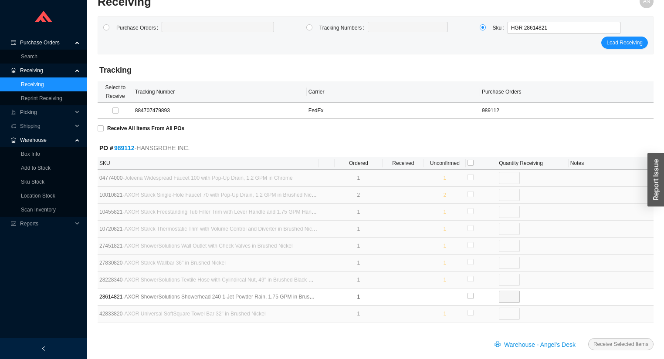
scroll to position [25, 0]
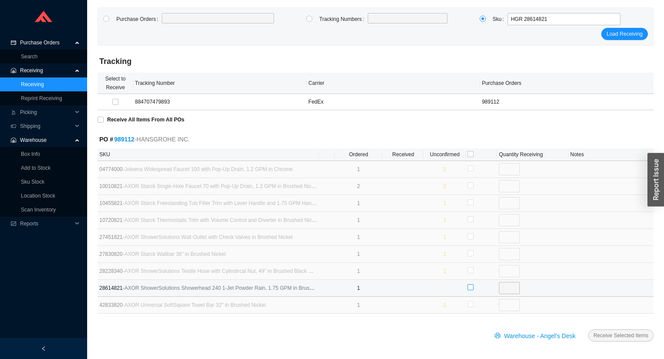
click at [471, 286] on input "checkbox" at bounding box center [470, 287] width 6 height 6
checkbox input "true"
type input "1"
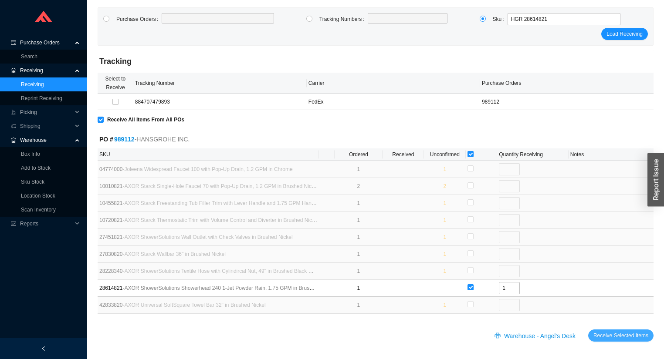
click at [613, 332] on span "Receive Selected Items" at bounding box center [620, 336] width 55 height 9
radio input "true"
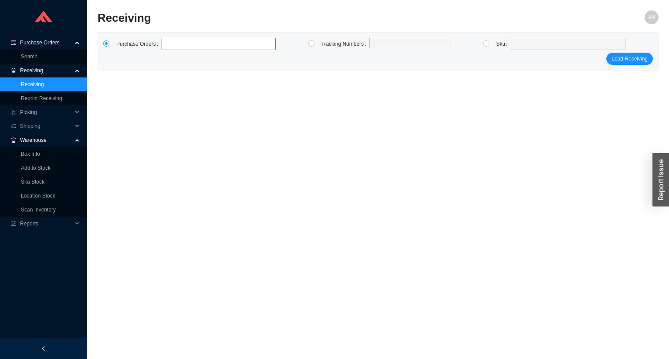
click at [172, 46] on label at bounding box center [219, 44] width 114 height 12
click at [169, 46] on input at bounding box center [166, 44] width 6 height 10
type input "988428"
click at [606, 53] on button "Load Receiving" at bounding box center [629, 59] width 47 height 12
type input "988426"
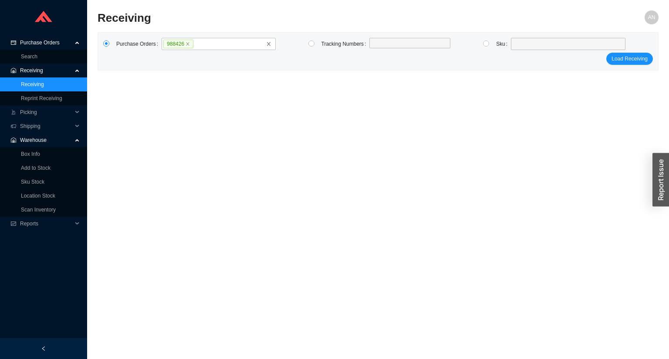
click button "Load Receiving" at bounding box center [629, 59] width 47 height 12
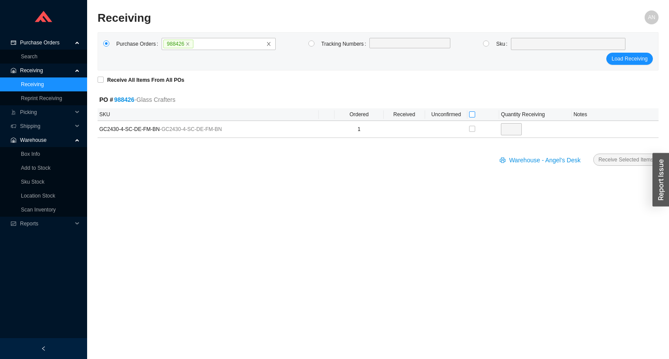
click at [474, 114] on input "checkbox" at bounding box center [472, 115] width 6 height 6
checkbox input "true"
type input "1"
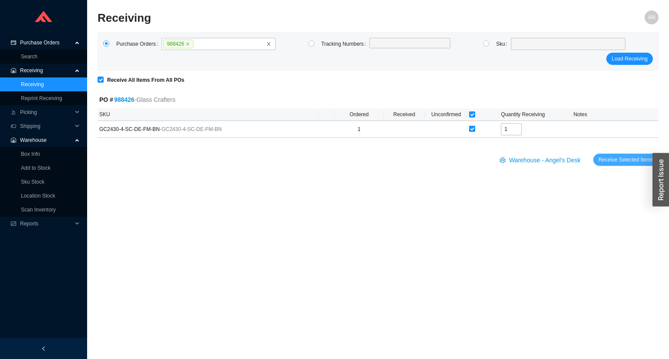
click at [602, 157] on span "Receive Selected Items" at bounding box center [626, 160] width 55 height 9
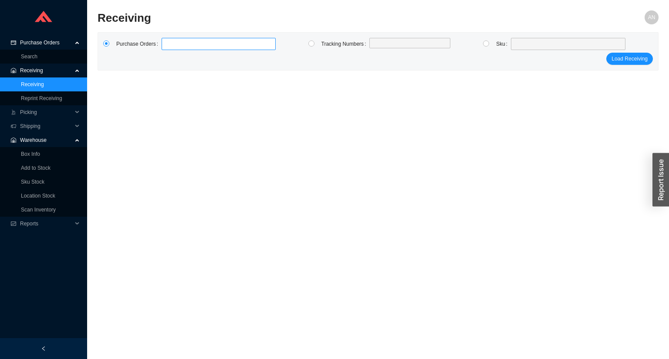
click at [171, 40] on label at bounding box center [219, 44] width 114 height 12
click at [169, 40] on input at bounding box center [166, 44] width 6 height 10
type input "938672"
click at [37, 40] on span "Purchase Orders" at bounding box center [46, 43] width 52 height 14
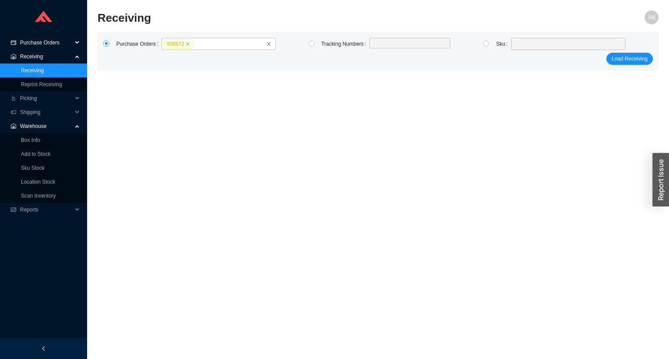
click at [45, 45] on span "Purchase Orders" at bounding box center [46, 43] width 52 height 14
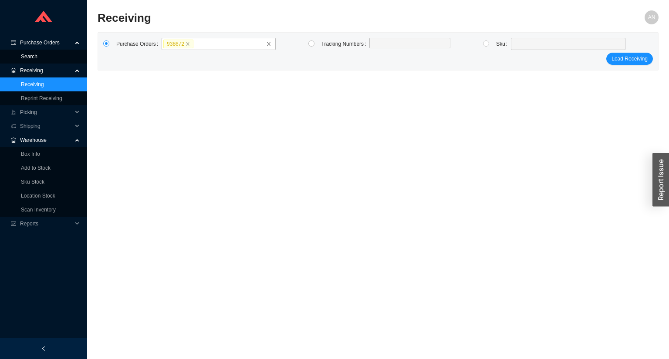
click at [37, 57] on link "Search" at bounding box center [29, 57] width 17 height 6
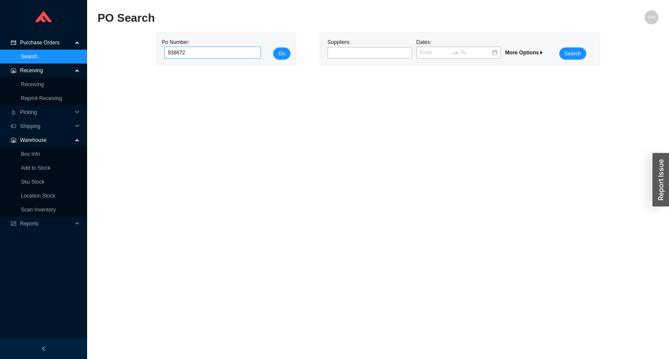
type input "938672"
click at [273, 47] on button "Go" at bounding box center [281, 53] width 17 height 12
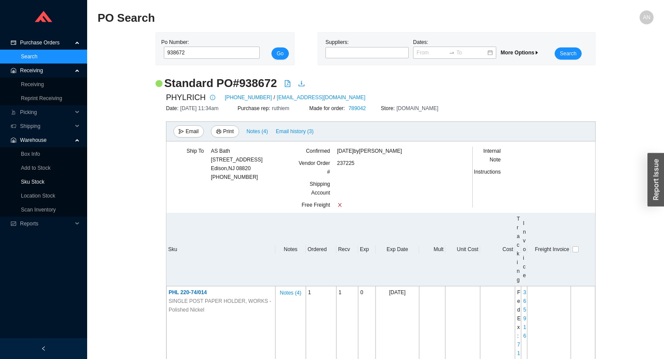
click at [37, 179] on link "Sku Stock" at bounding box center [33, 182] width 24 height 6
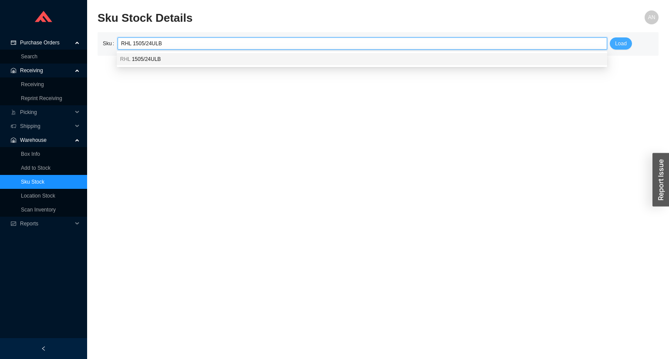
type input "RHL 1505/24ULB"
click at [619, 42] on span "Load" at bounding box center [621, 43] width 12 height 9
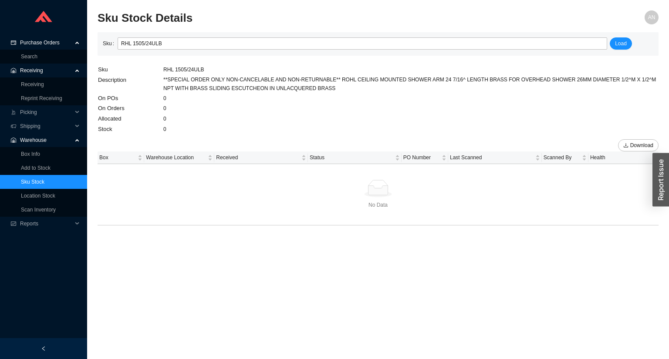
click at [236, 124] on td "0" at bounding box center [411, 129] width 496 height 10
drag, startPoint x: 256, startPoint y: 115, endPoint x: 291, endPoint y: 89, distance: 44.2
click at [291, 89] on td "**SPECIAL ORDER ONLY NON-CANCELABLE AND NON-RETURNABLE** ROHL CEILING MOUNTED S…" at bounding box center [411, 84] width 496 height 18
click at [33, 83] on link "Receiving" at bounding box center [32, 84] width 23 height 6
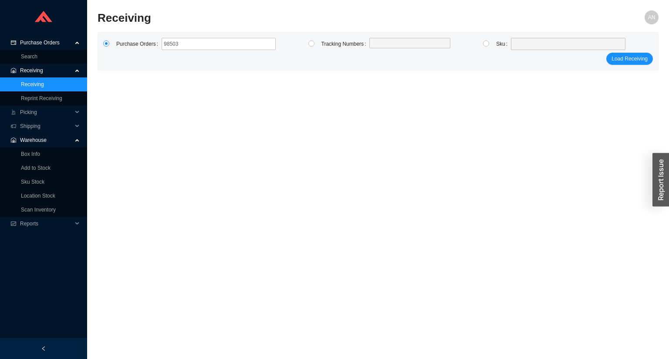
type input "985036"
click button "Load Receiving" at bounding box center [629, 59] width 47 height 12
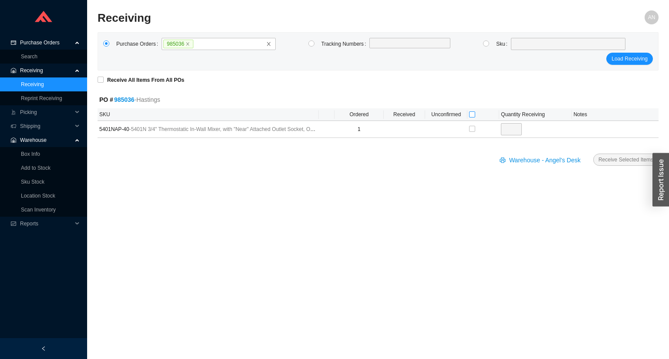
click at [470, 114] on input "checkbox" at bounding box center [472, 115] width 6 height 6
checkbox input "true"
type input "1"
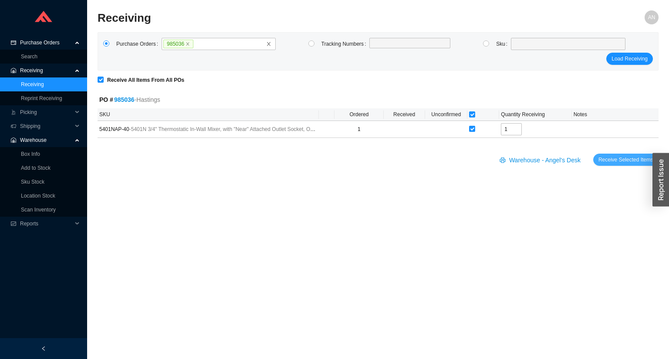
click at [622, 161] on span "Receive Selected Items" at bounding box center [626, 160] width 55 height 9
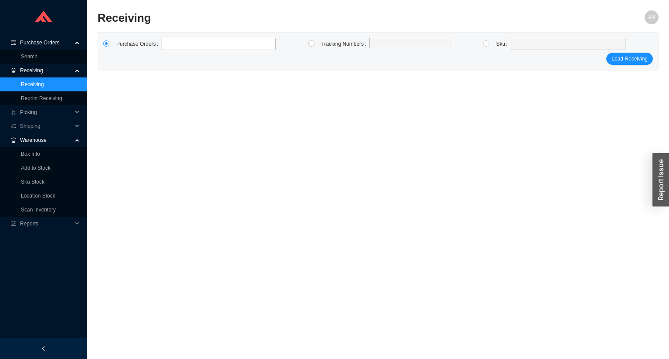
click at [538, 166] on main "Receiving AN Purchase Orders Tracking Numbers Sku Load Receiving" at bounding box center [378, 184] width 561 height 349
click at [40, 157] on link "Box Info" at bounding box center [30, 154] width 19 height 6
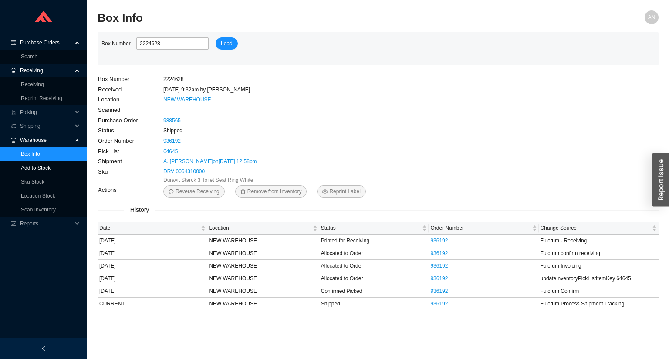
click at [46, 168] on link "Add to Stock" at bounding box center [36, 168] width 30 height 6
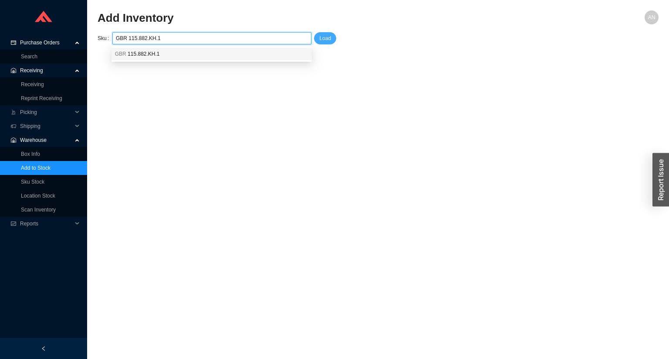
type input "GBR 115.882.KH.1"
click at [319, 35] on button "Load" at bounding box center [325, 38] width 22 height 12
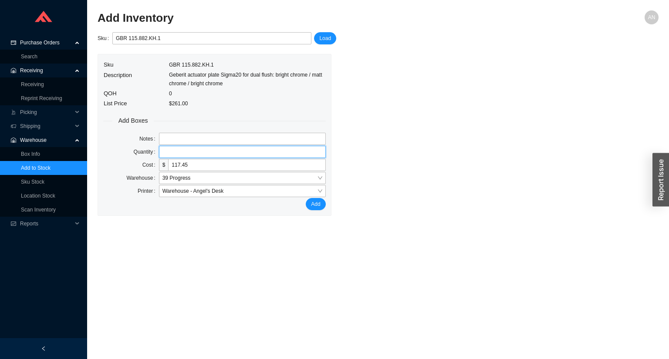
click at [176, 155] on input "tel" at bounding box center [242, 152] width 167 height 12
type input "1"
click at [306, 198] on button "Add" at bounding box center [316, 204] width 20 height 12
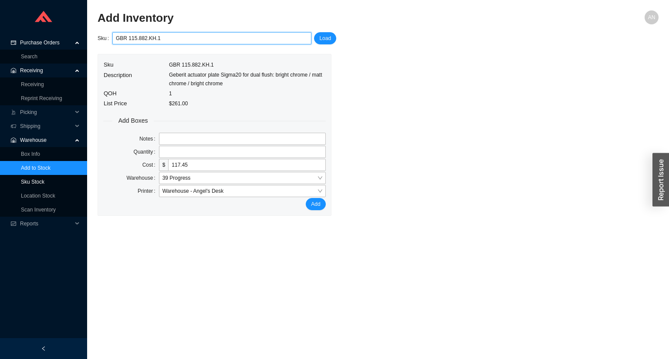
click at [41, 183] on link "Sku Stock" at bounding box center [33, 182] width 24 height 6
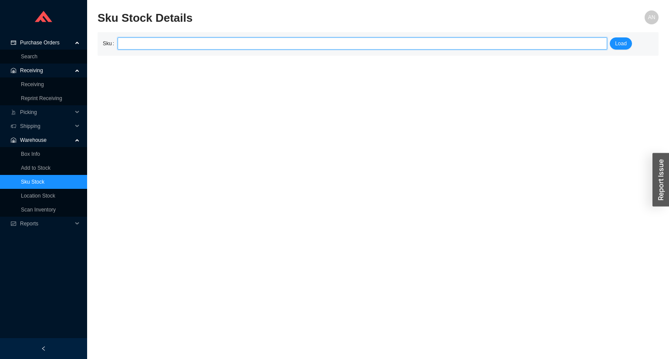
click at [169, 41] on input "search" at bounding box center [362, 43] width 483 height 11
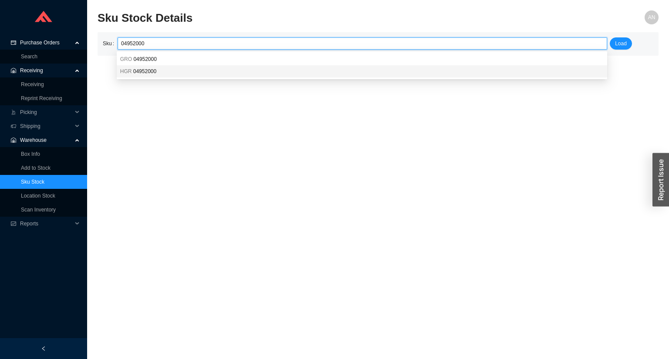
click at [151, 70] on span "04952000" at bounding box center [144, 71] width 23 height 6
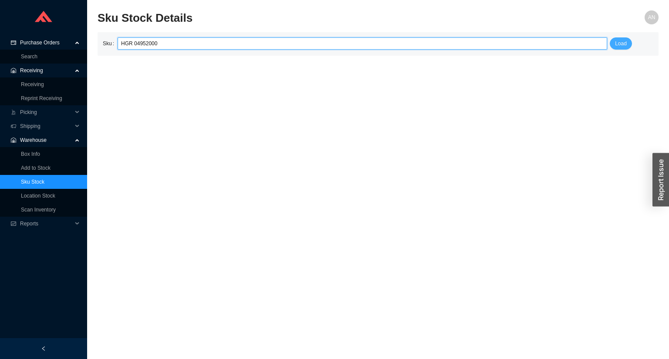
type input "HGR 04952000"
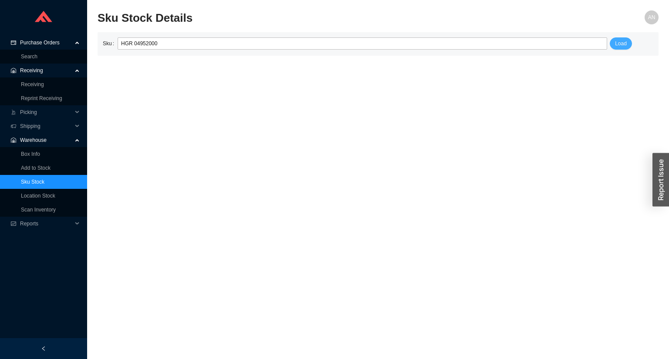
click at [620, 44] on span "Load" at bounding box center [621, 43] width 12 height 9
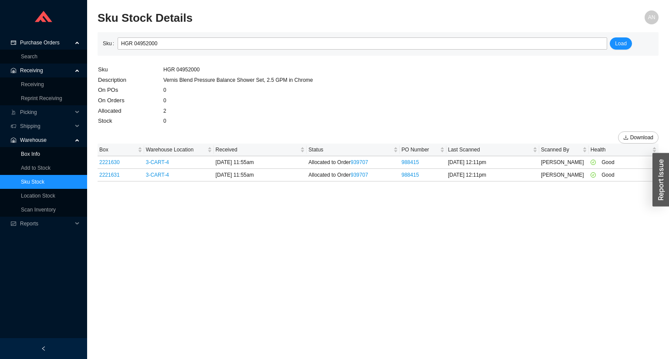
drag, startPoint x: 34, startPoint y: 153, endPoint x: 38, endPoint y: 150, distance: 5.6
click at [34, 153] on link "Box Info" at bounding box center [30, 154] width 19 height 6
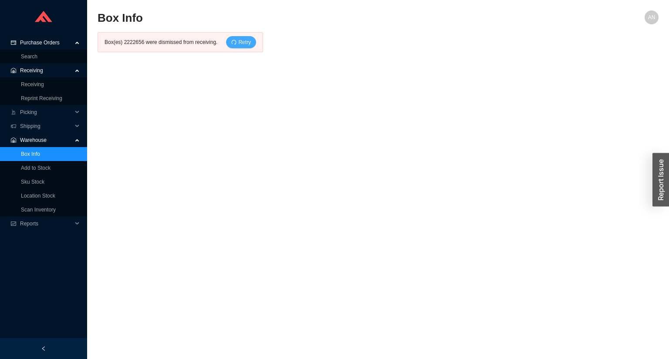
click at [231, 42] on icon "redo" at bounding box center [233, 42] width 5 height 5
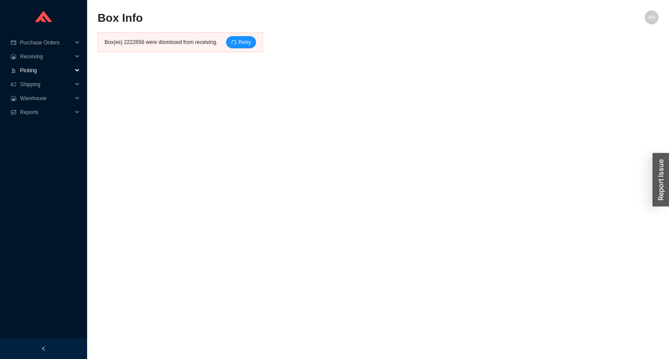
click at [27, 71] on span "Picking" at bounding box center [46, 71] width 52 height 14
click at [33, 101] on span "Shipping" at bounding box center [46, 98] width 52 height 14
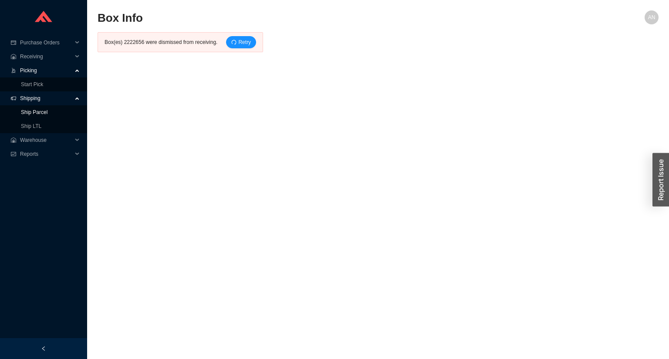
click at [33, 109] on link "Ship Parcel" at bounding box center [34, 112] width 27 height 6
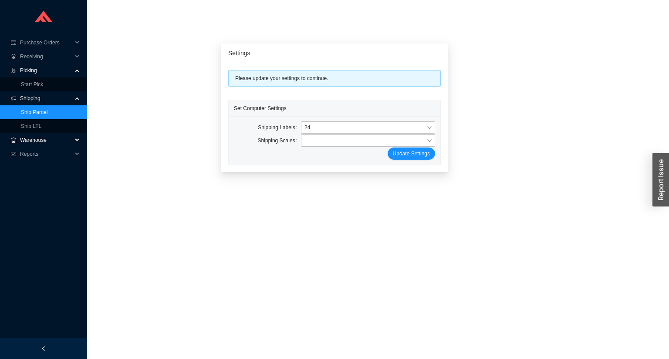
click at [32, 138] on span "Warehouse" at bounding box center [46, 140] width 52 height 14
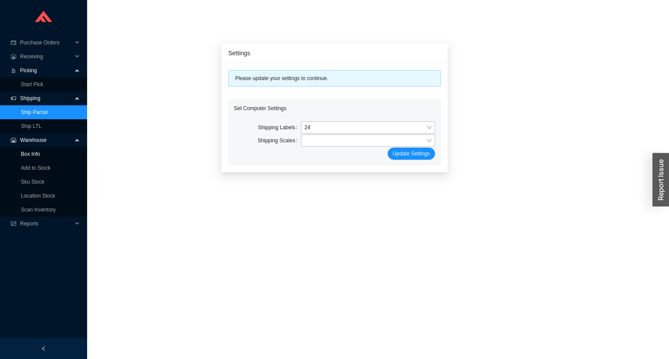
click at [33, 154] on link "Box Info" at bounding box center [30, 154] width 19 height 6
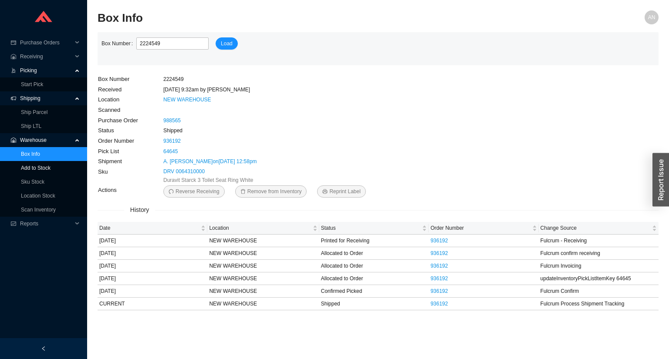
click at [44, 166] on link "Add to Stock" at bounding box center [36, 168] width 30 height 6
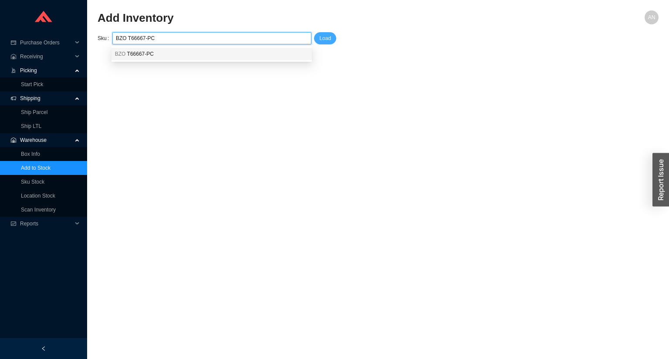
type input "BZO T66667-PC"
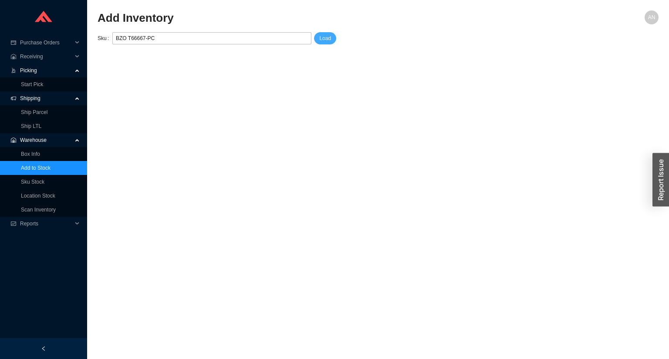
click at [325, 38] on span "Load" at bounding box center [325, 38] width 12 height 9
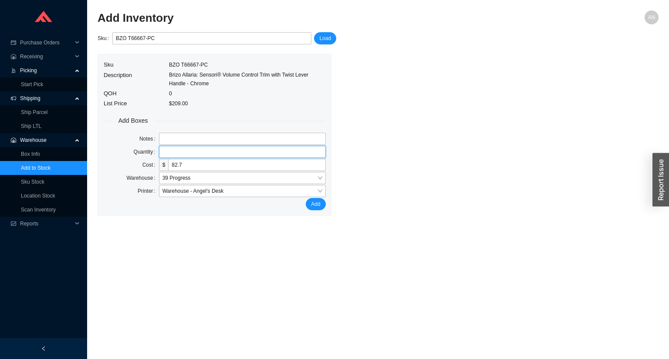
click at [240, 150] on input "tel" at bounding box center [242, 152] width 167 height 12
type input "1"
click at [306, 198] on button "Add" at bounding box center [316, 204] width 20 height 12
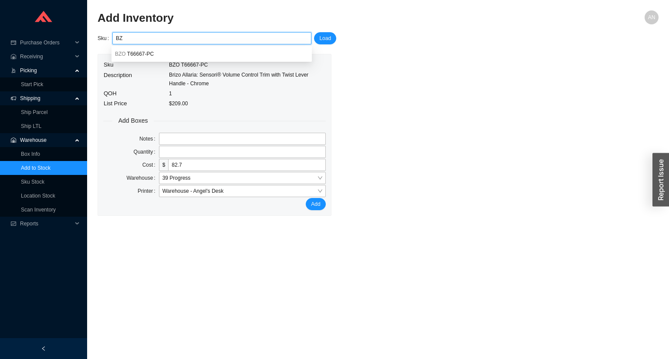
type input "B"
paste input "GRO 35204000"
type input "GRO 35204000"
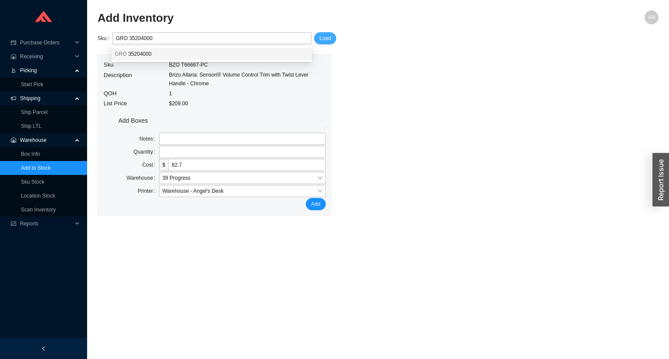
click at [324, 41] on span "Load" at bounding box center [325, 38] width 12 height 9
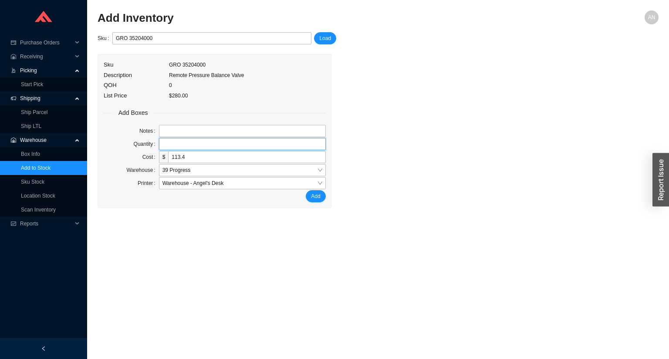
click at [203, 147] on input "tel" at bounding box center [242, 144] width 167 height 12
type input "1"
click at [306, 190] on button "Add" at bounding box center [316, 196] width 20 height 12
click at [27, 58] on span "Receiving" at bounding box center [46, 57] width 52 height 14
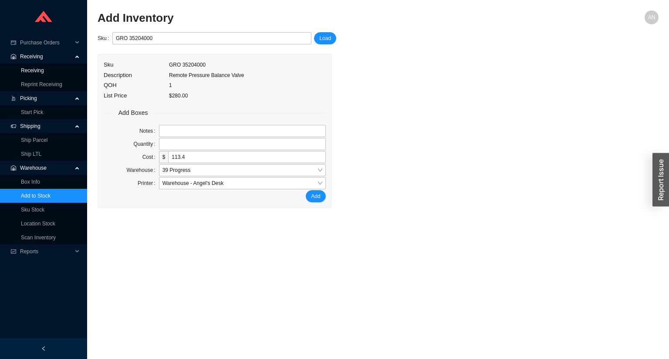
drag, startPoint x: 30, startPoint y: 70, endPoint x: 44, endPoint y: 66, distance: 14.8
click at [31, 70] on link "Receiving" at bounding box center [32, 71] width 23 height 6
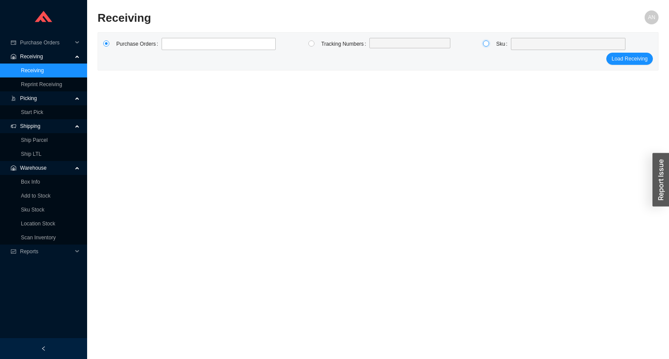
click at [487, 44] on input "radio" at bounding box center [486, 44] width 6 height 6
radio input "true"
click at [523, 45] on span at bounding box center [568, 43] width 108 height 11
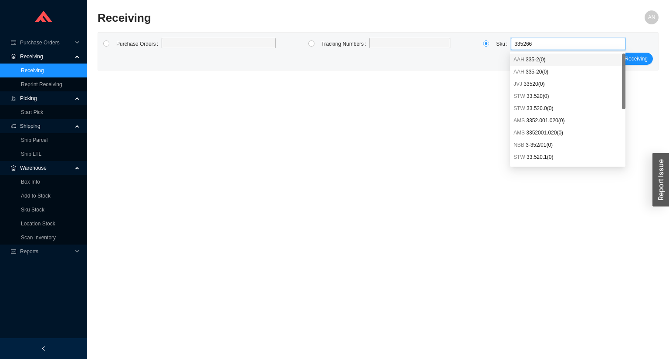
type input "3352666"
click at [531, 59] on span "33526660-000010 ( 1 )" at bounding box center [550, 60] width 49 height 6
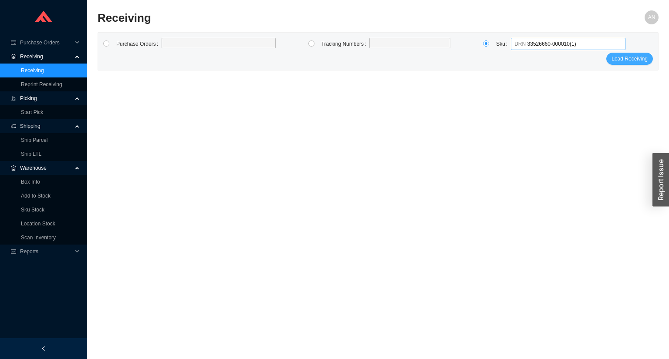
click at [636, 59] on span "Load Receiving" at bounding box center [630, 58] width 36 height 9
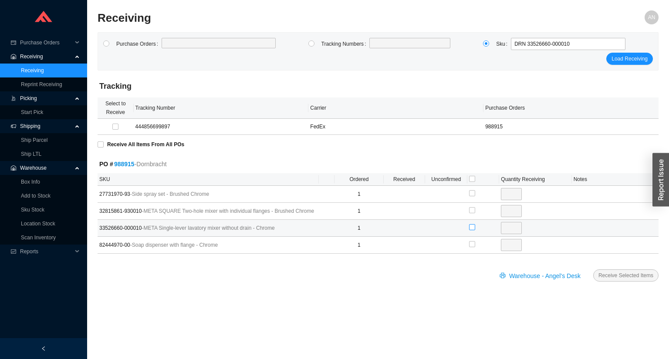
click at [473, 227] on input "checkbox" at bounding box center [472, 227] width 6 height 6
checkbox input "true"
type input "1"
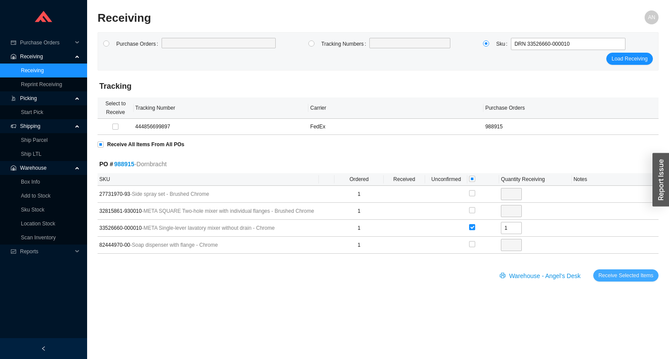
click at [615, 273] on span "Receive Selected Items" at bounding box center [626, 275] width 55 height 9
radio input "true"
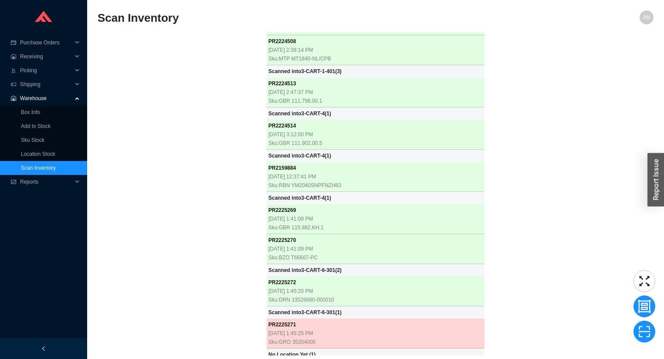
scroll to position [3619, 0]
